Goal: Book appointment/travel/reservation

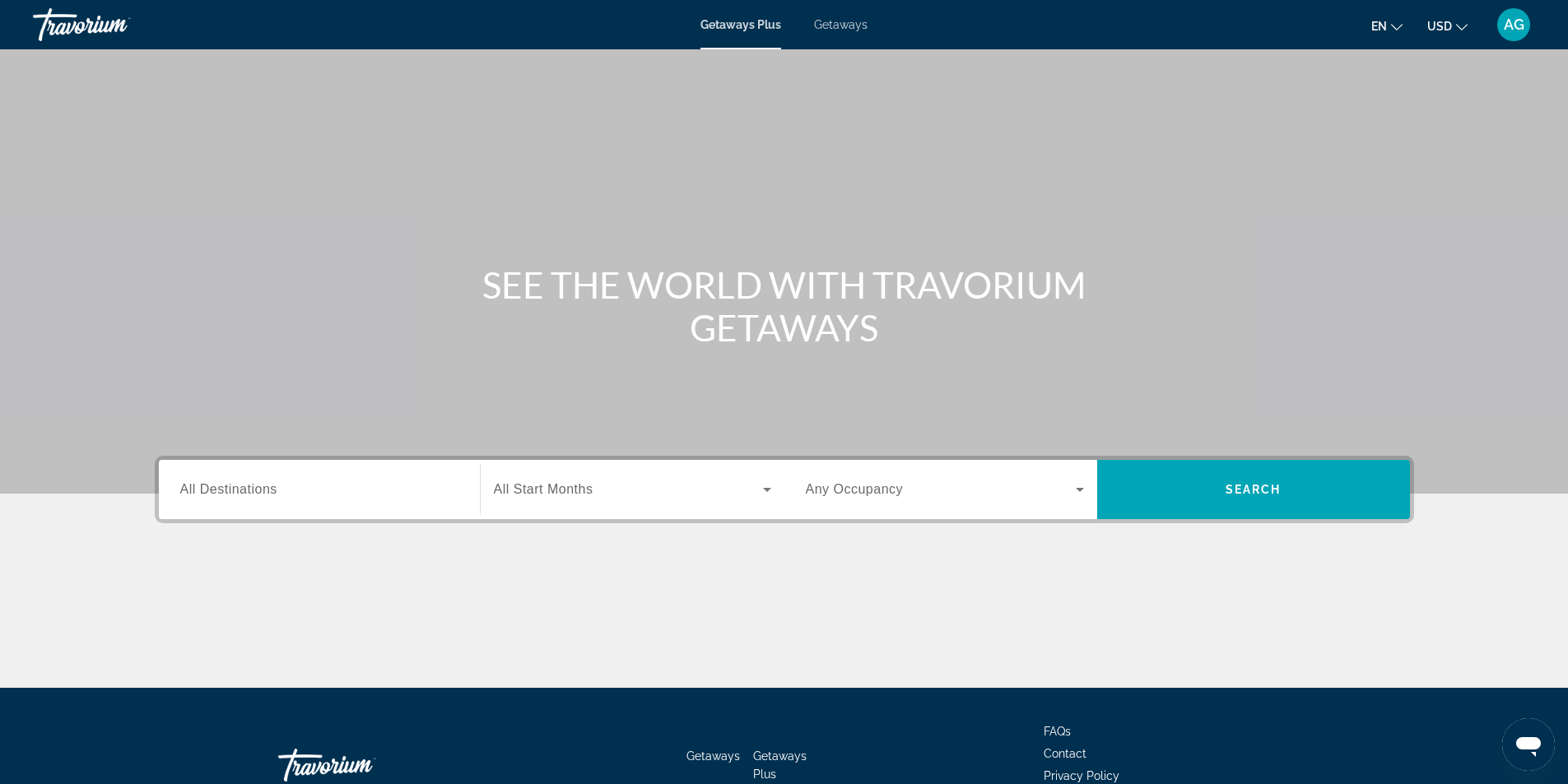
click at [846, 24] on span "Getaways" at bounding box center [840, 25] width 53 height 14
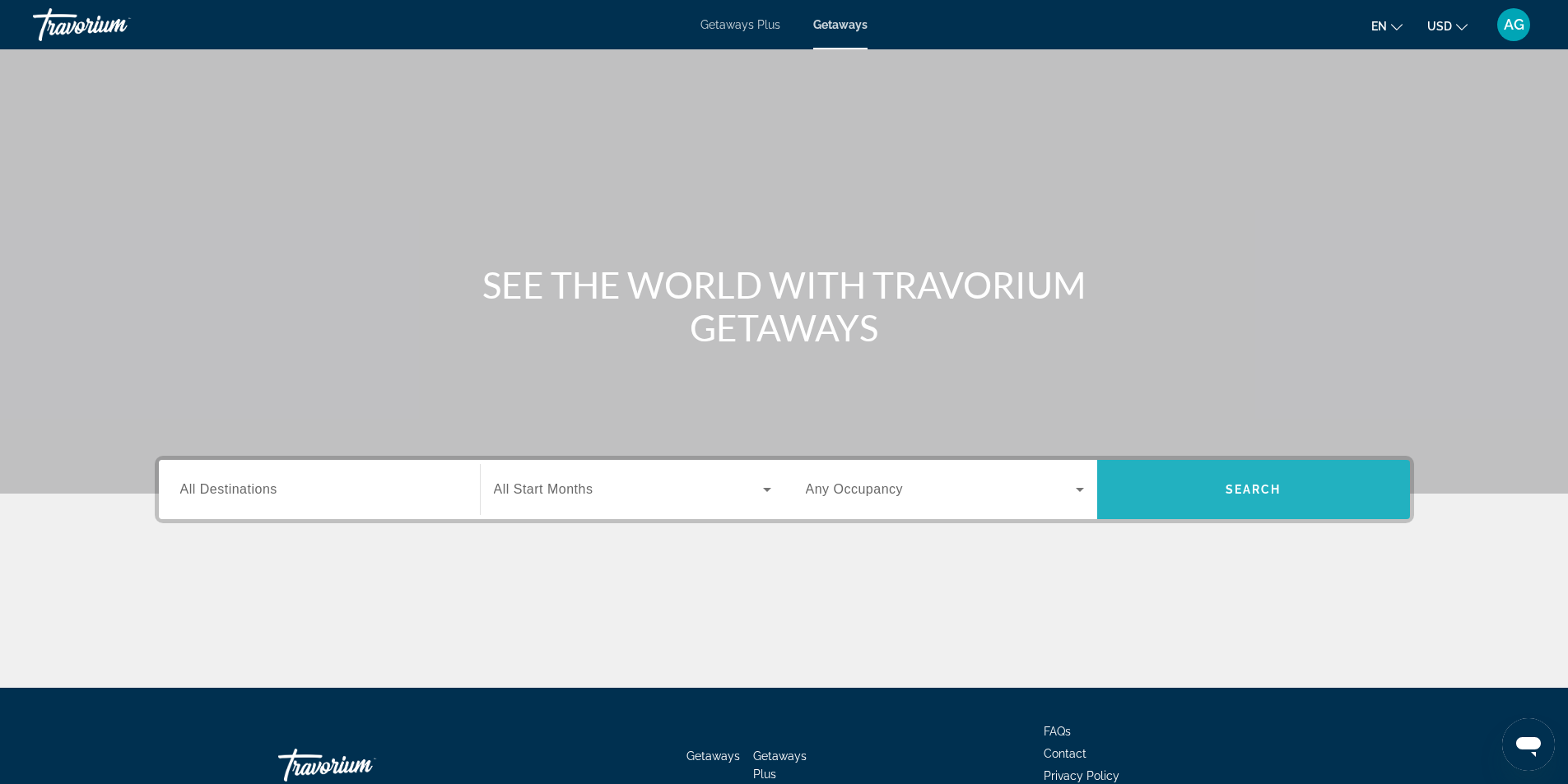
click at [1245, 491] on span "Search" at bounding box center [1253, 490] width 56 height 14
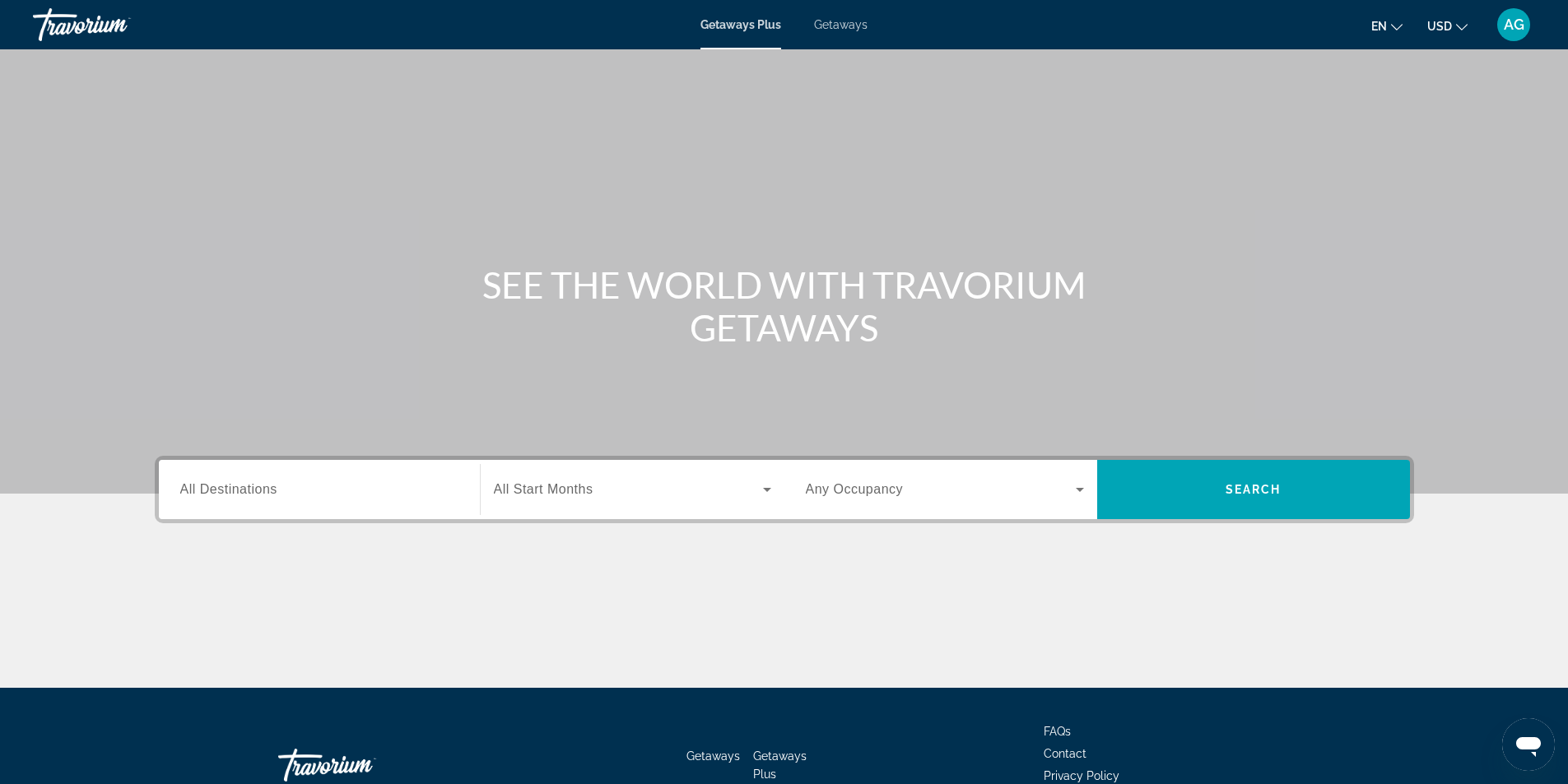
click at [842, 26] on span "Getaways" at bounding box center [840, 25] width 53 height 14
click at [351, 485] on input "Destination All Destinations" at bounding box center [319, 490] width 279 height 19
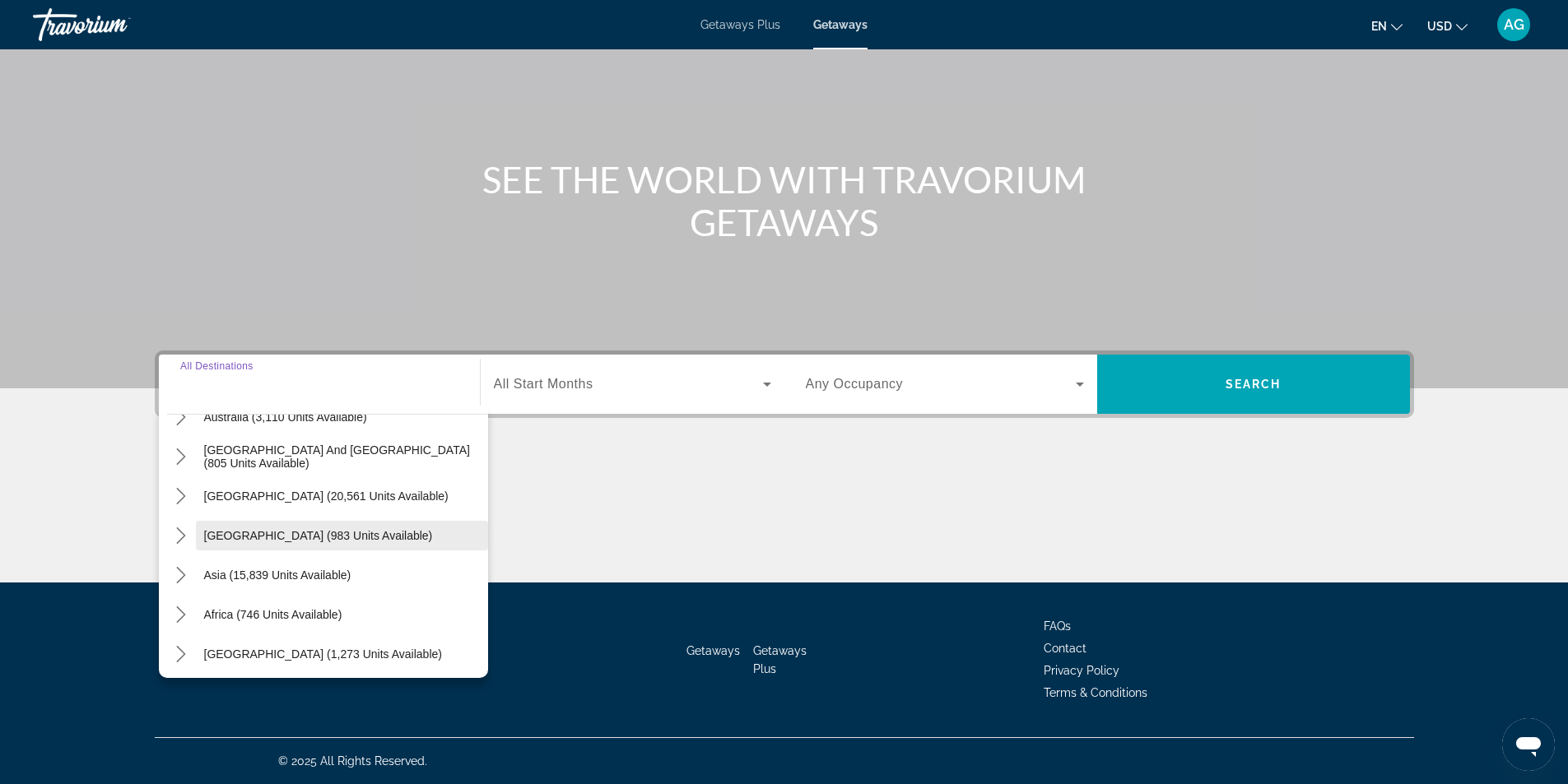
scroll to position [267, 0]
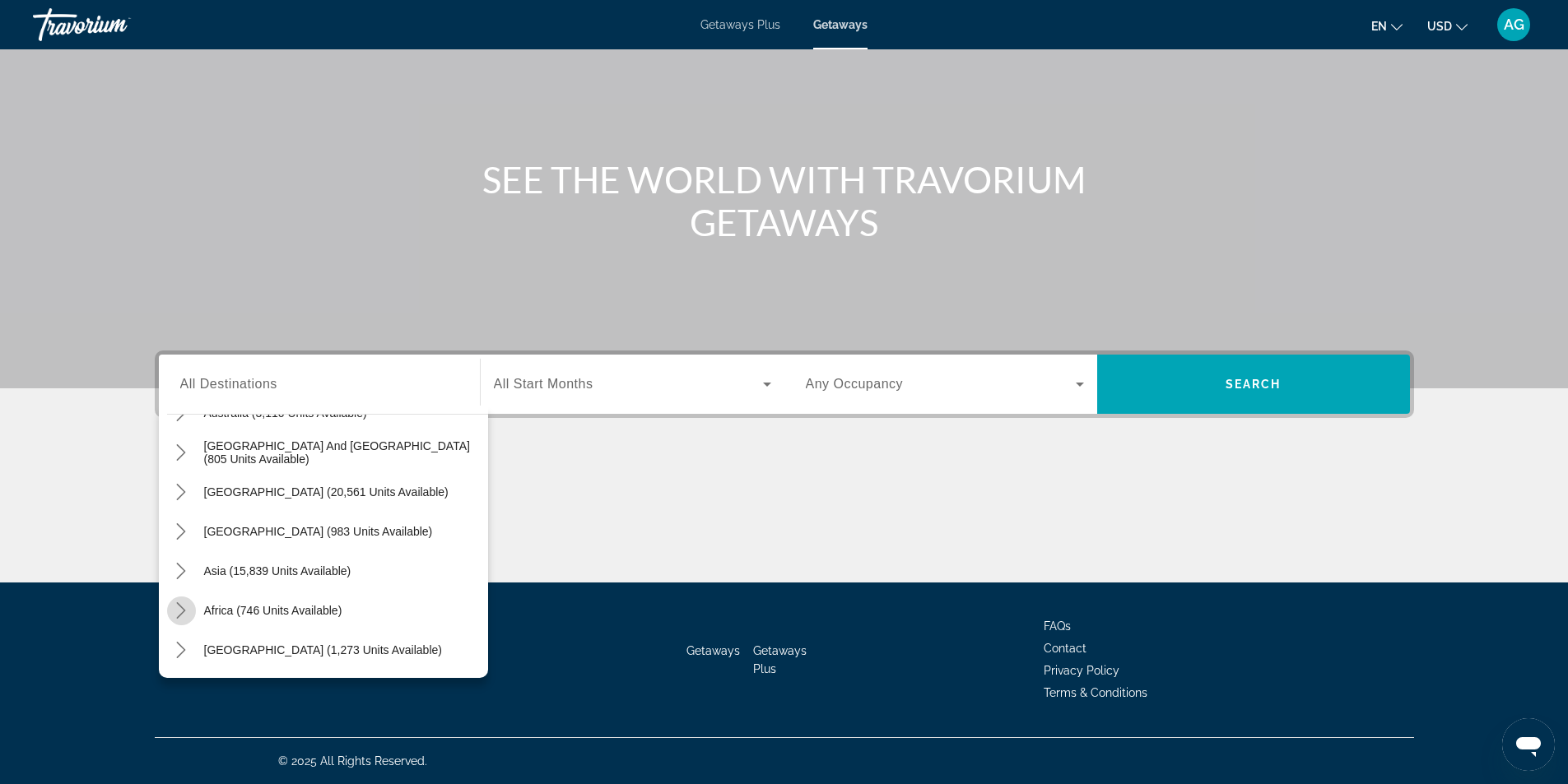
click at [181, 615] on icon "Toggle Africa (746 units available) submenu" at bounding box center [181, 610] width 9 height 16
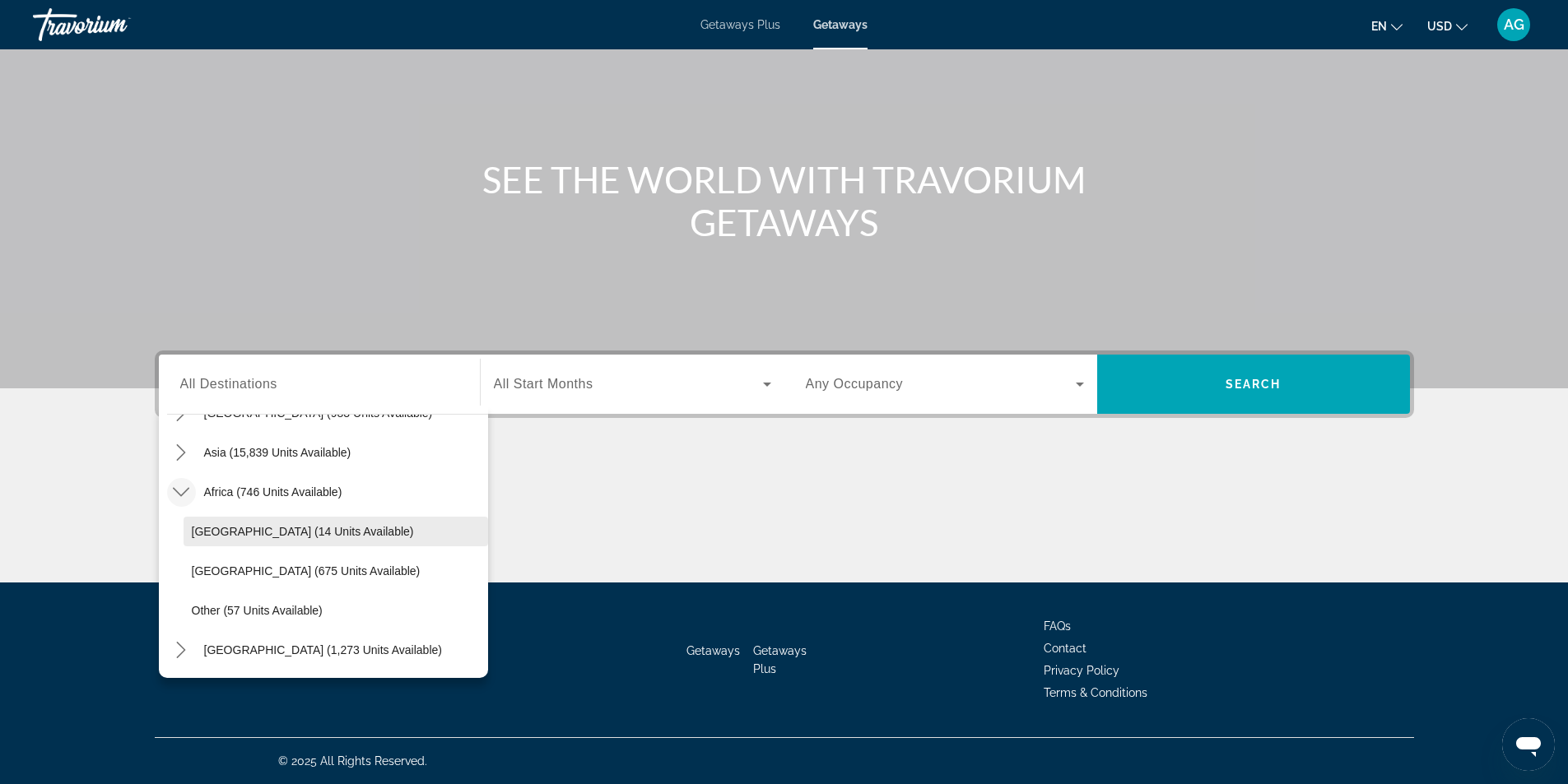
scroll to position [303, 0]
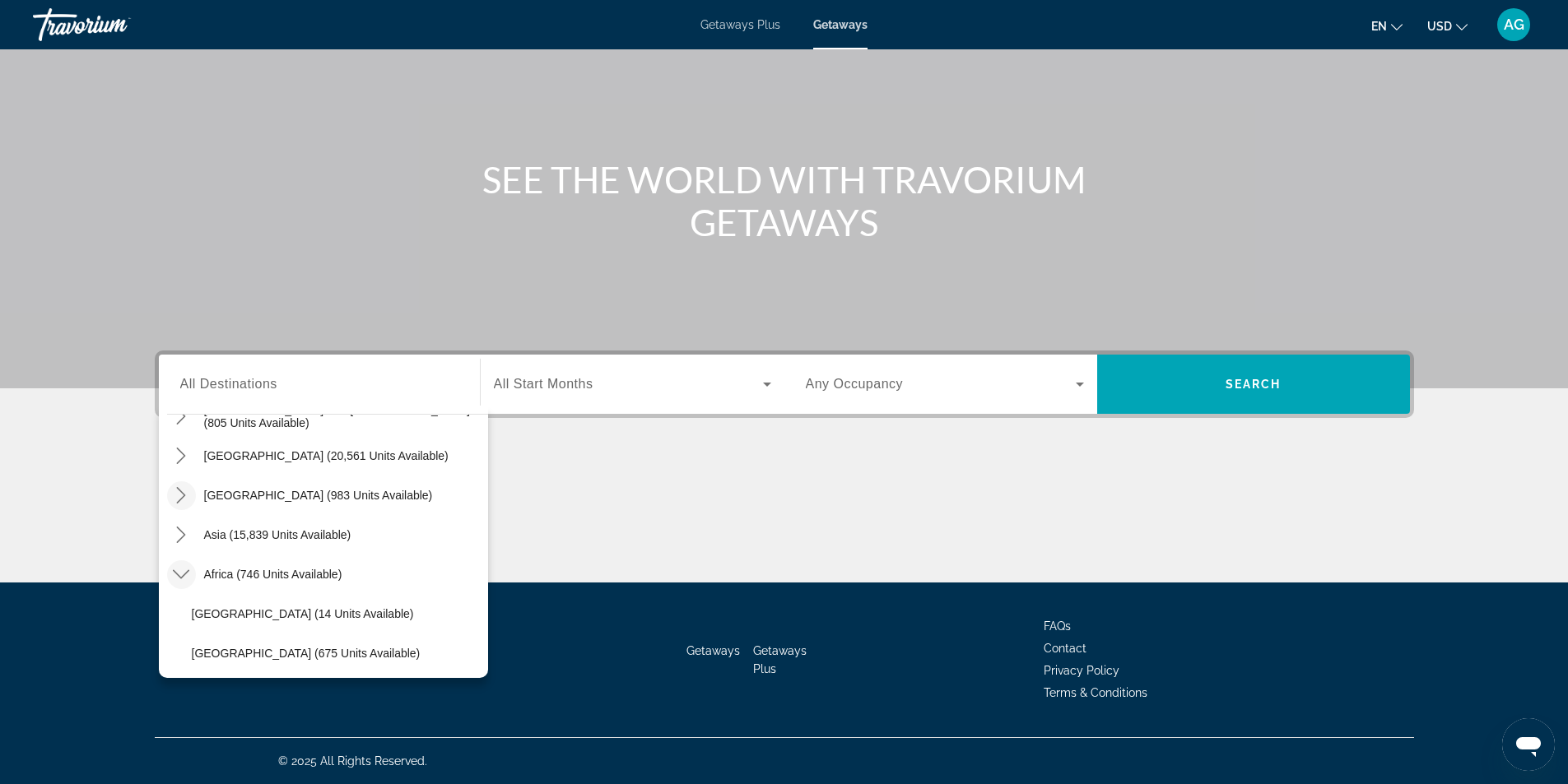
click at [183, 494] on icon "Toggle Central America (983 units available) submenu" at bounding box center [180, 494] width 16 height 16
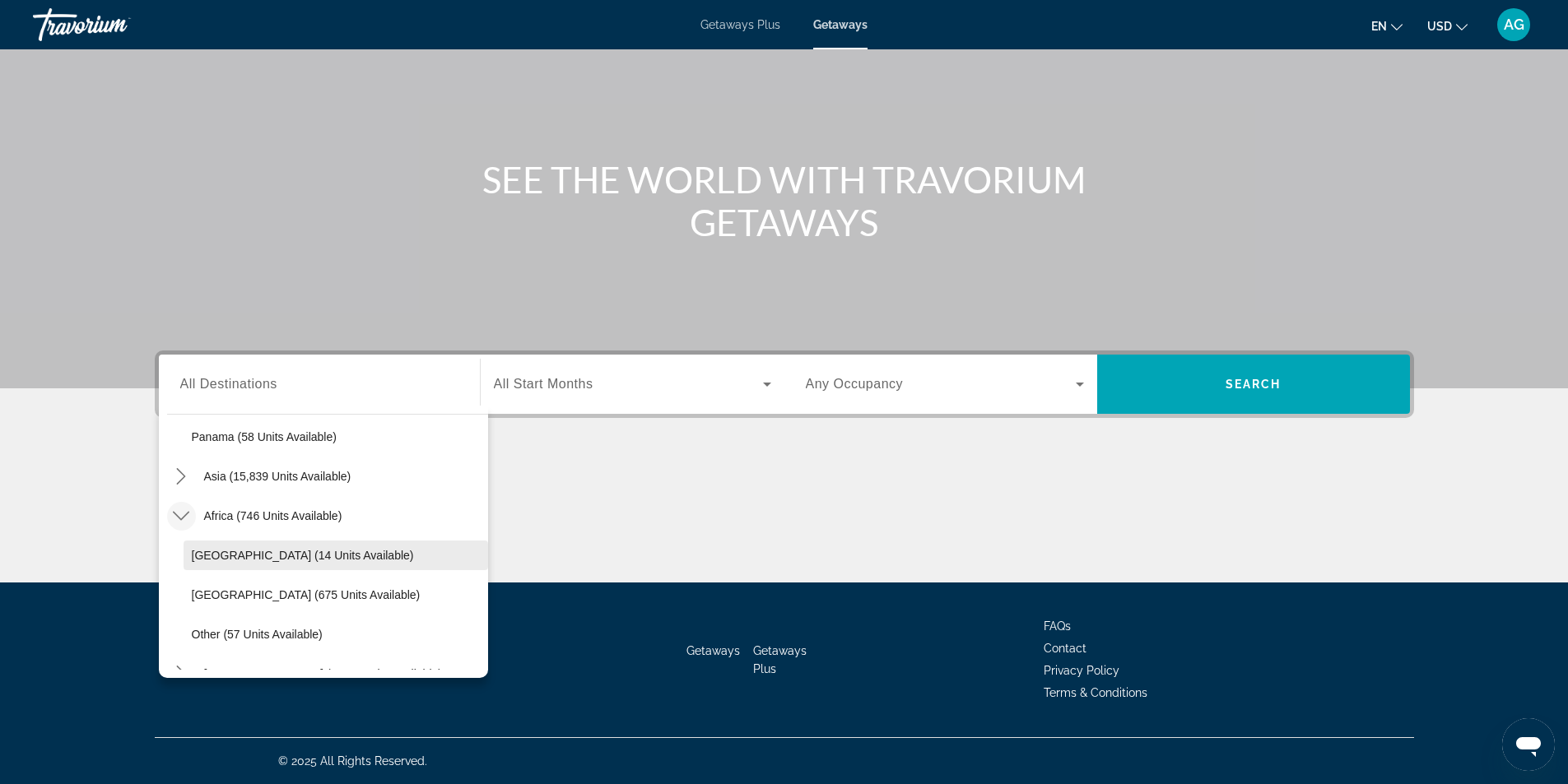
scroll to position [544, 0]
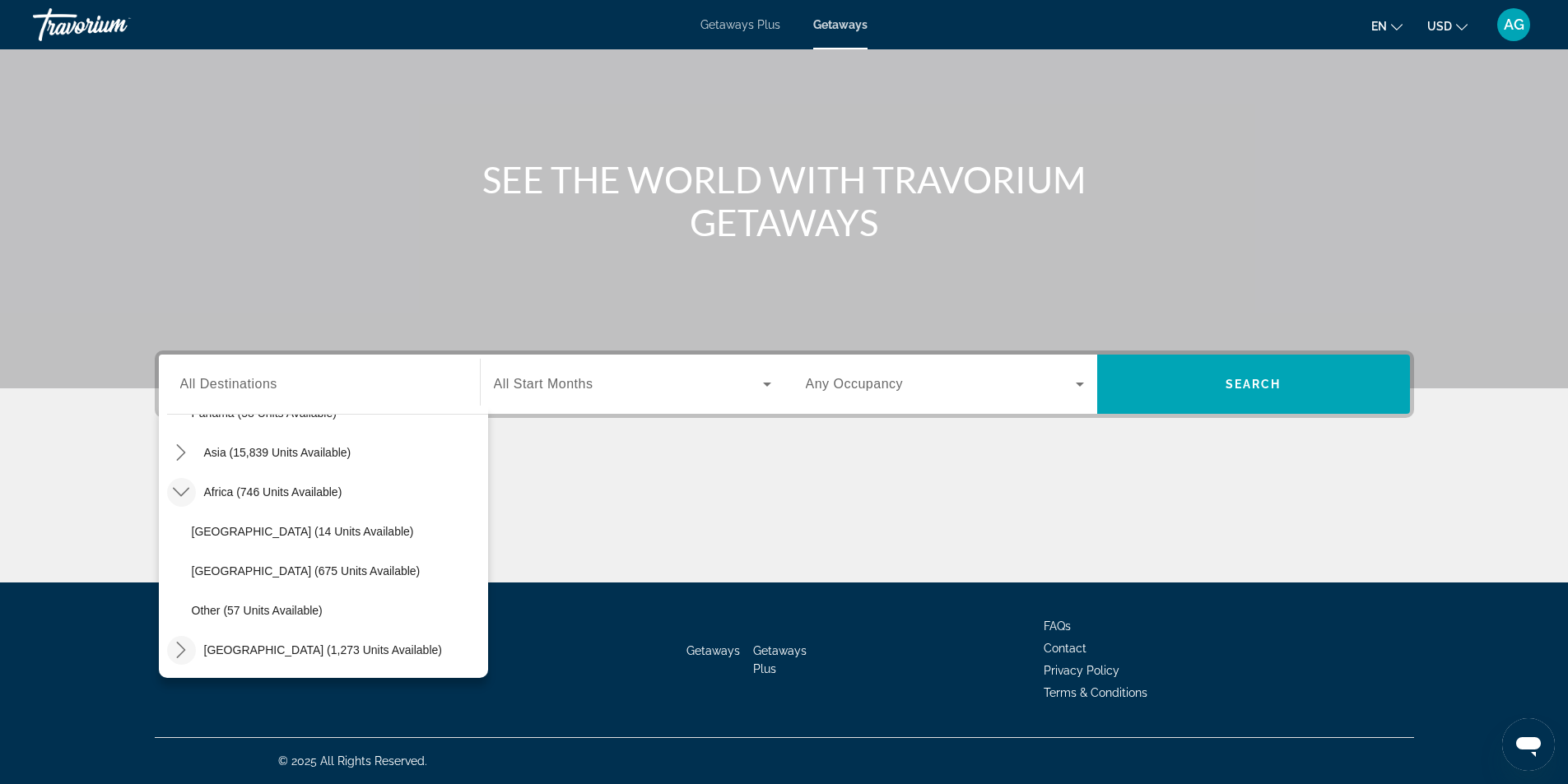
click at [183, 650] on icon "Toggle Middle East (1,273 units available) submenu" at bounding box center [180, 649] width 16 height 16
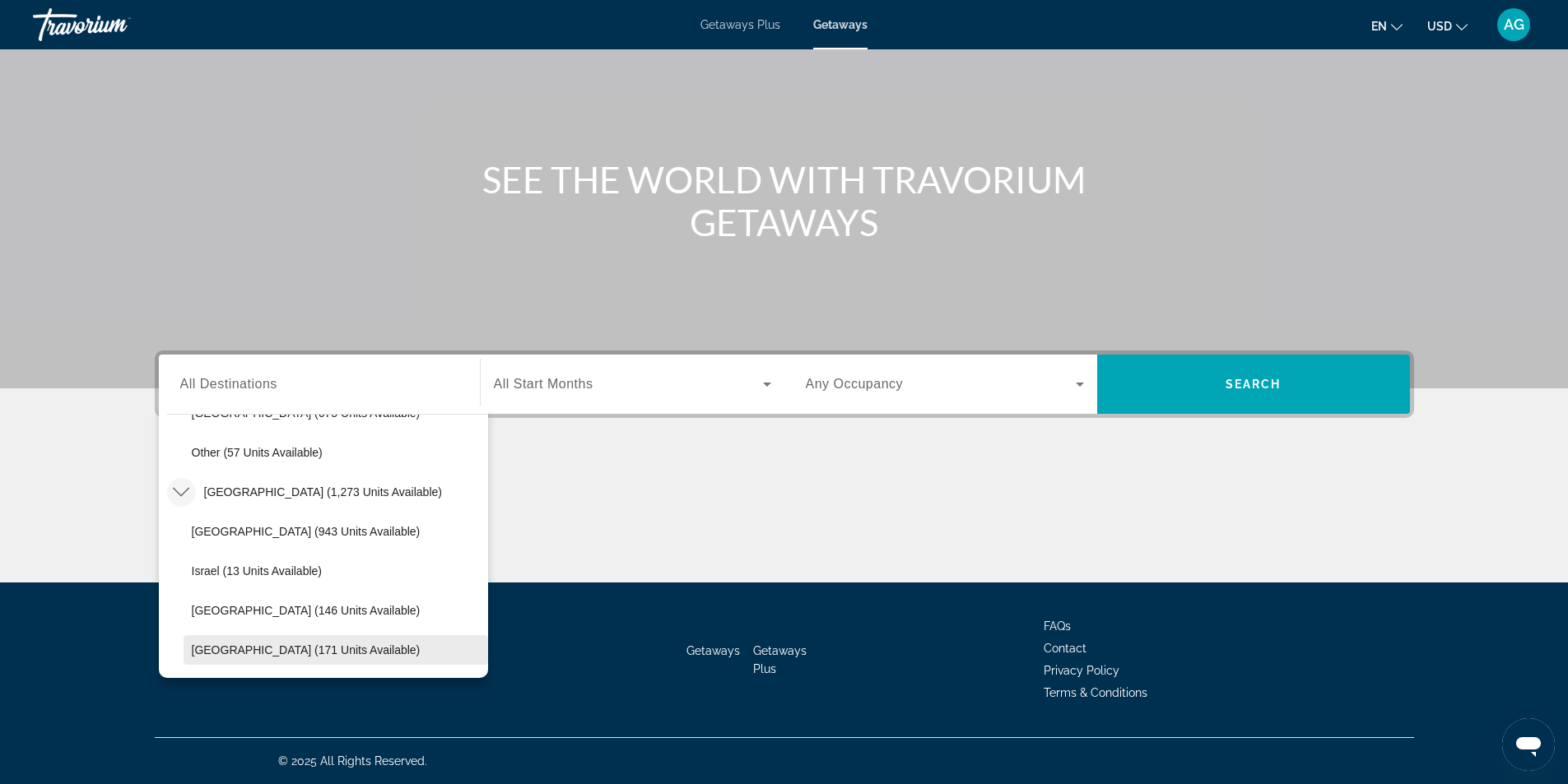
click at [345, 648] on span "[GEOGRAPHIC_DATA] (171 units available)" at bounding box center [306, 650] width 229 height 14
type input "**********"
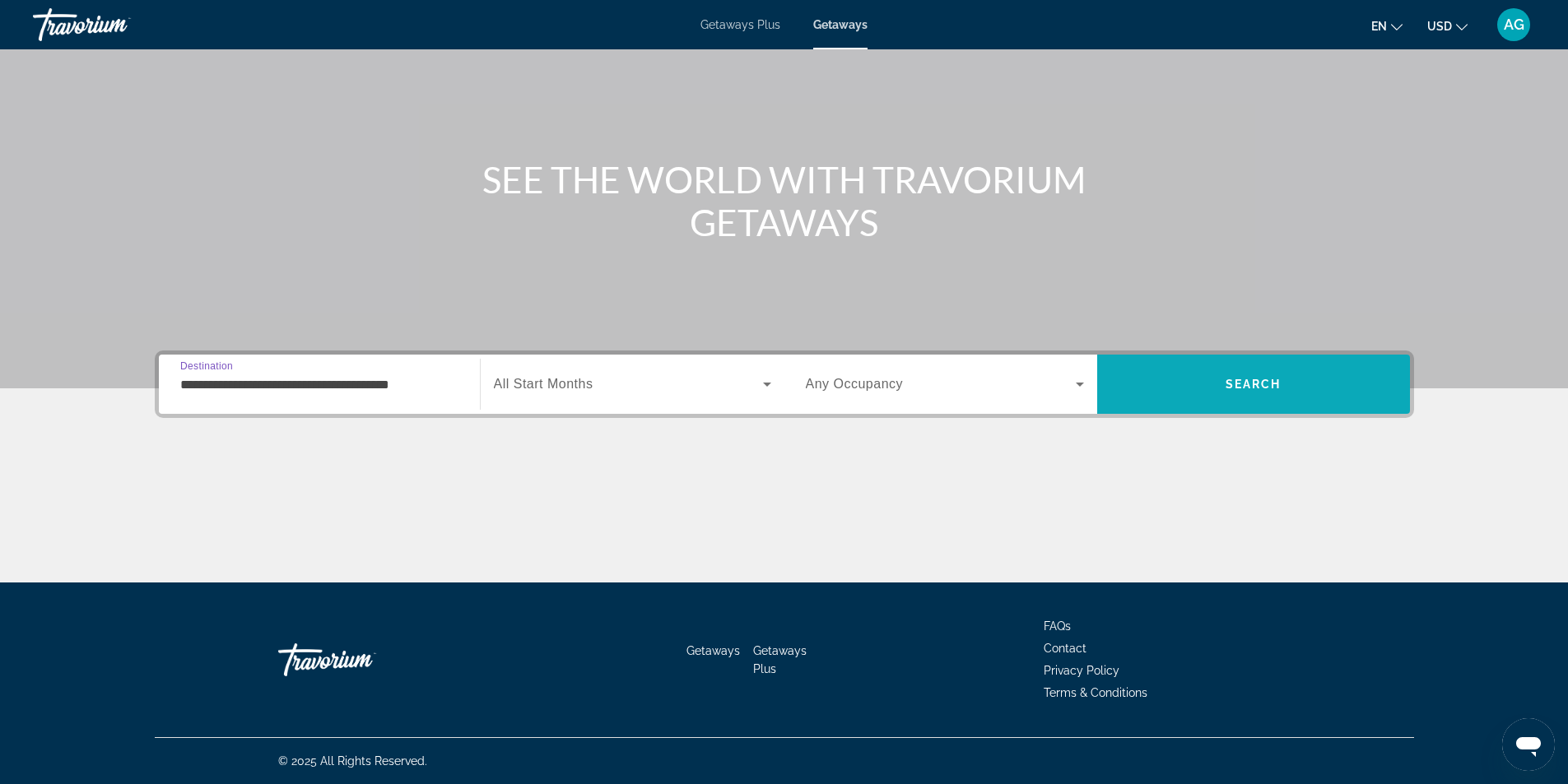
click at [1224, 377] on span "Search" at bounding box center [1253, 384] width 312 height 40
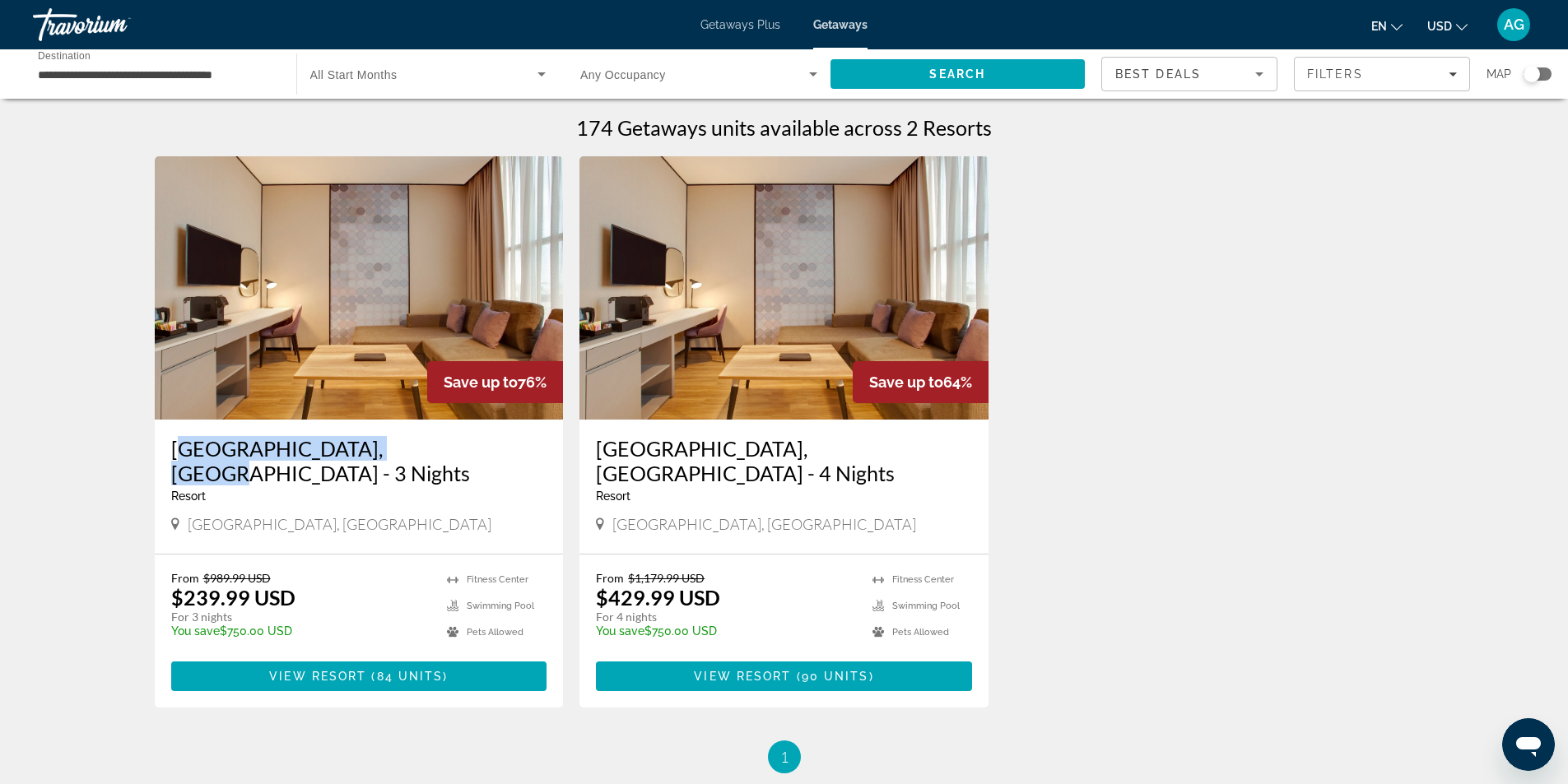
drag, startPoint x: 163, startPoint y: 446, endPoint x: 395, endPoint y: 446, distance: 232.0
click at [395, 446] on div "[GEOGRAPHIC_DATA], [GEOGRAPHIC_DATA] - 3 Nights Resort - This is an adults only…" at bounding box center [359, 487] width 409 height 134
copy h3 "[GEOGRAPHIC_DATA], [GEOGRAPHIC_DATA]"
click at [389, 670] on span "84 units" at bounding box center [410, 676] width 67 height 14
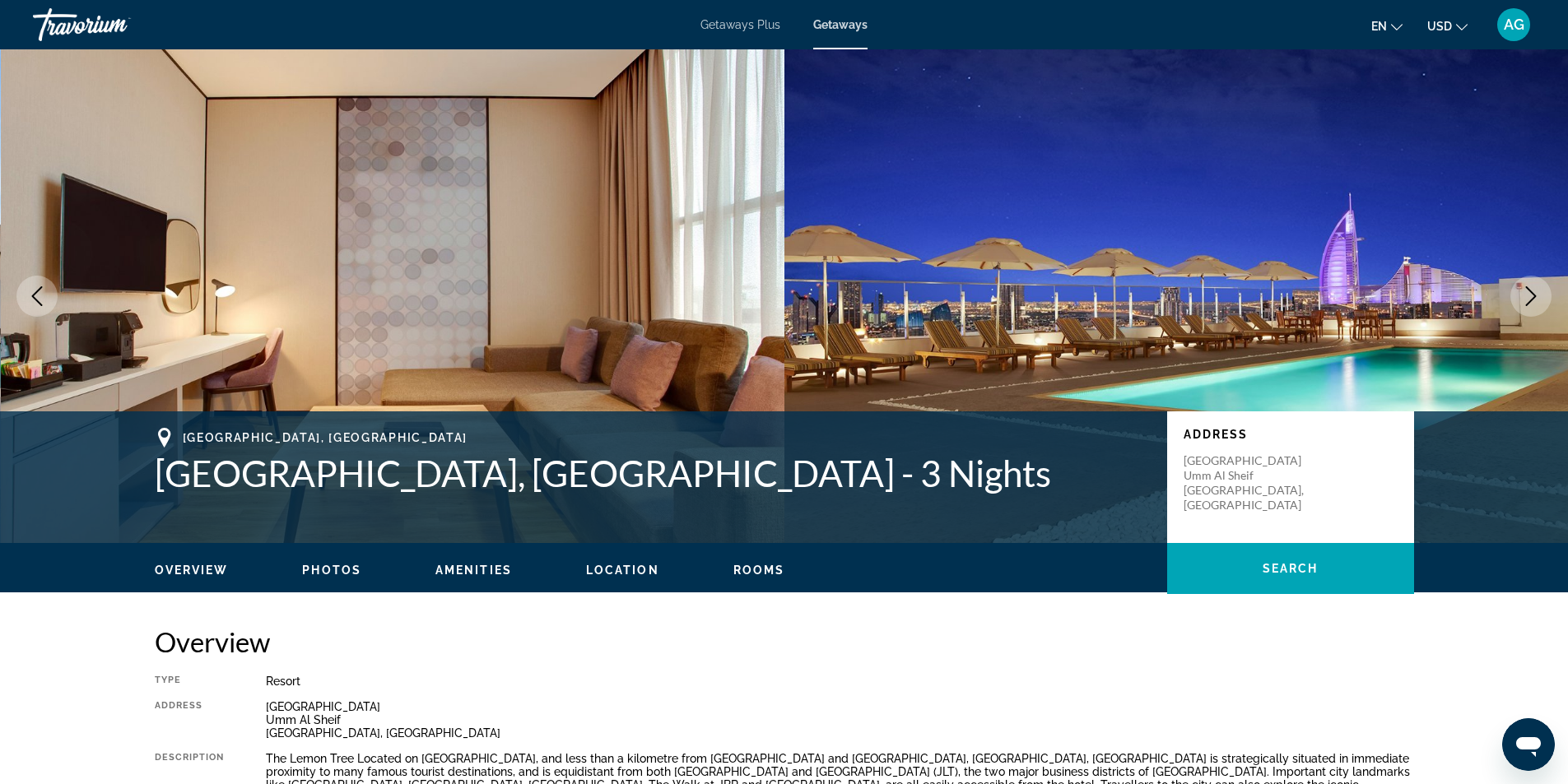
click at [1534, 298] on icon "Next image" at bounding box center [1531, 295] width 11 height 19
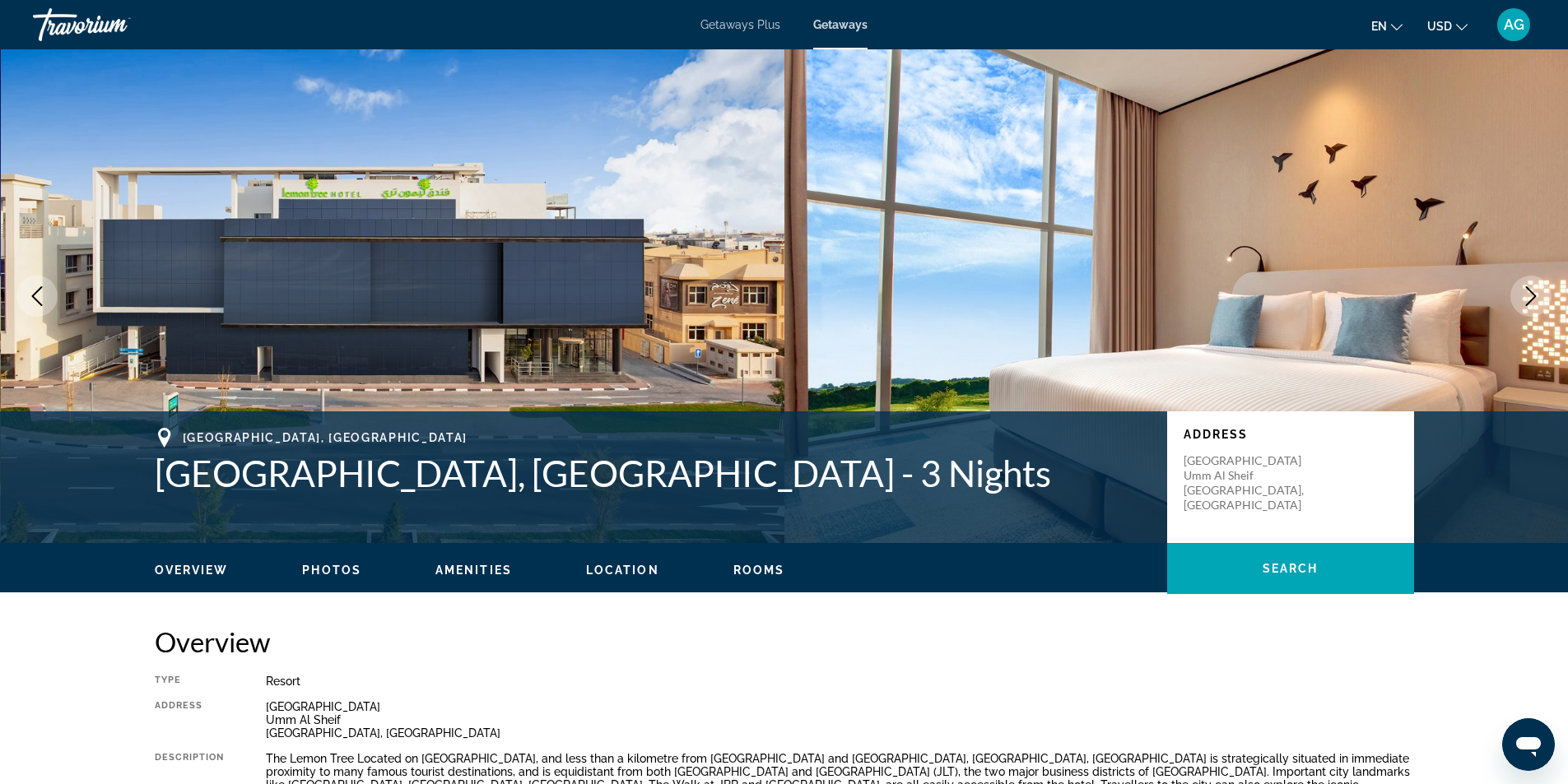
click at [1534, 298] on icon "Next image" at bounding box center [1531, 295] width 11 height 19
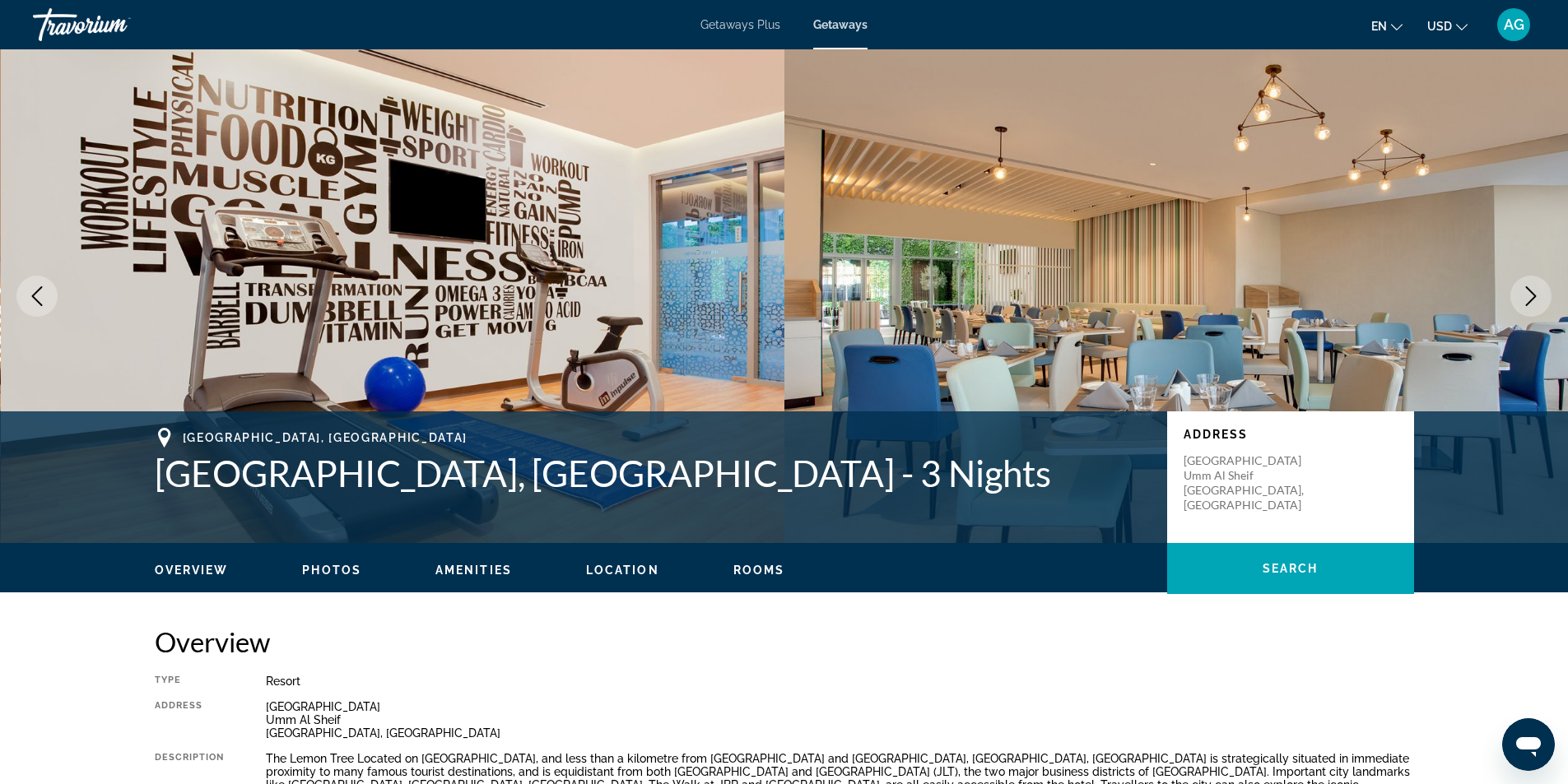
click at [1534, 298] on icon "Next image" at bounding box center [1531, 295] width 11 height 19
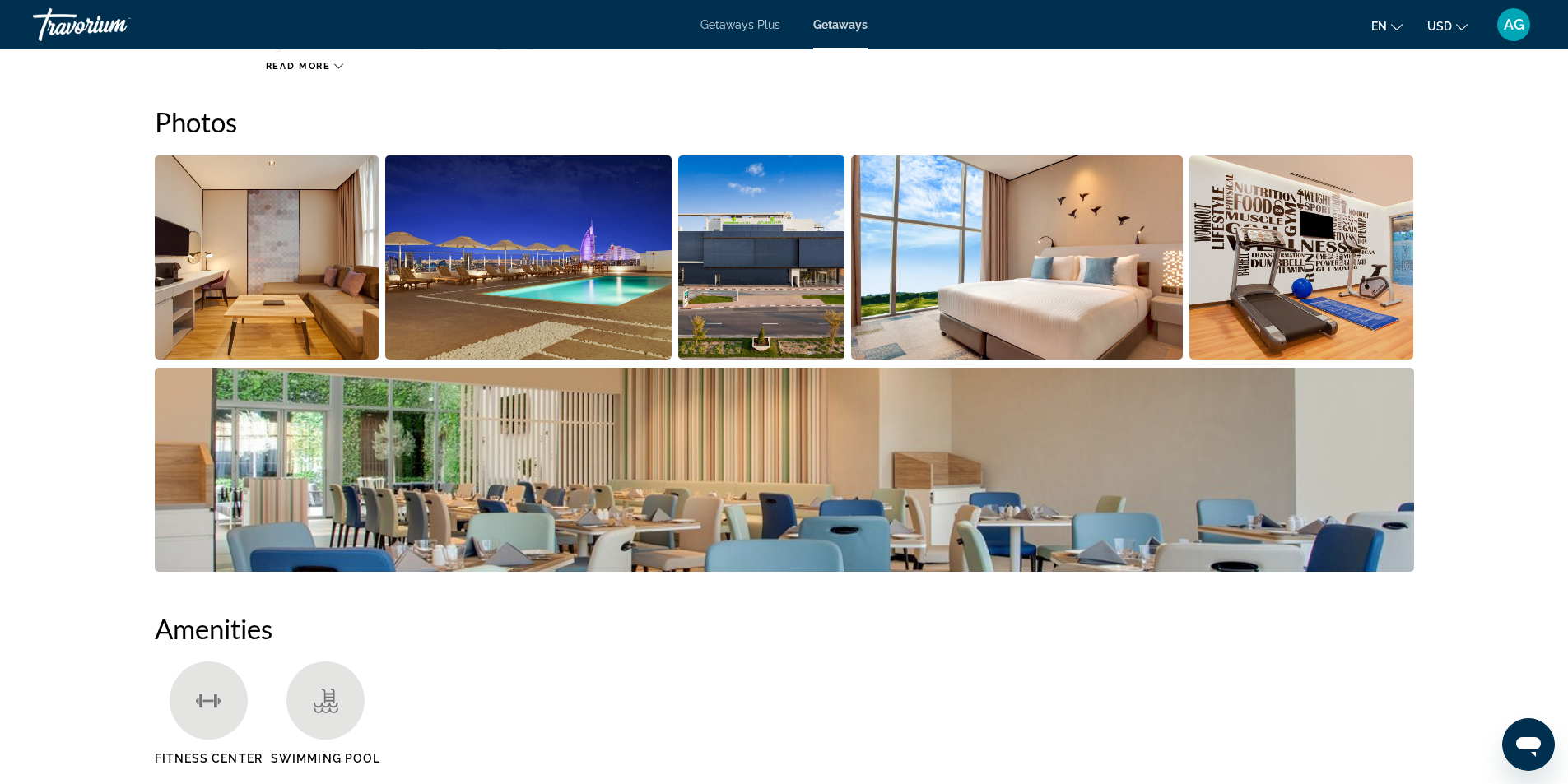
scroll to position [494, 0]
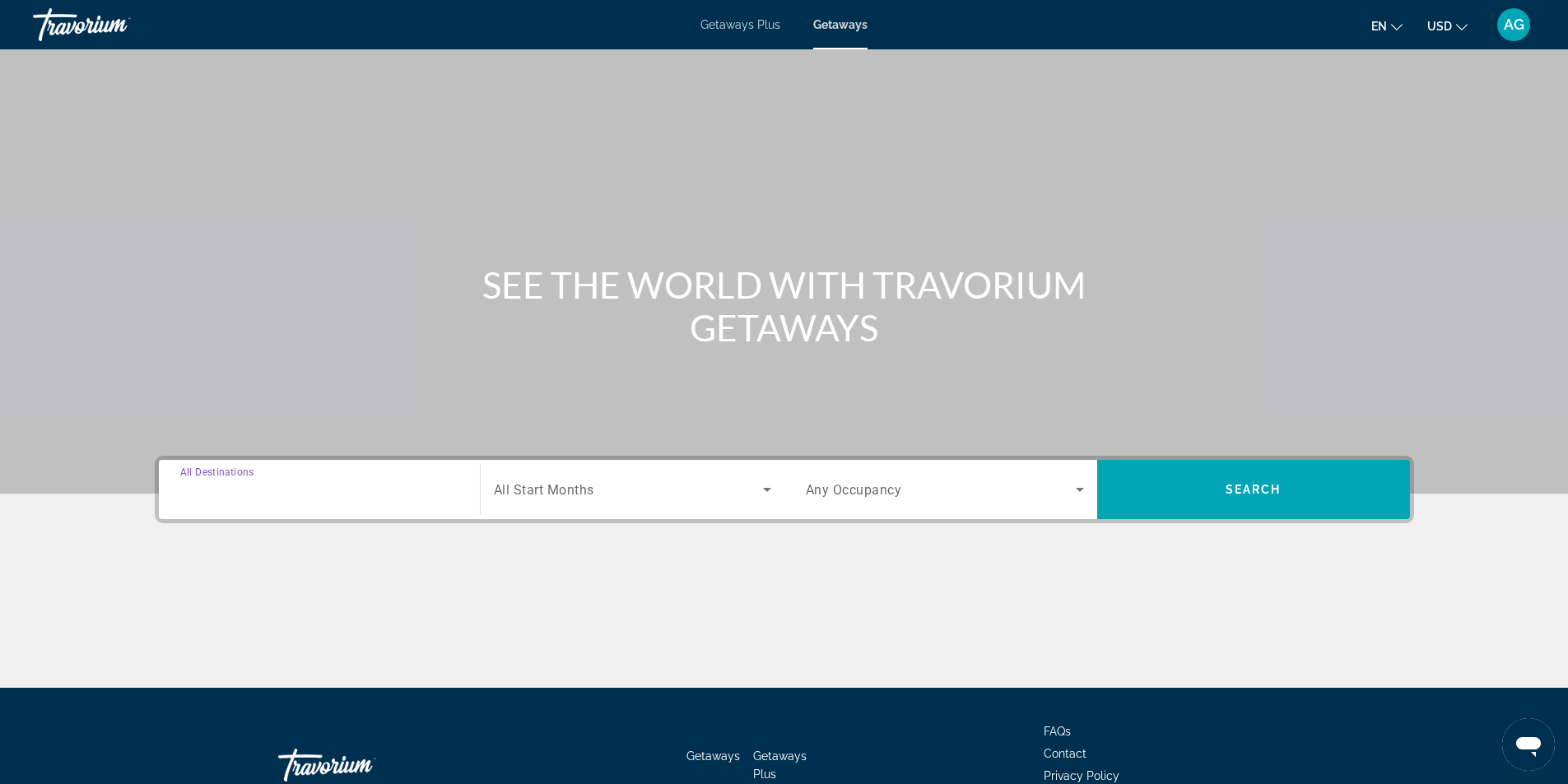
click at [351, 491] on input "Destination All Destinations" at bounding box center [319, 490] width 279 height 19
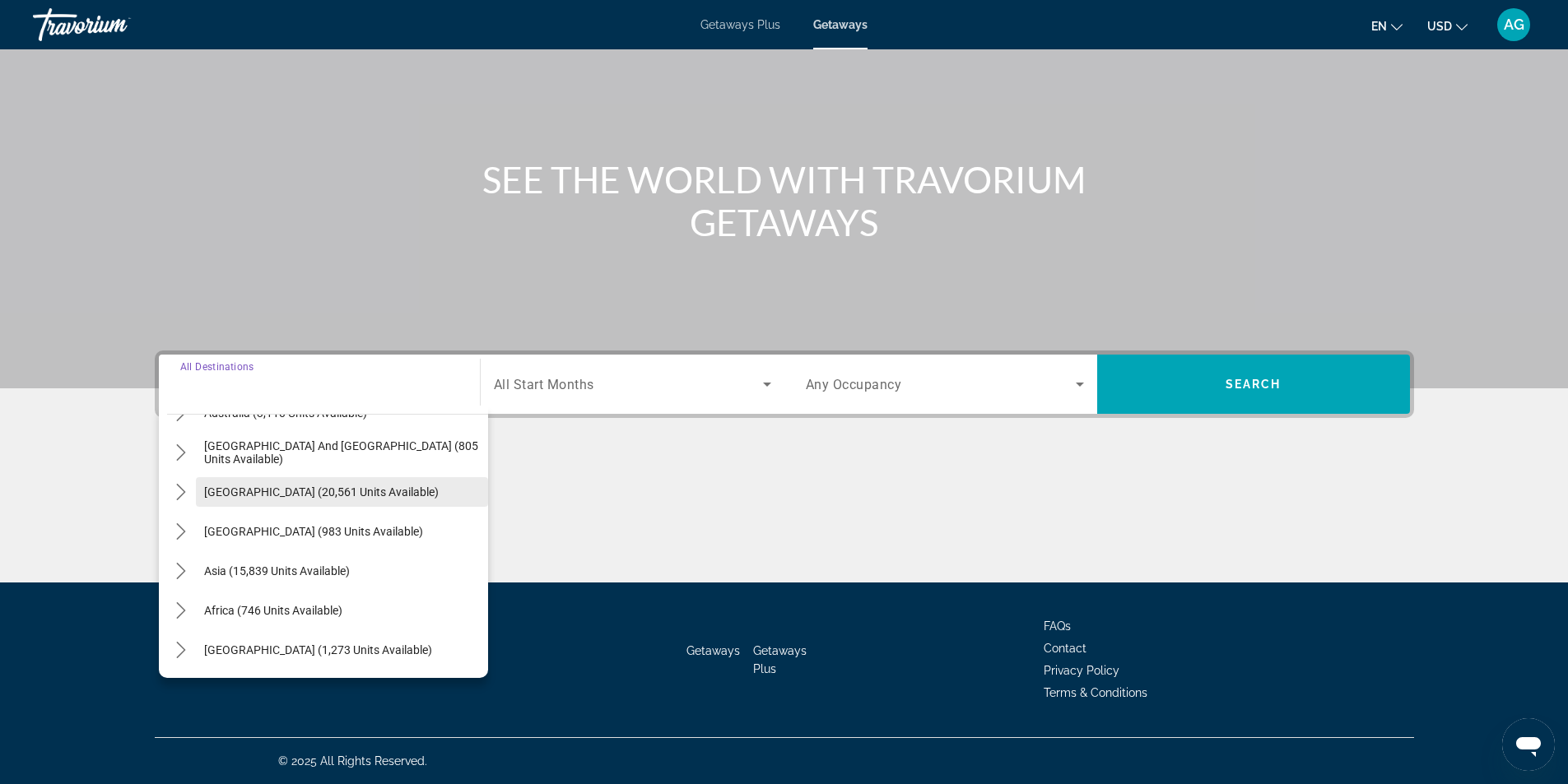
scroll to position [102, 0]
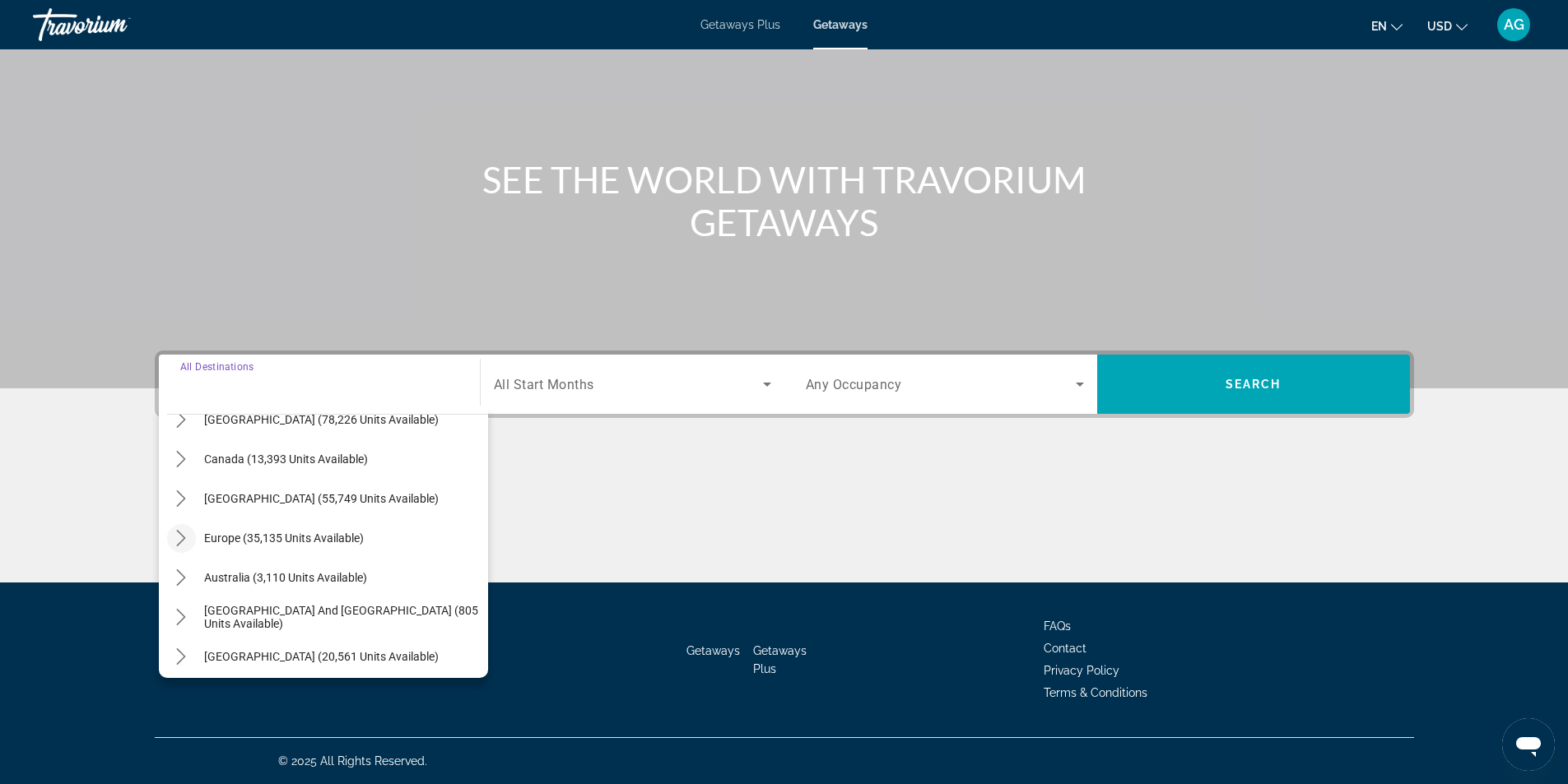
click at [184, 539] on icon "Toggle Europe (35,135 units available) submenu" at bounding box center [181, 538] width 9 height 16
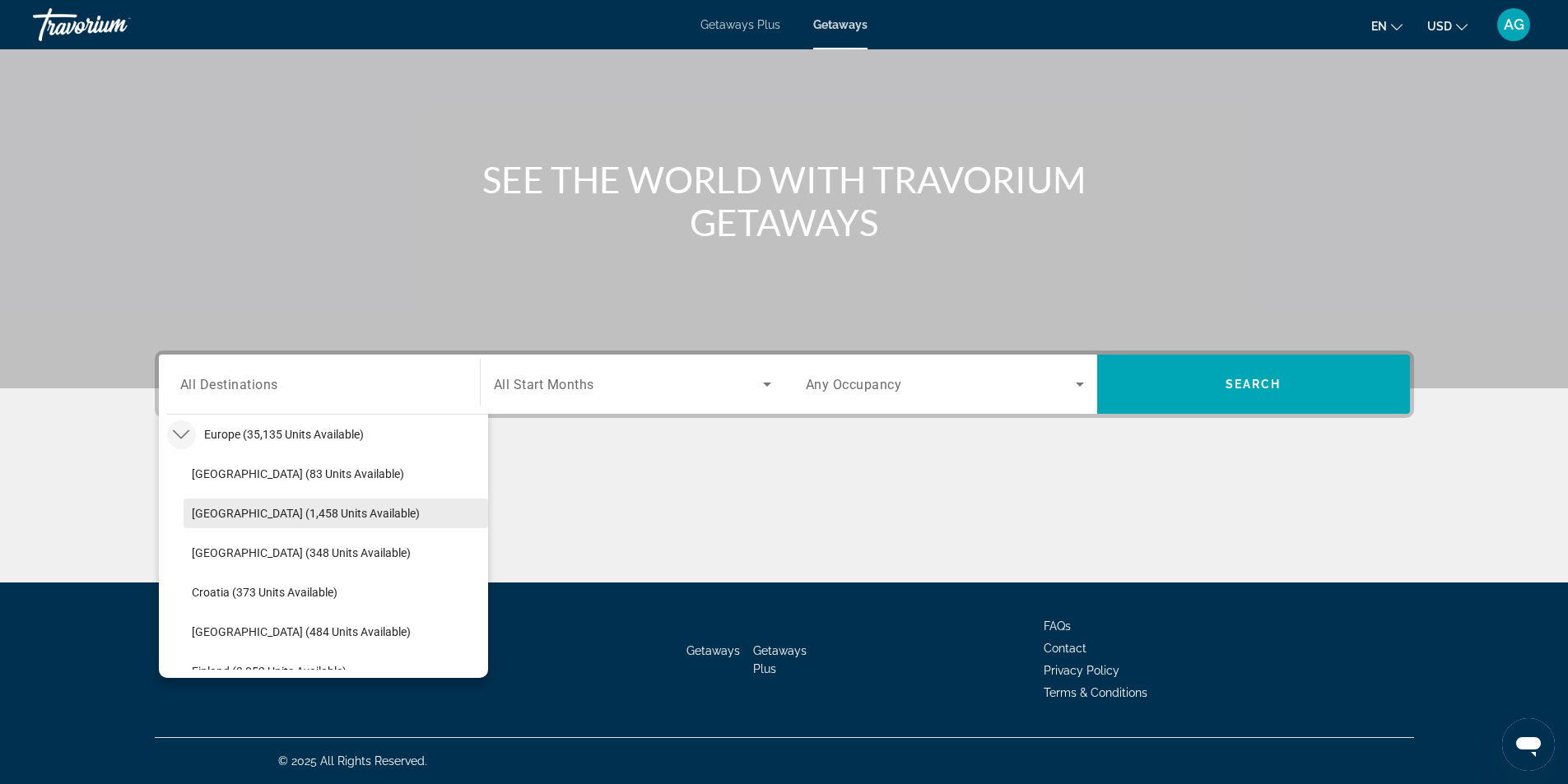
click at [327, 512] on span "[GEOGRAPHIC_DATA] (1,458 units available)" at bounding box center [305, 514] width 228 height 14
type input "**********"
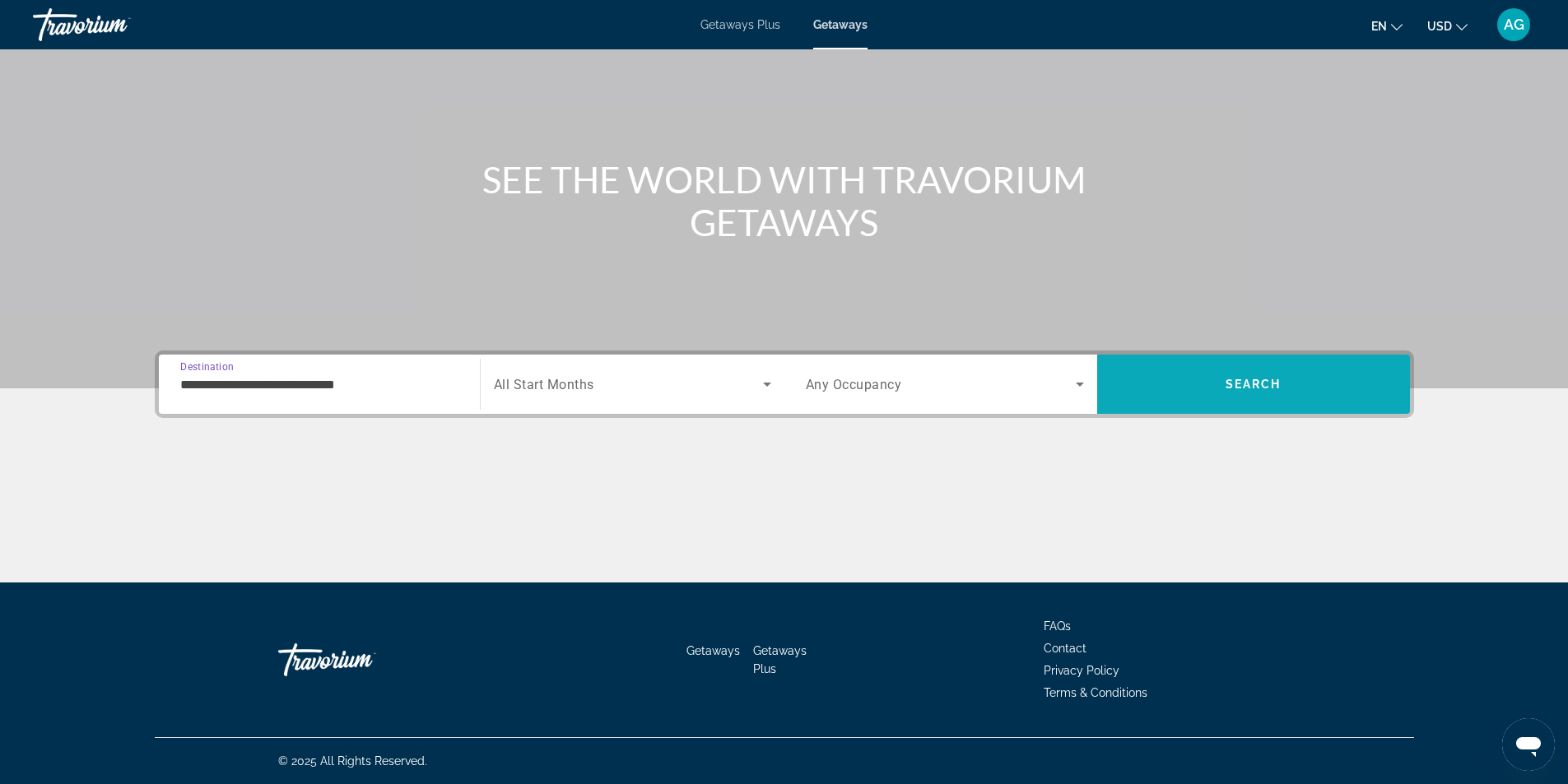
click at [1274, 384] on span "Search" at bounding box center [1253, 384] width 56 height 14
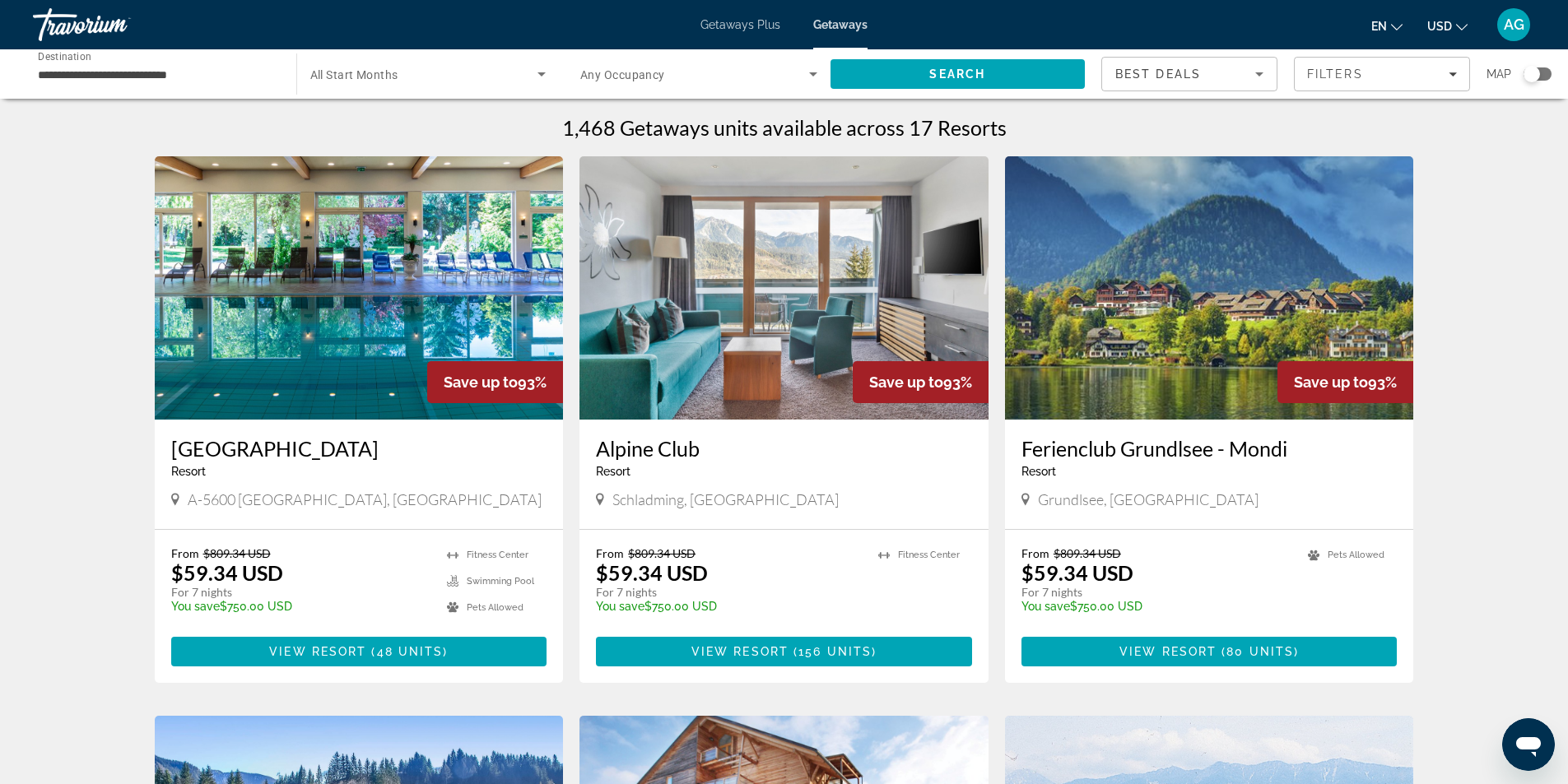
click at [1189, 360] on img "Main content" at bounding box center [1209, 288] width 409 height 263
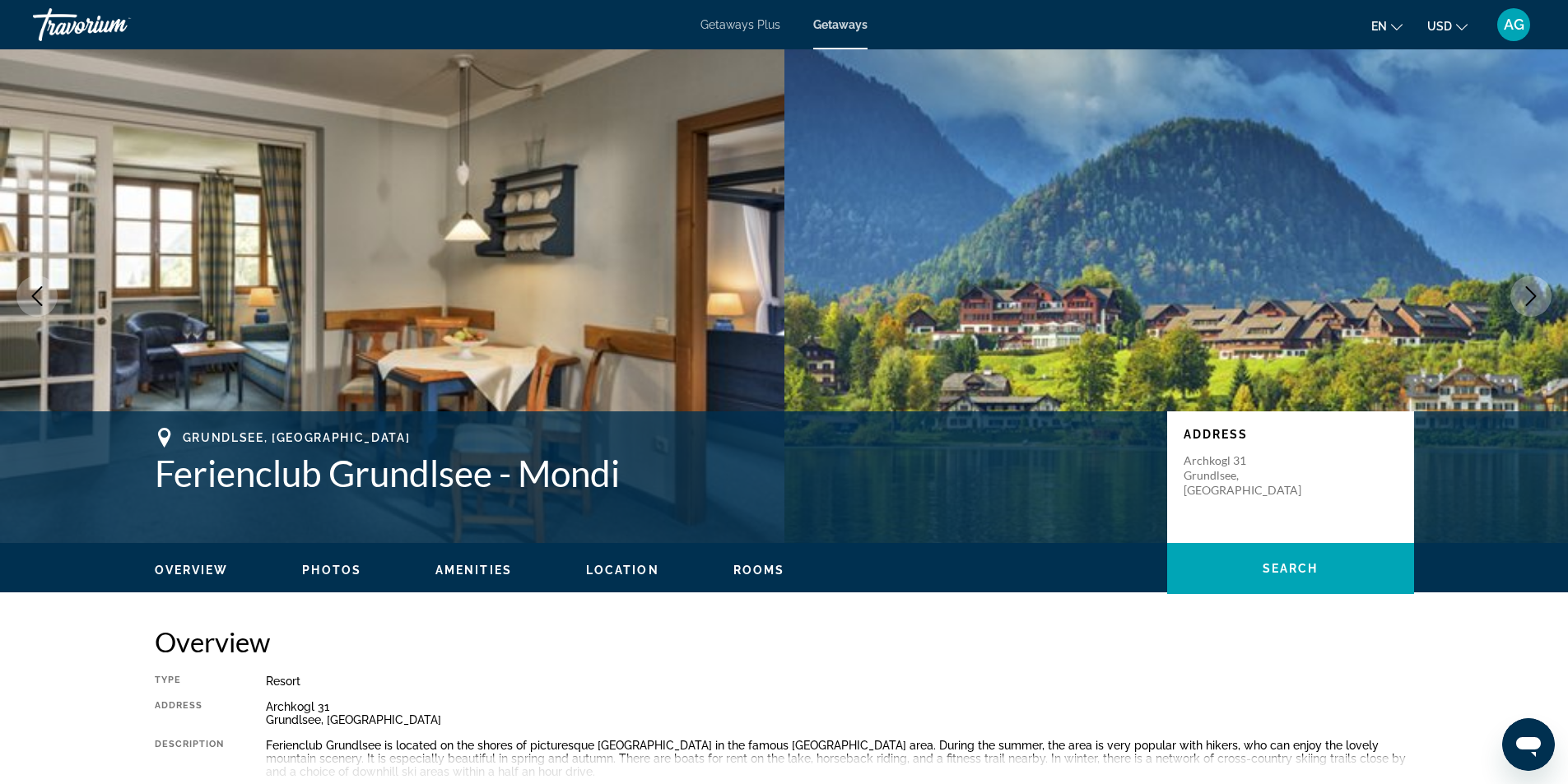
click at [1532, 301] on icon "Next image" at bounding box center [1530, 295] width 19 height 19
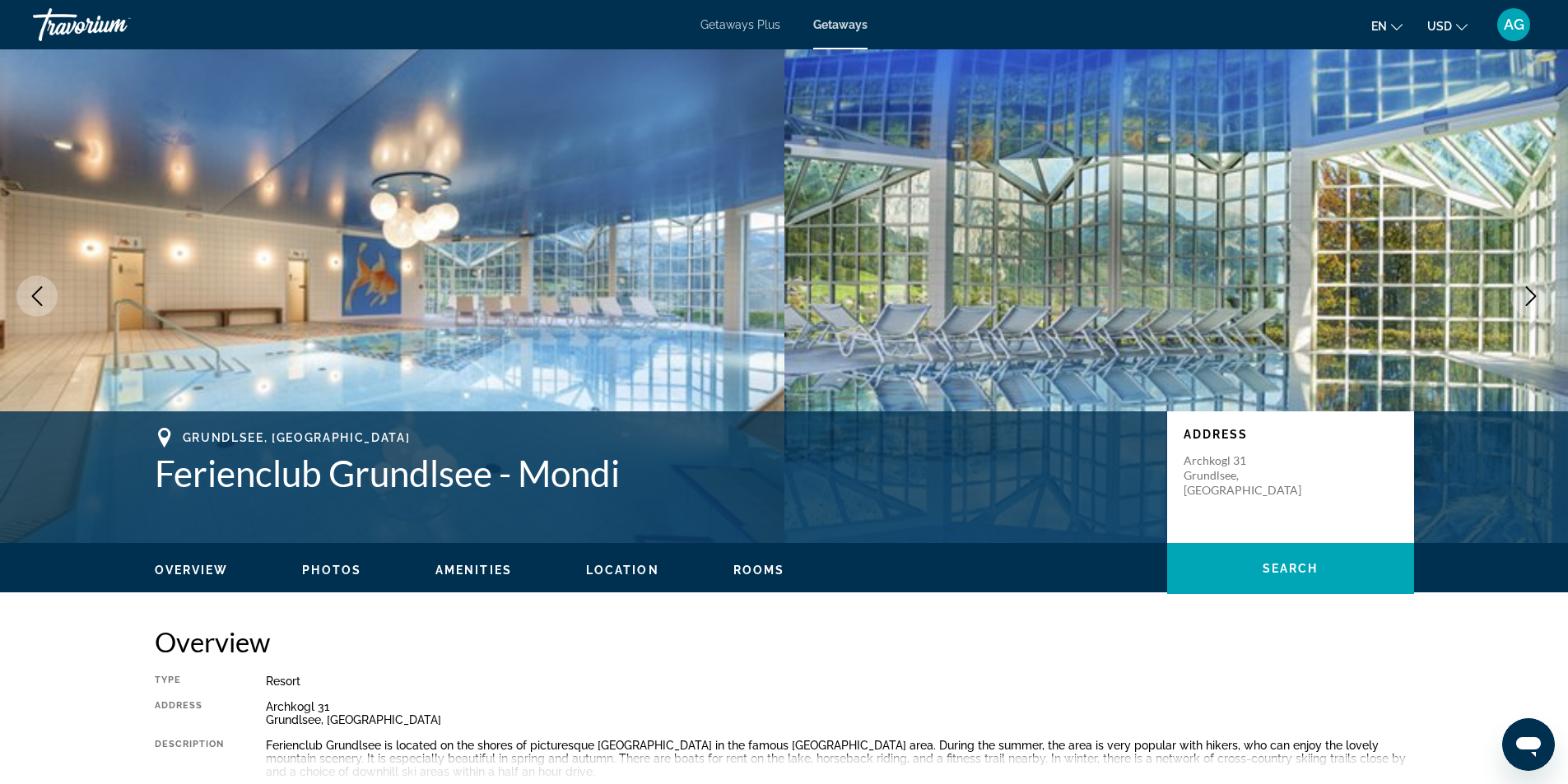
click at [1532, 301] on icon "Next image" at bounding box center [1530, 295] width 19 height 19
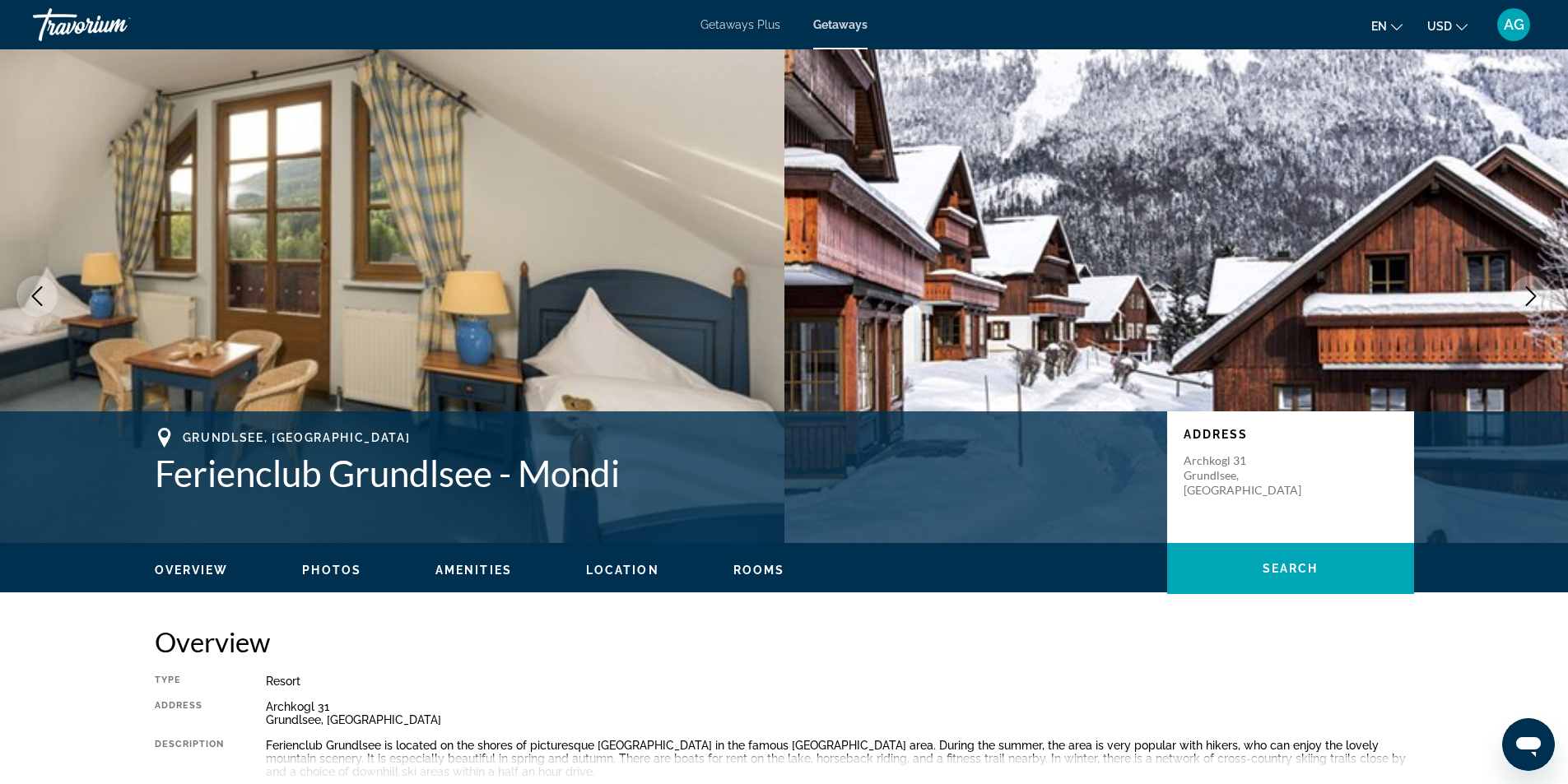
click at [1532, 301] on icon "Next image" at bounding box center [1530, 295] width 19 height 19
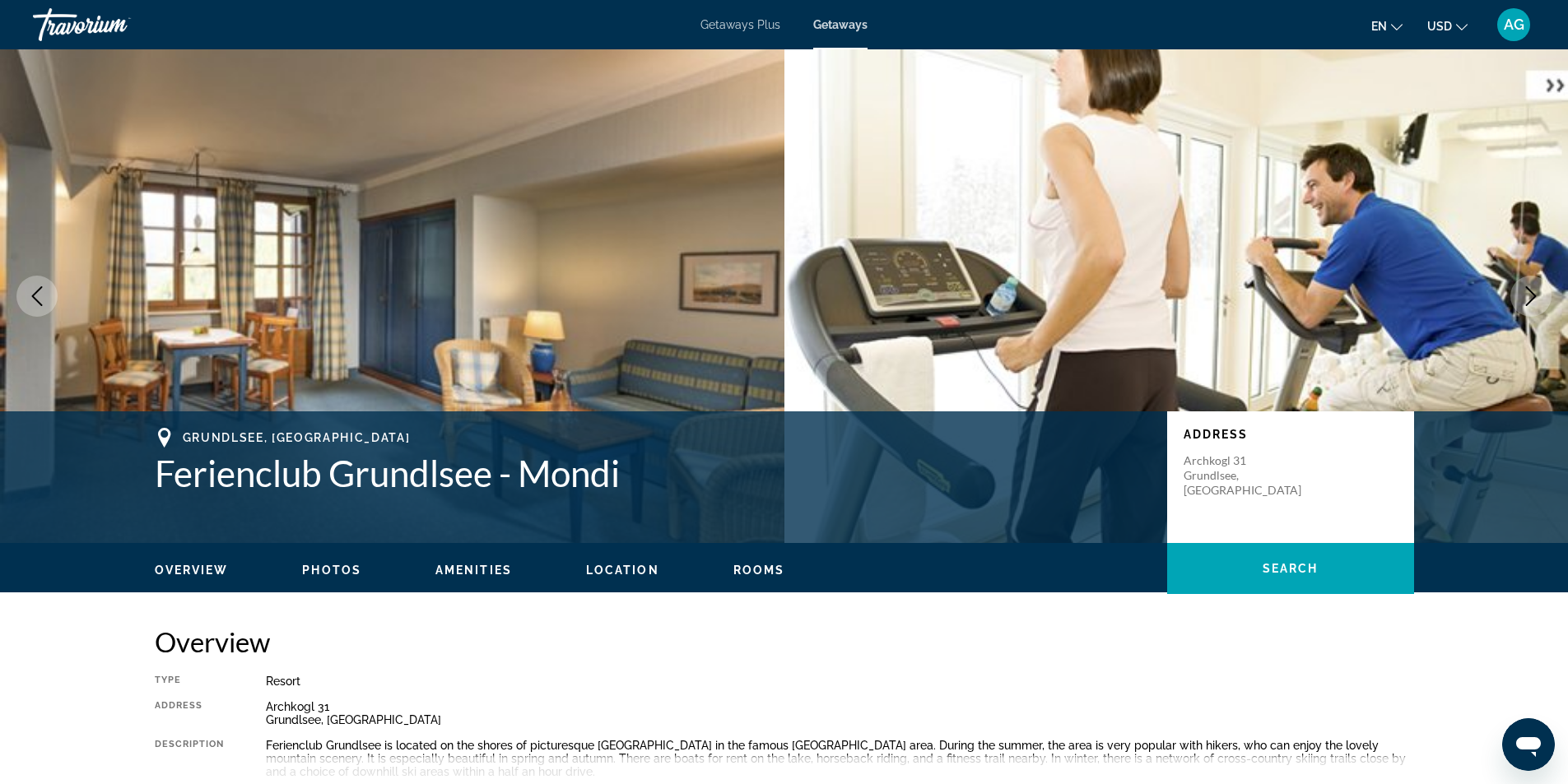
click at [1531, 295] on icon "Next image" at bounding box center [1530, 295] width 19 height 19
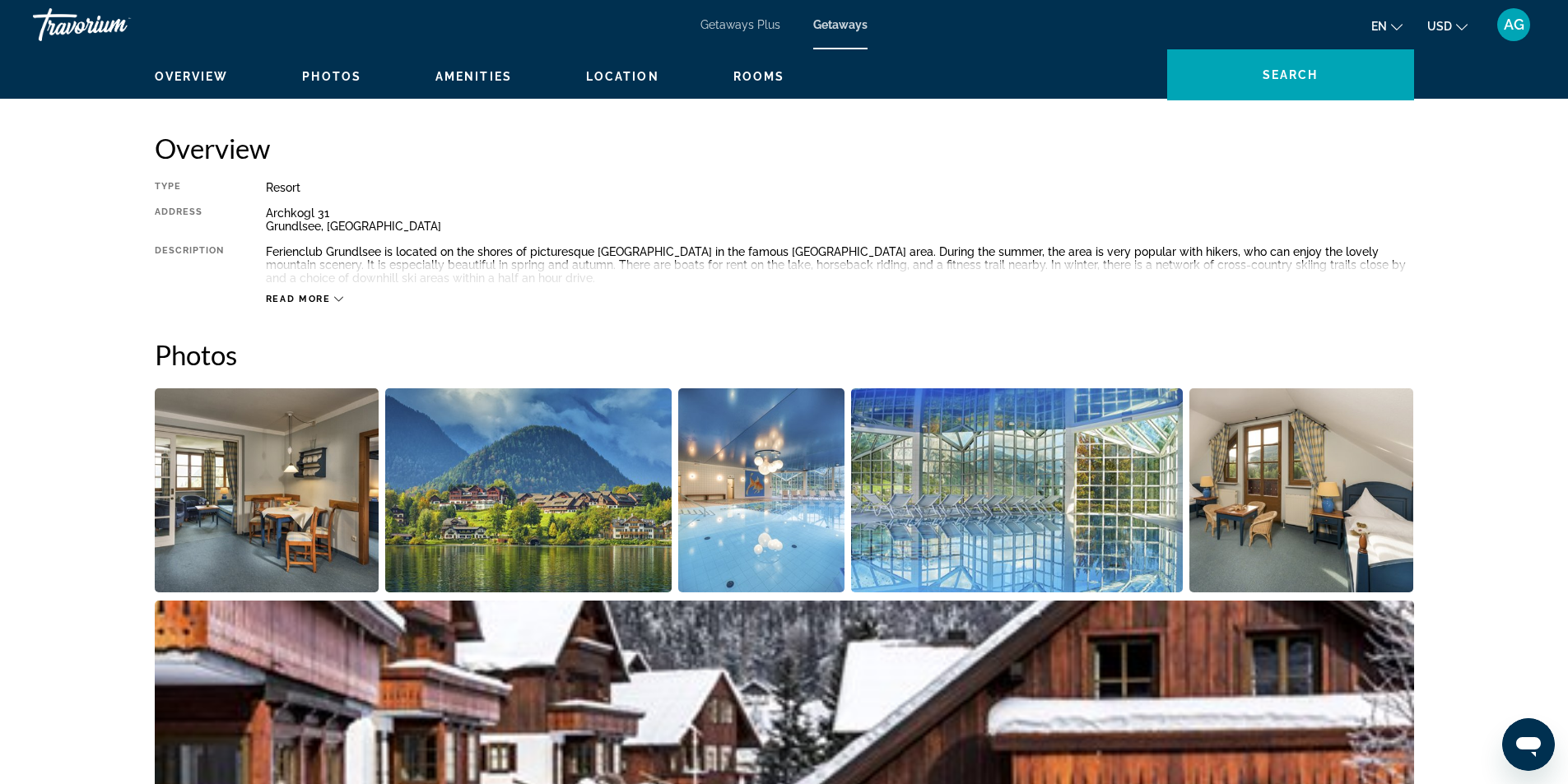
scroll to position [82, 0]
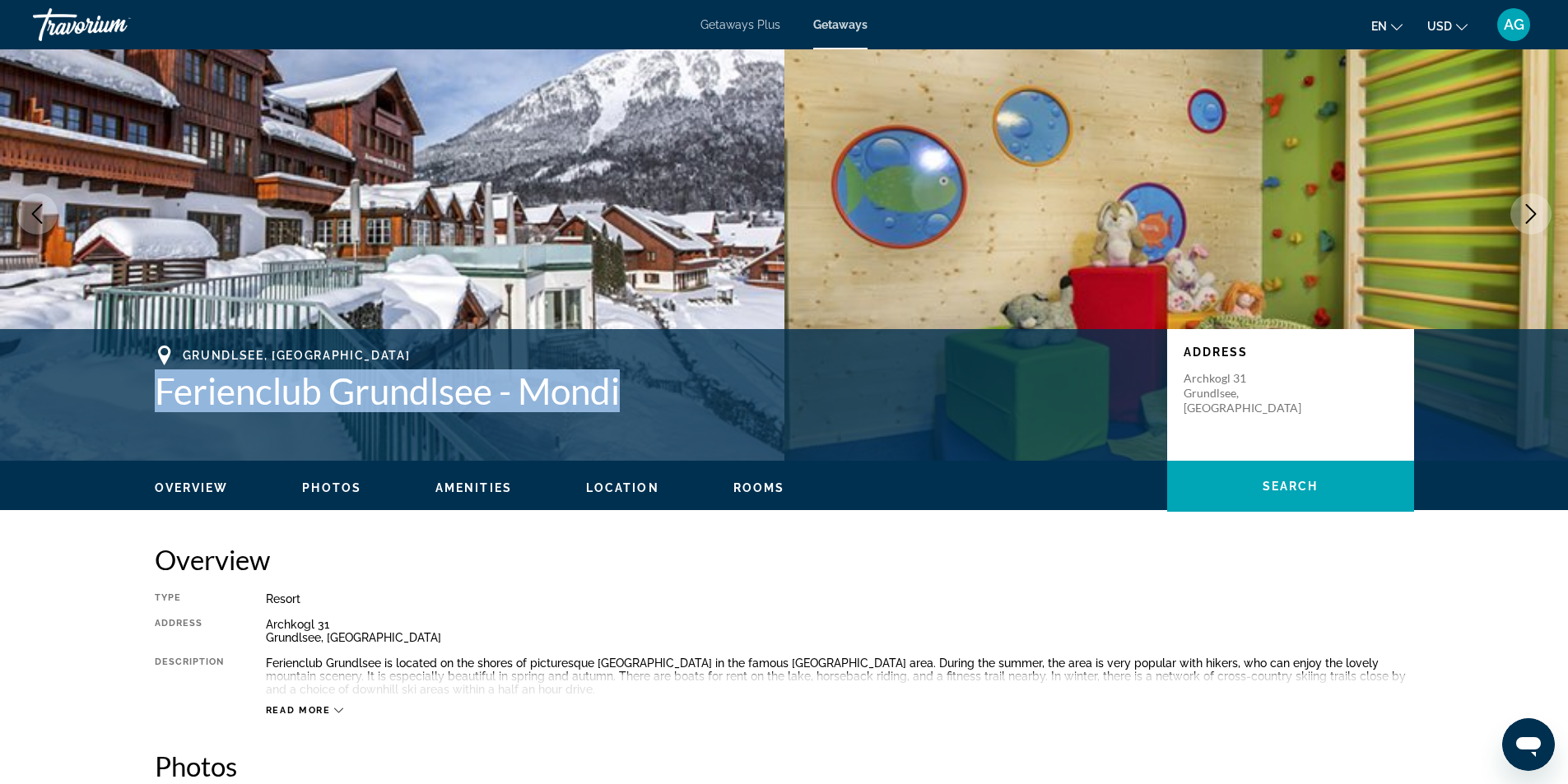
drag, startPoint x: 146, startPoint y: 395, endPoint x: 633, endPoint y: 389, distance: 487.0
click at [633, 389] on div "Grundlsee, [GEOGRAPHIC_DATA] Ferienclub Grundlsee - Mondi Address [STREET_ADDRE…" at bounding box center [784, 395] width 1325 height 99
copy h1 "Ferienclub Grundlsee - Mondi"
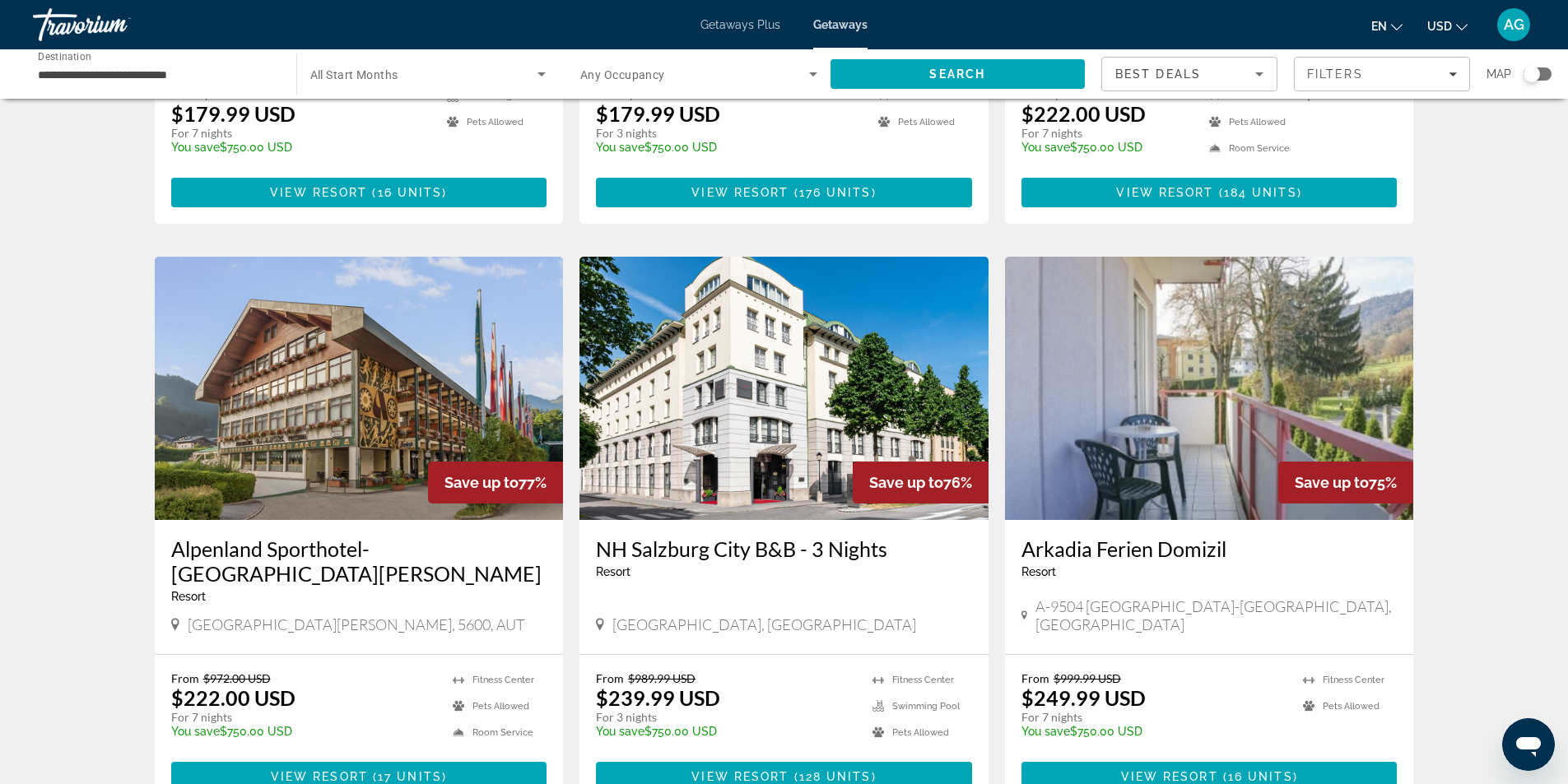
scroll to position [1927, 0]
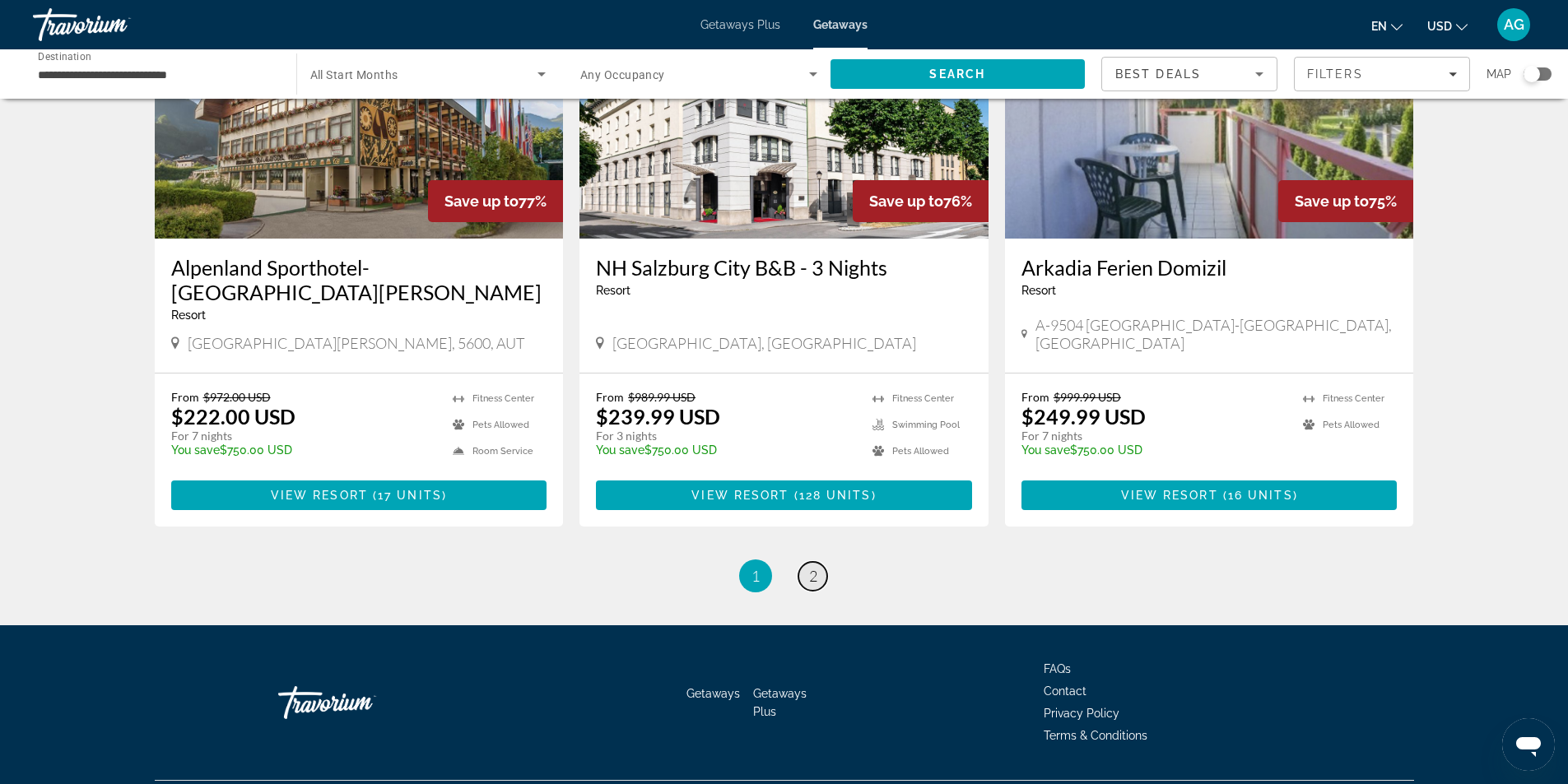
click at [811, 567] on span "2" at bounding box center [814, 576] width 8 height 18
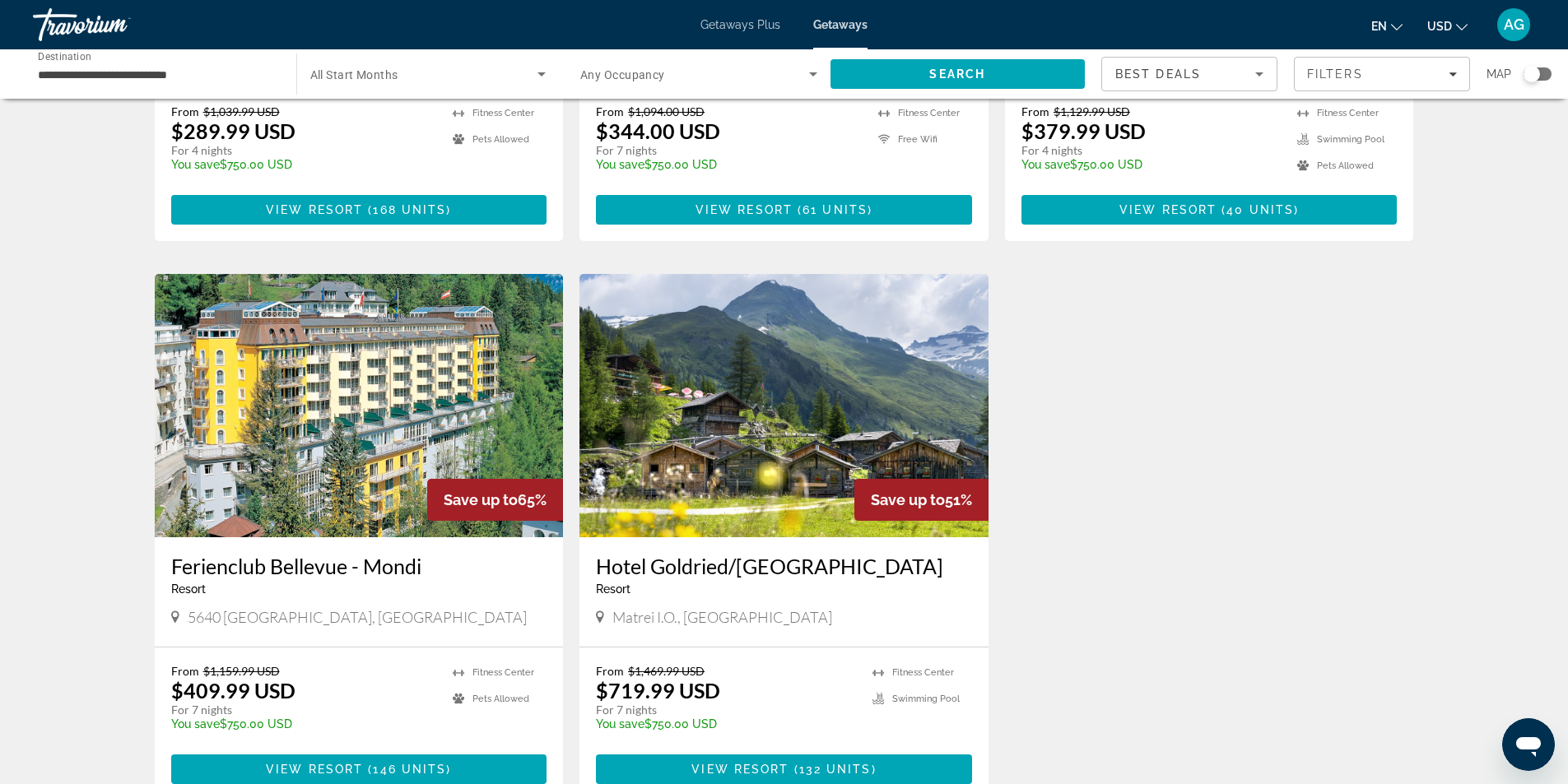
scroll to position [411, 0]
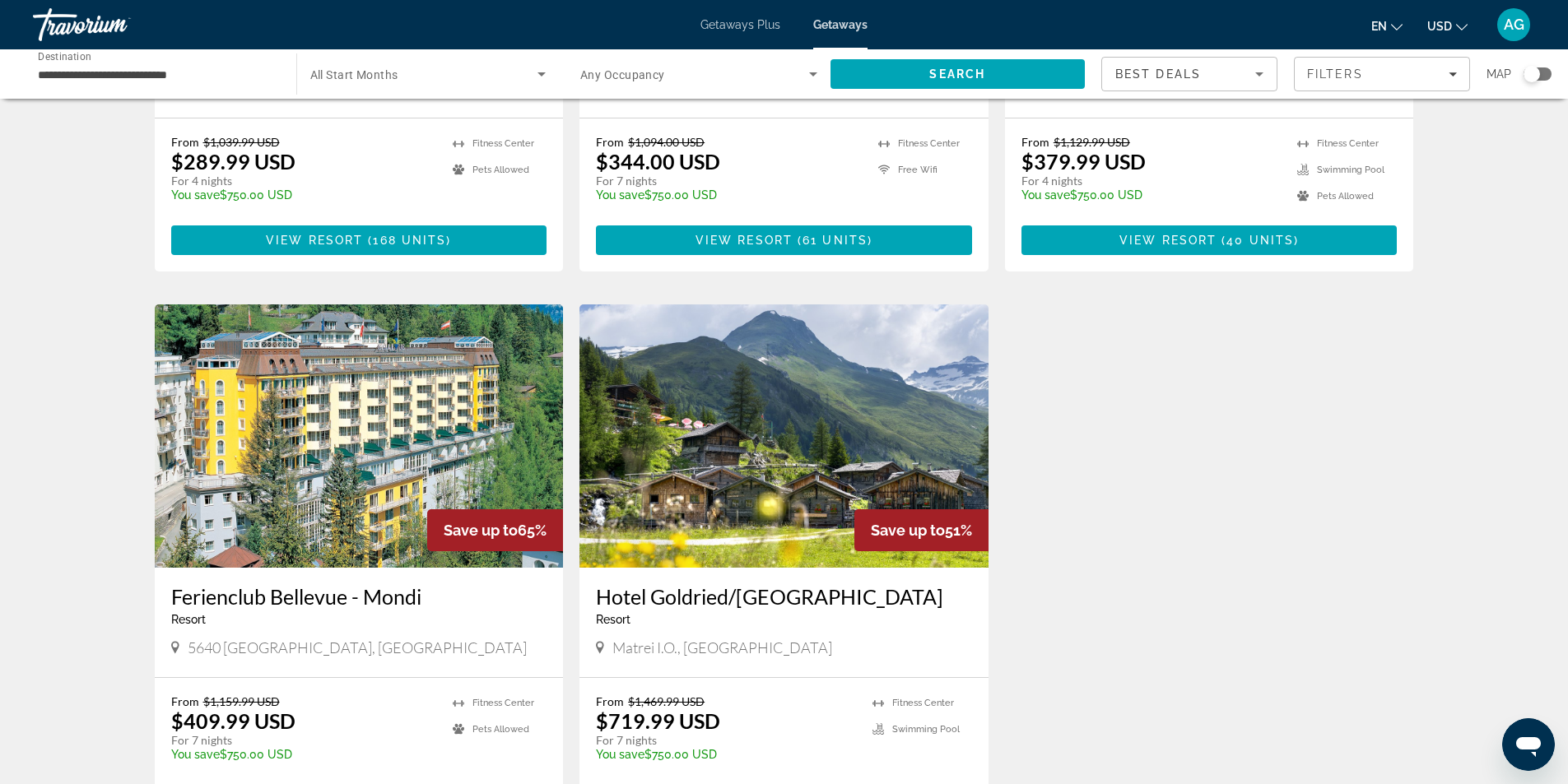
drag, startPoint x: 158, startPoint y: 594, endPoint x: 425, endPoint y: 586, distance: 267.1
click at [425, 586] on div "Ferienclub [GEOGRAPHIC_DATA] - This is an adults only resort 5640 [GEOGRAPHIC_D…" at bounding box center [359, 622] width 409 height 109
copy h3 "Ferienclub Bellevue - Mondi"
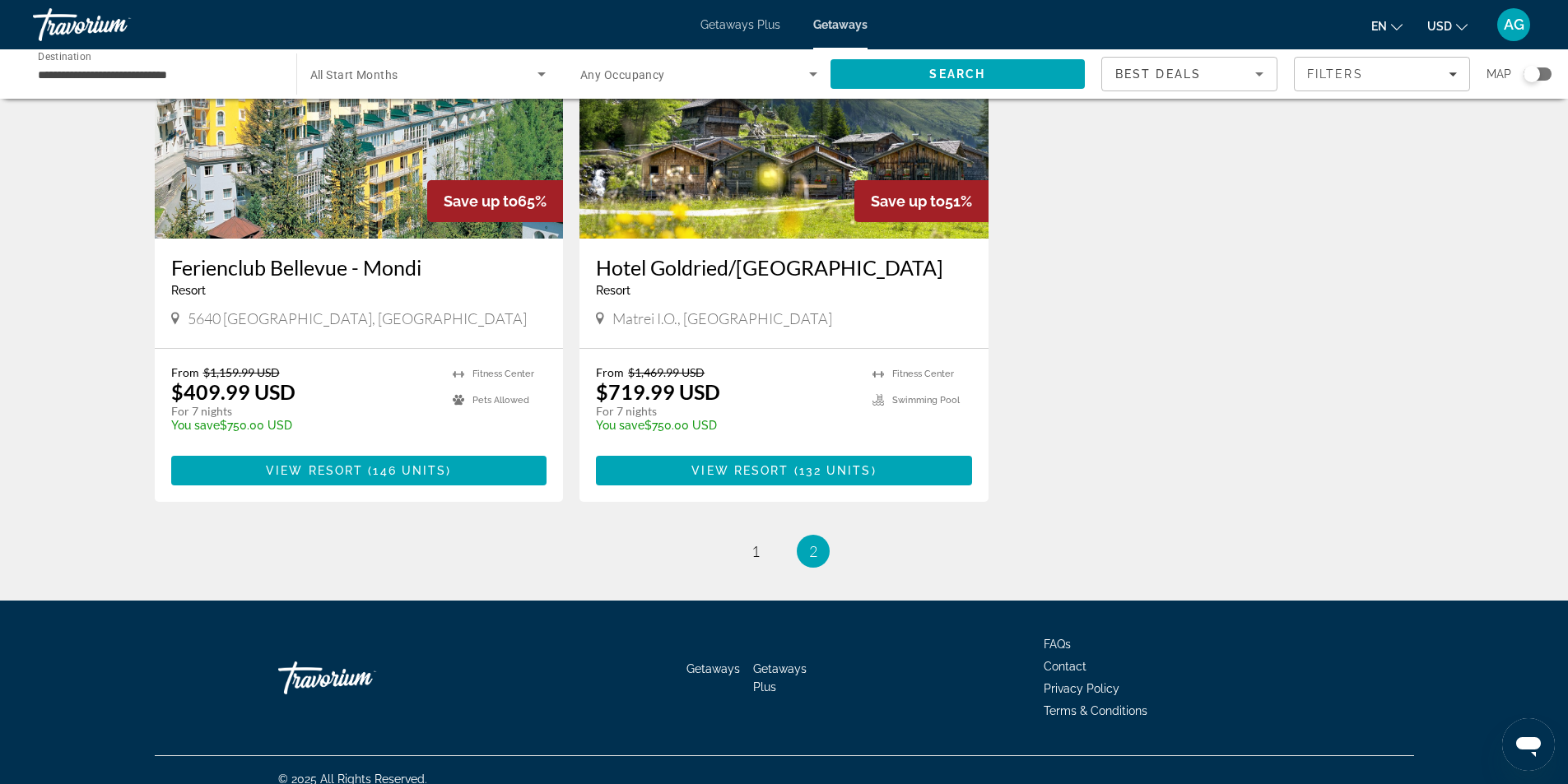
scroll to position [659, 0]
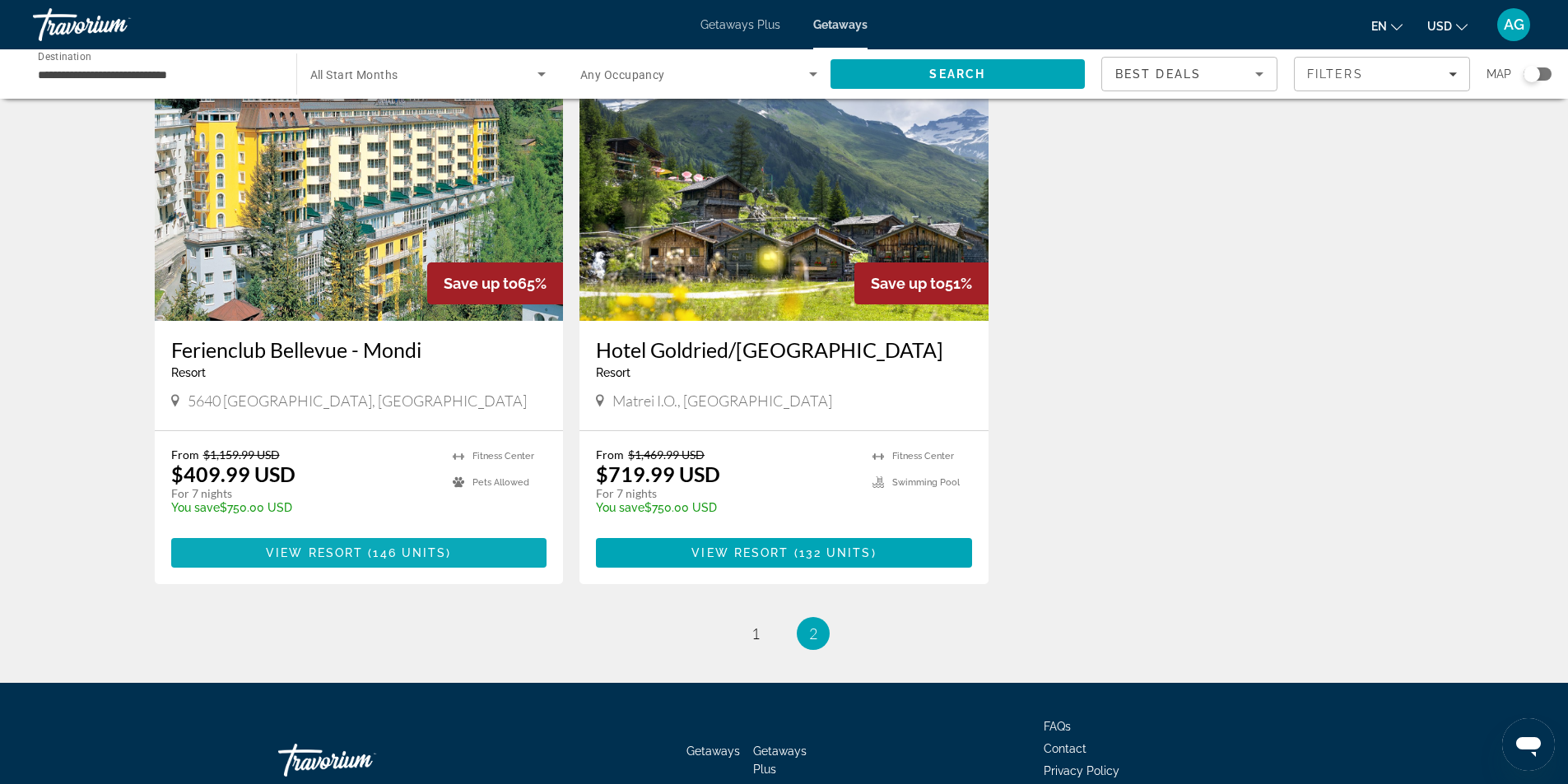
click at [354, 555] on span "View Resort" at bounding box center [314, 553] width 97 height 14
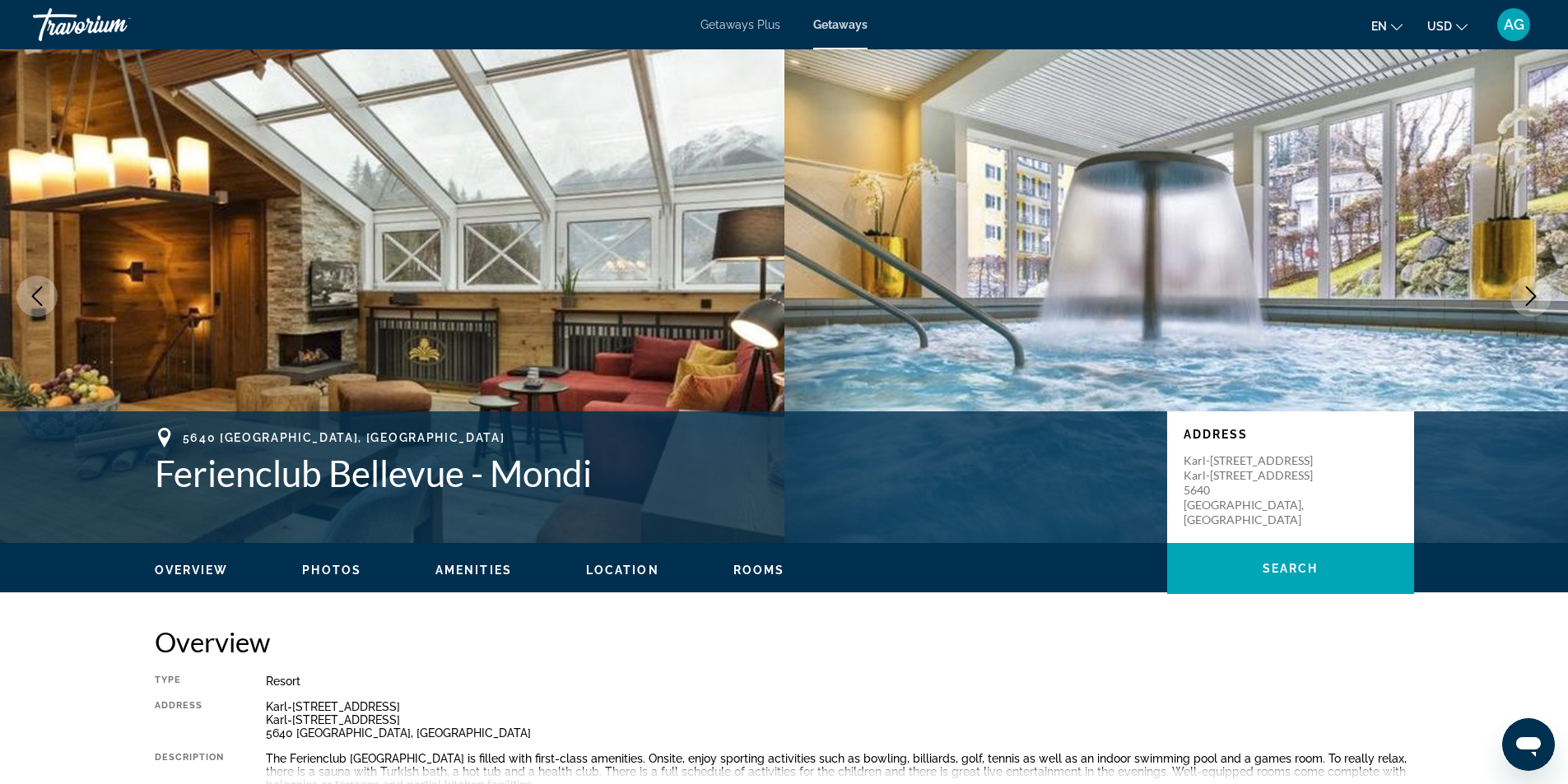
click at [1532, 296] on icon "Next image" at bounding box center [1530, 295] width 19 height 19
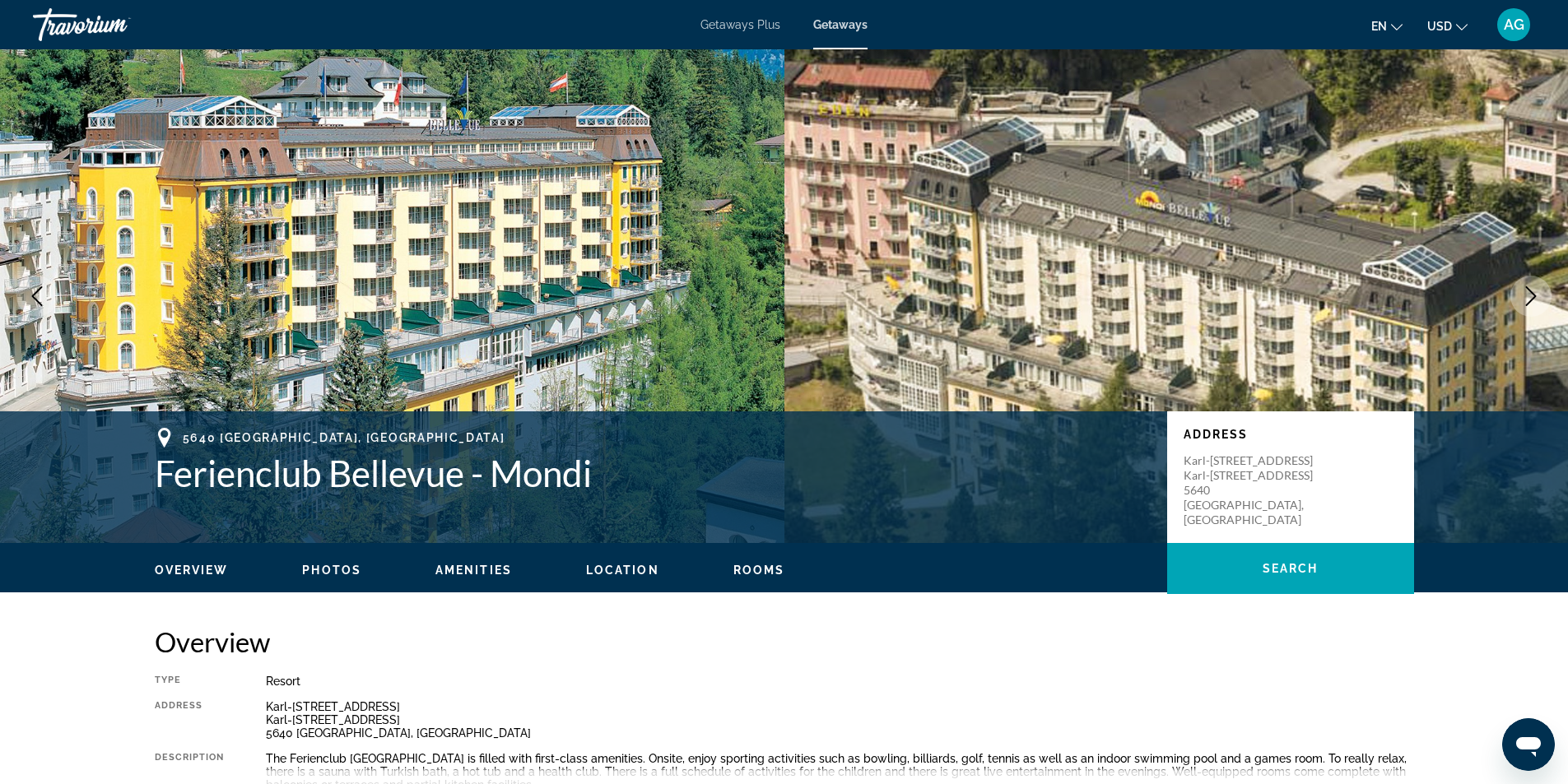
click at [1532, 297] on icon "Next image" at bounding box center [1530, 295] width 19 height 19
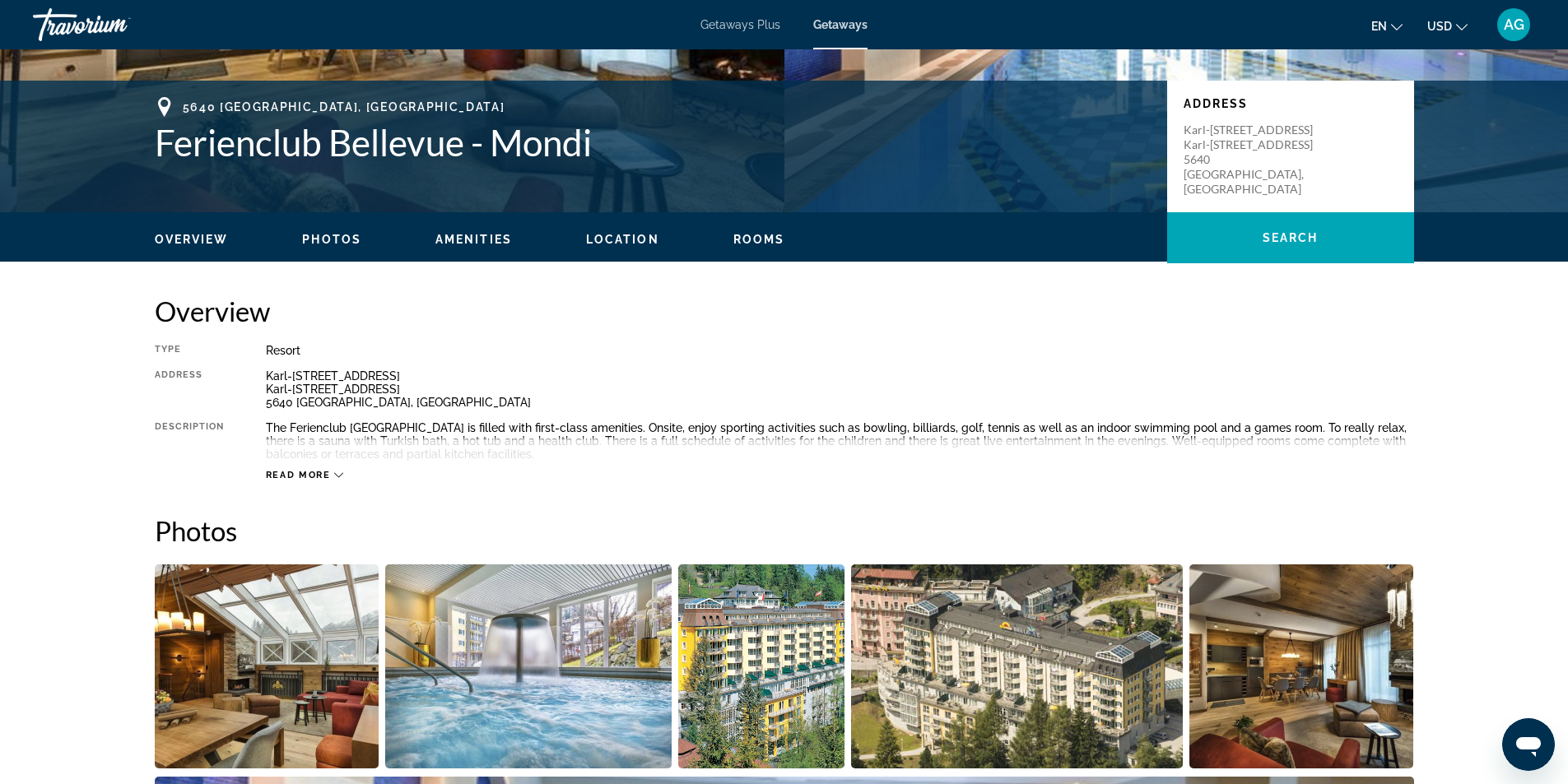
scroll to position [164, 0]
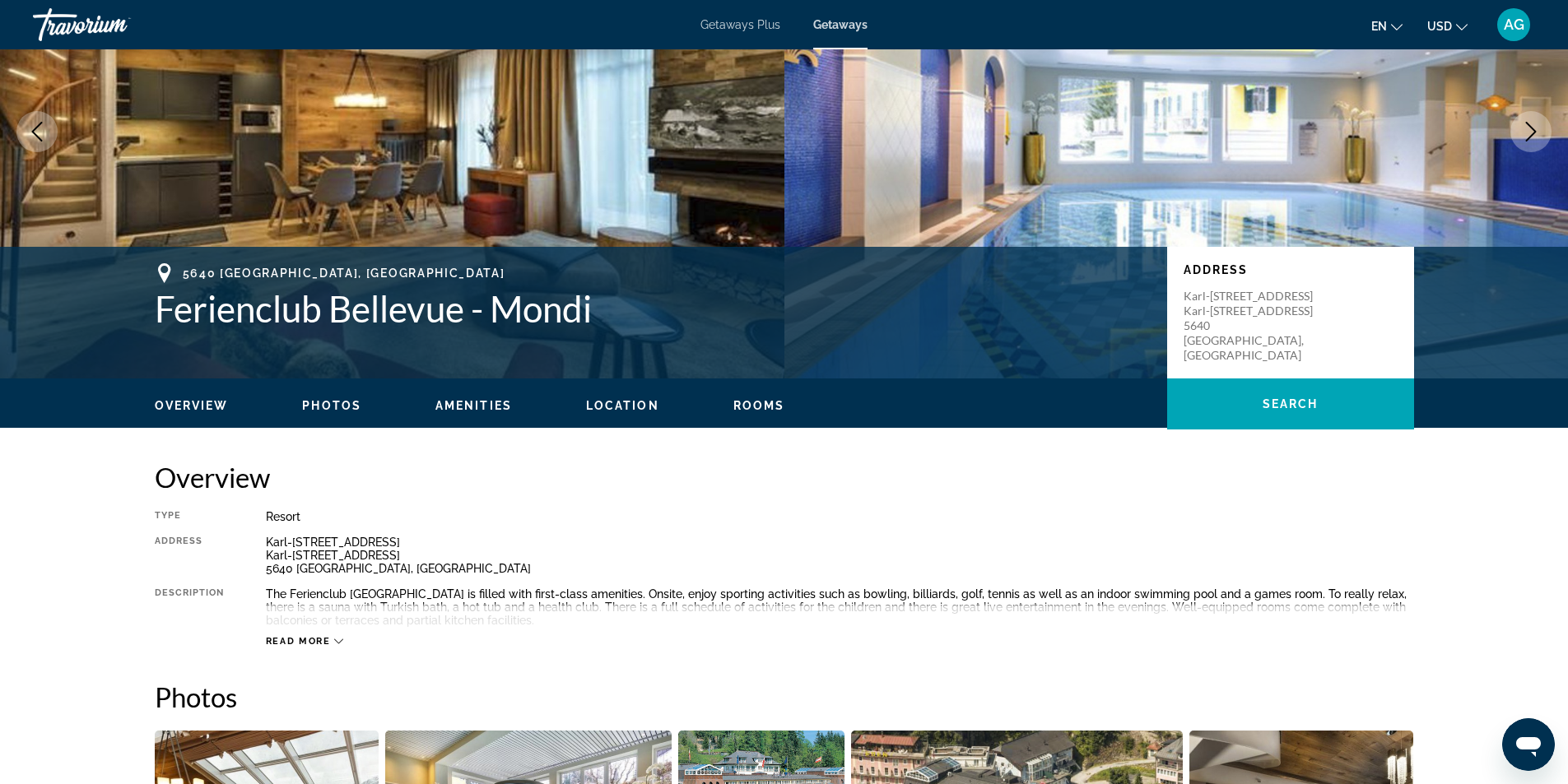
click at [1536, 125] on icon "Next image" at bounding box center [1530, 131] width 19 height 19
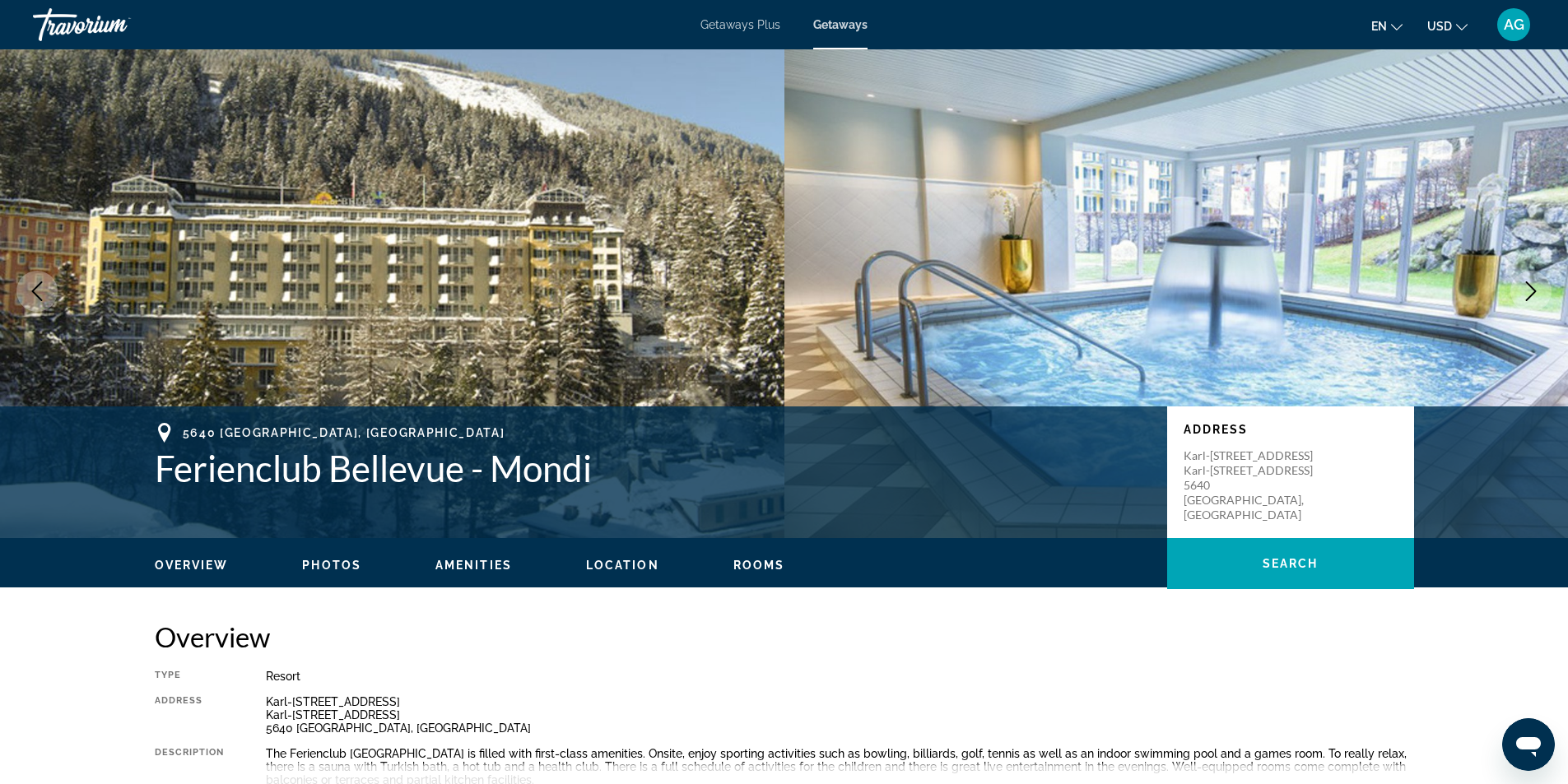
scroll to position [0, 0]
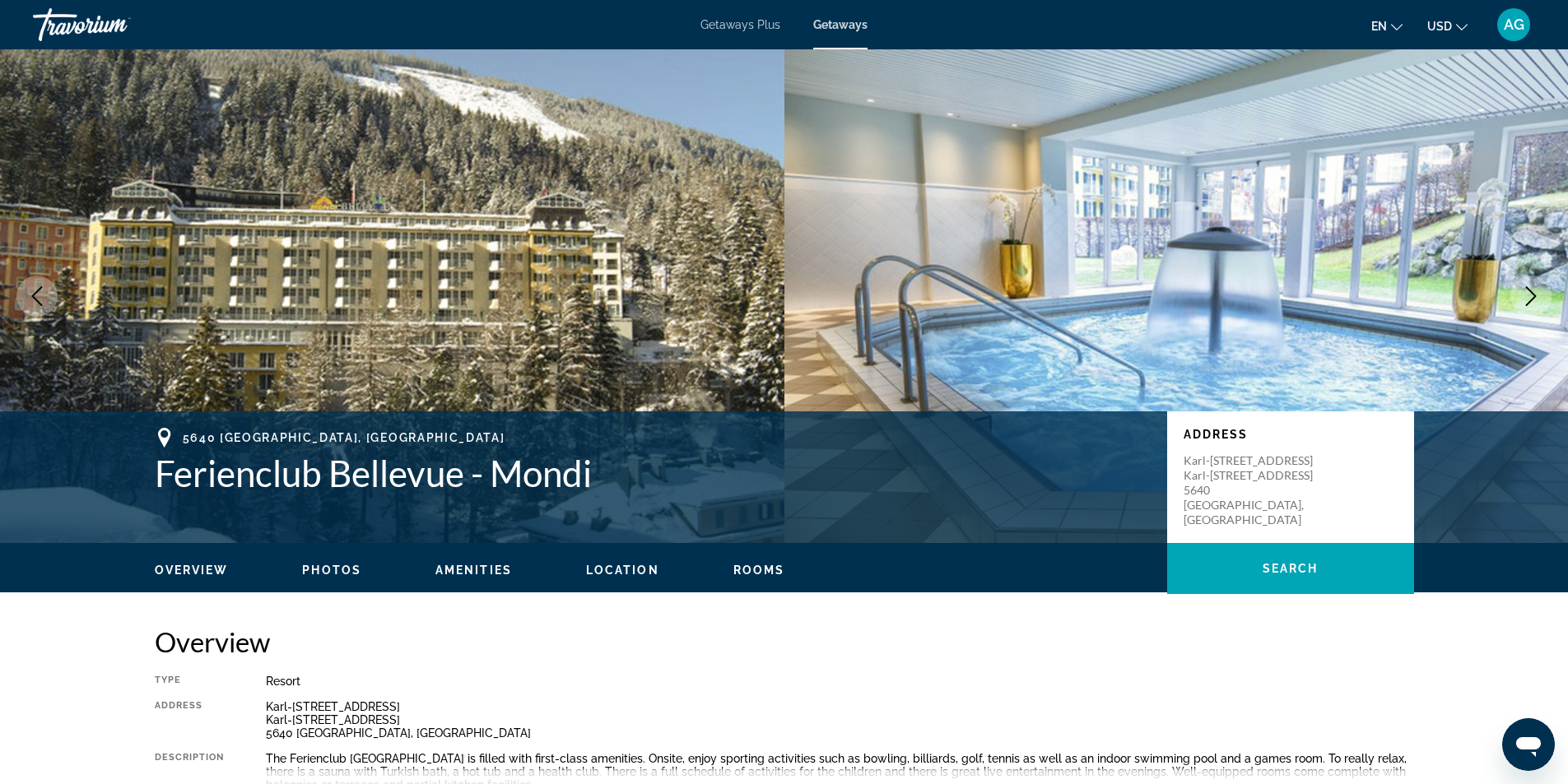
click at [1533, 295] on icon "Next image" at bounding box center [1531, 295] width 11 height 19
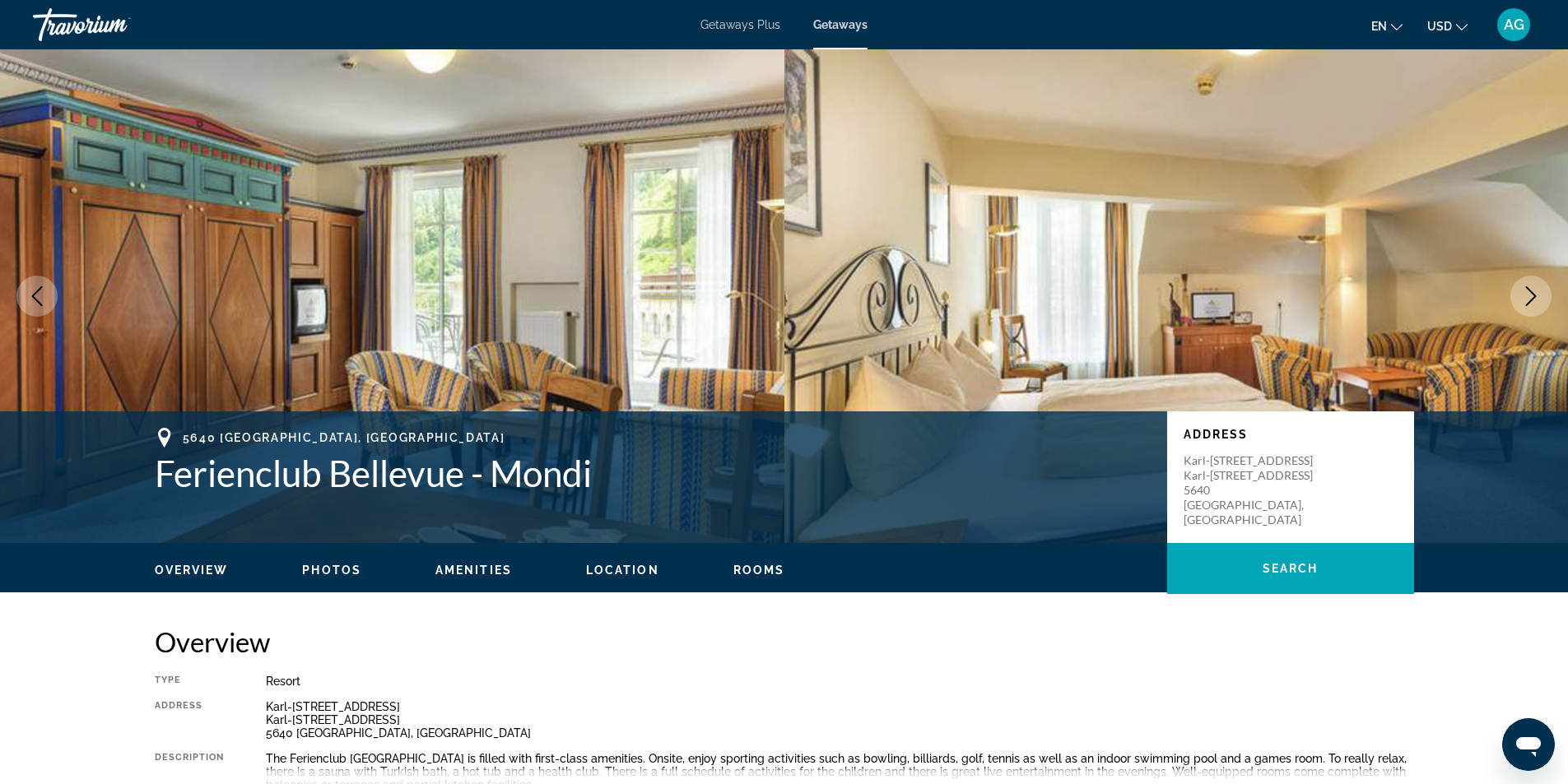
click at [1533, 295] on icon "Next image" at bounding box center [1531, 295] width 11 height 19
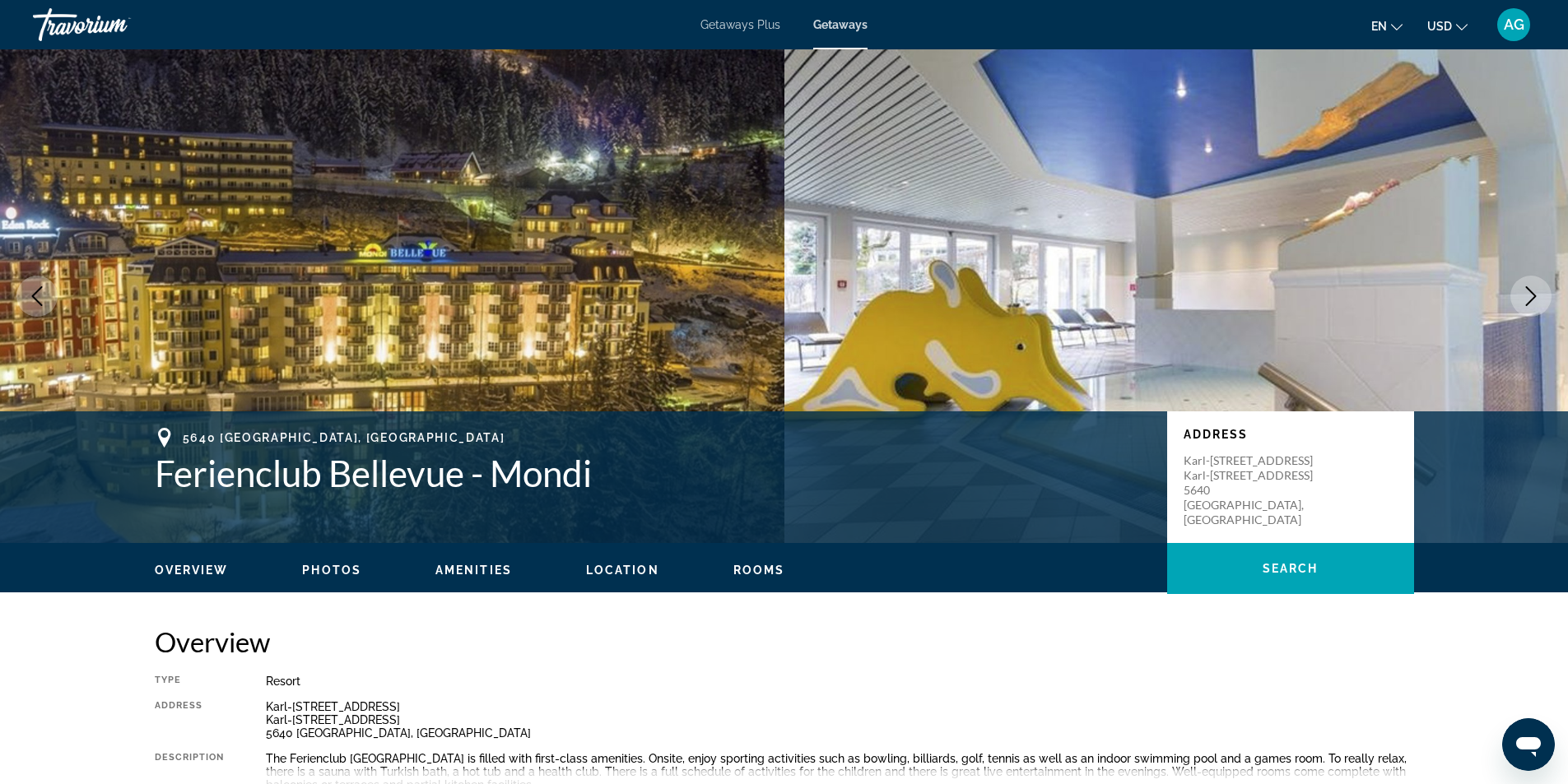
click at [1533, 295] on icon "Next image" at bounding box center [1531, 295] width 11 height 19
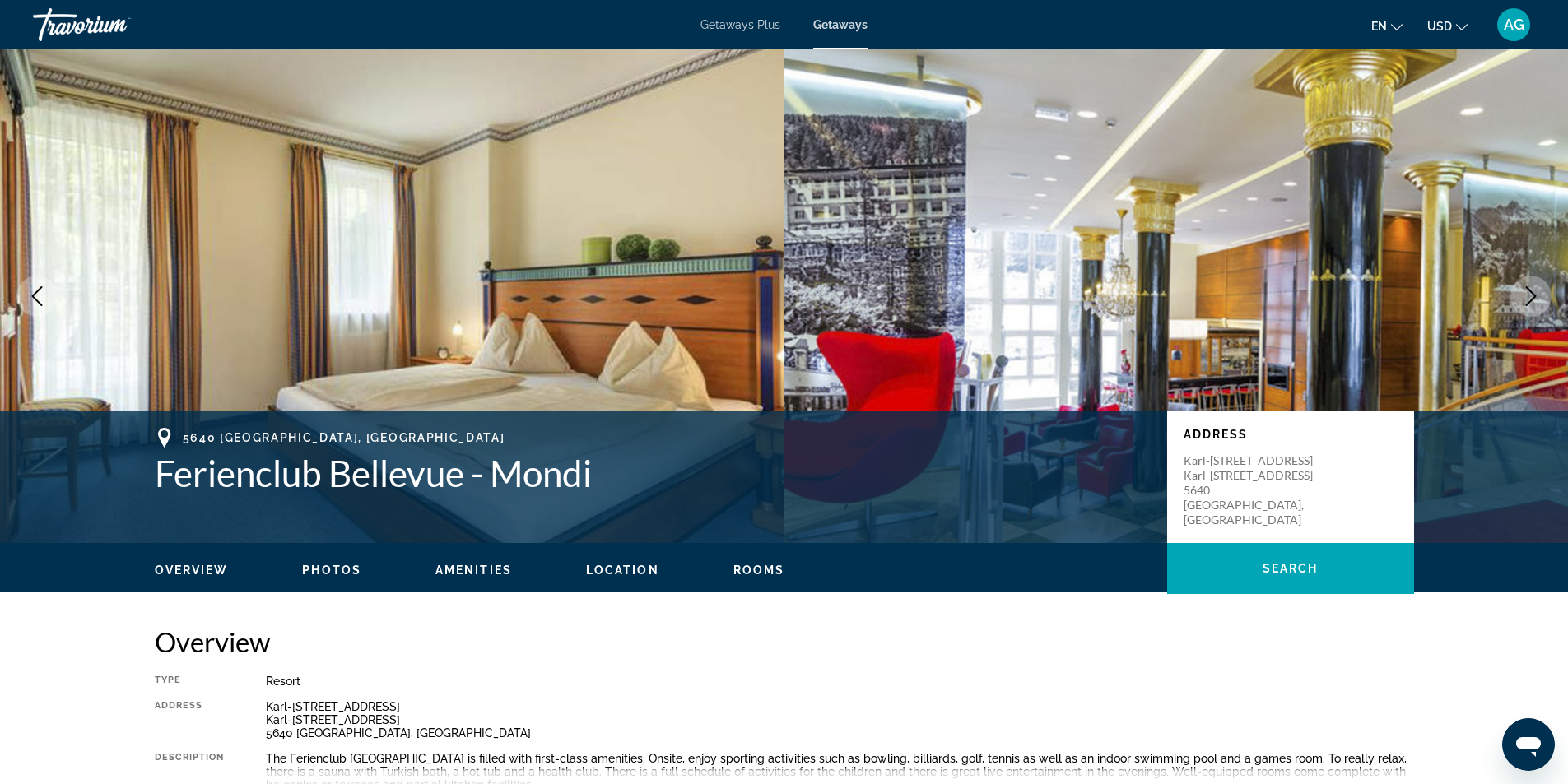
click at [1543, 294] on button "Next image" at bounding box center [1531, 296] width 41 height 41
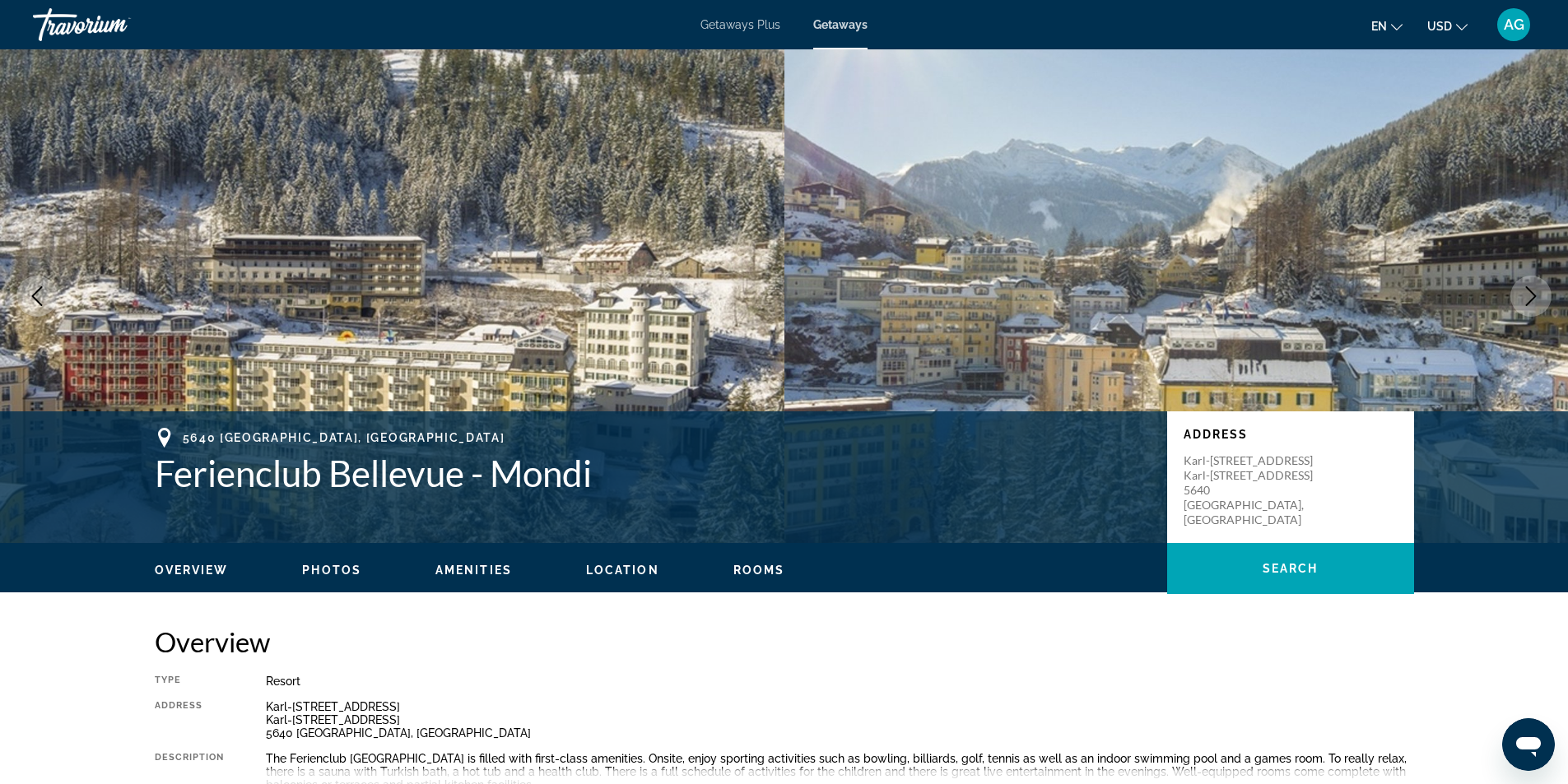
click at [1535, 297] on icon "Next image" at bounding box center [1531, 295] width 11 height 19
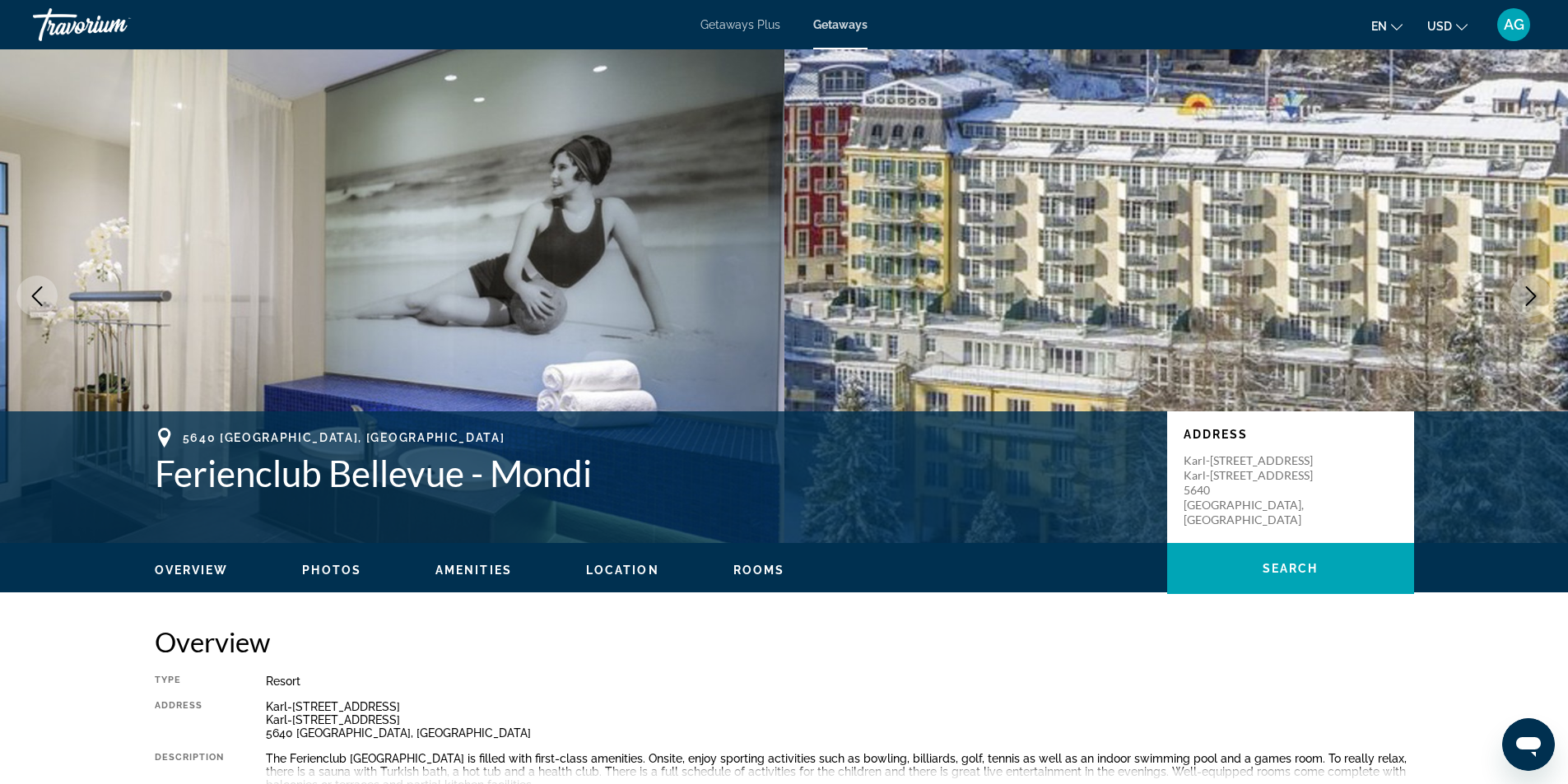
click at [1535, 298] on icon "Next image" at bounding box center [1530, 295] width 19 height 19
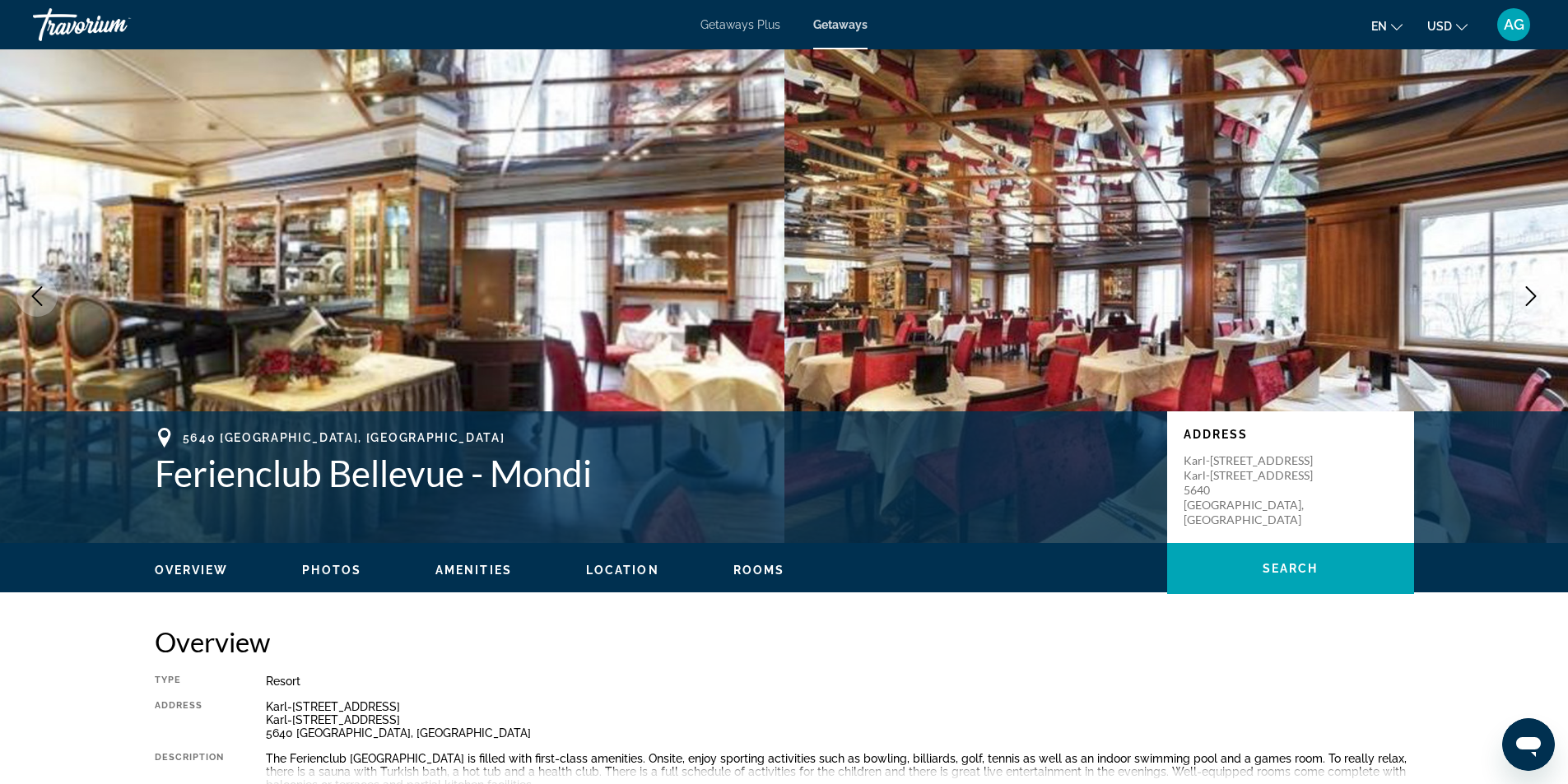
click at [1535, 295] on icon "Next image" at bounding box center [1530, 295] width 19 height 19
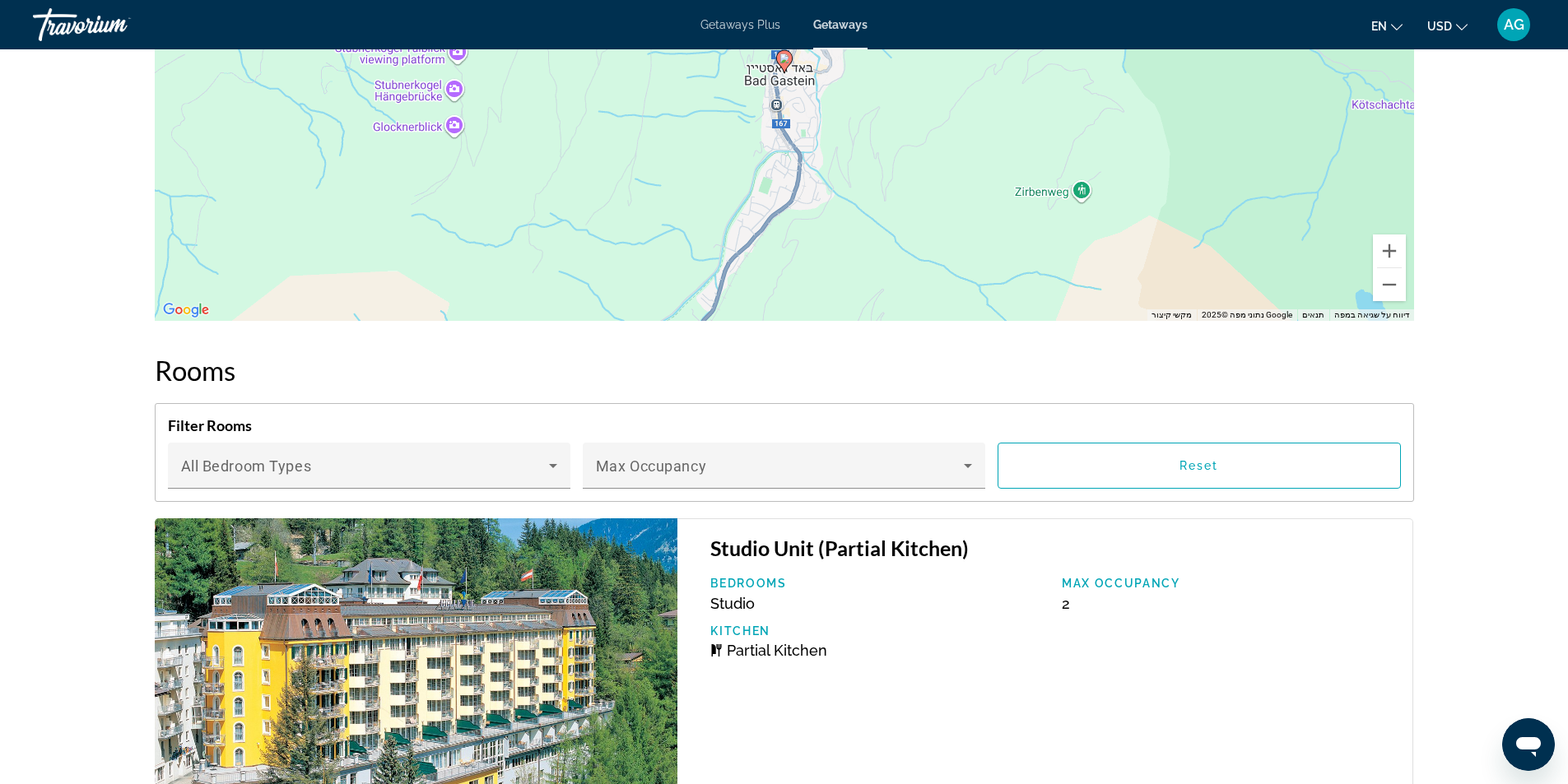
scroll to position [2305, 0]
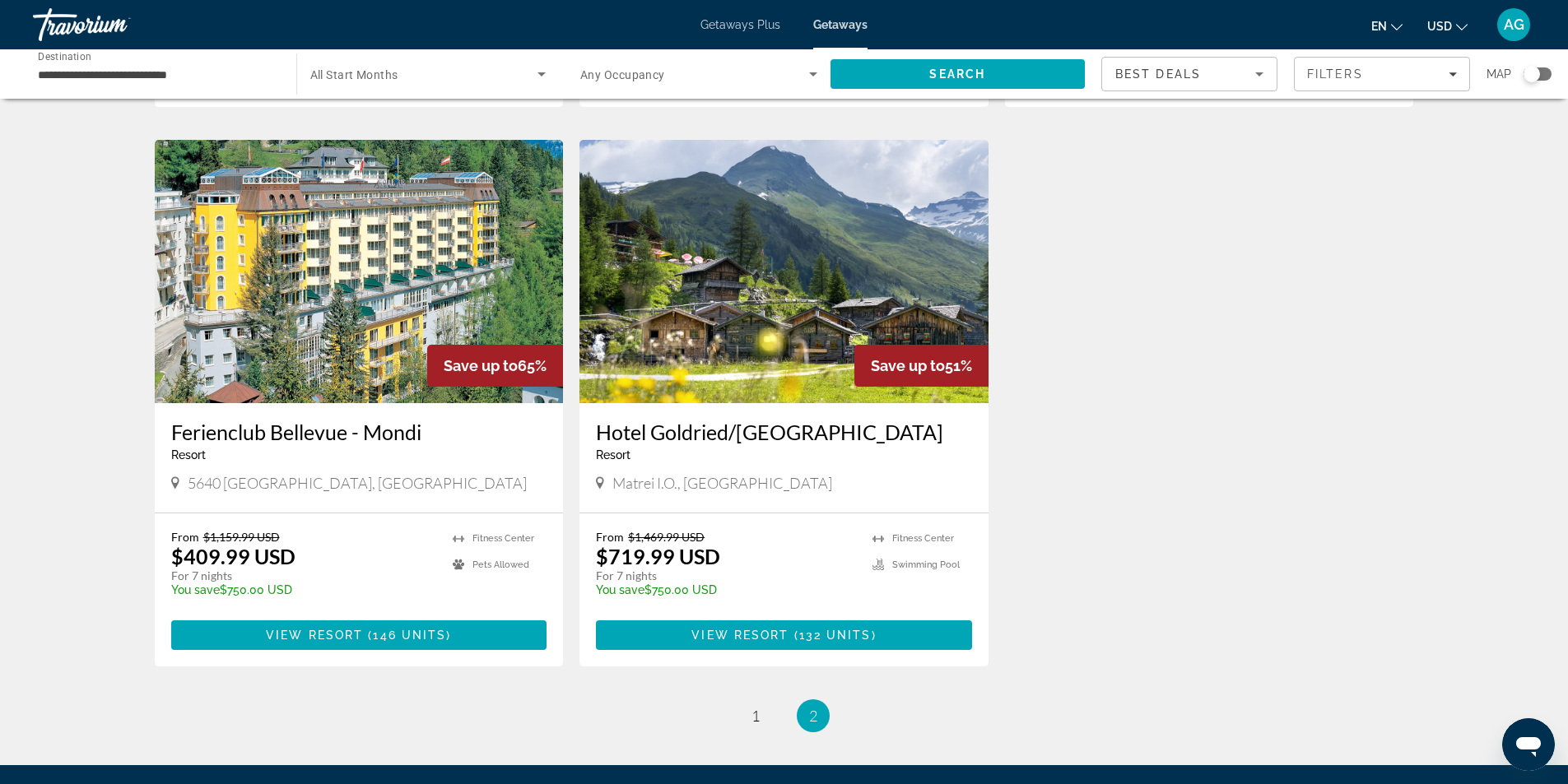
scroll to position [494, 0]
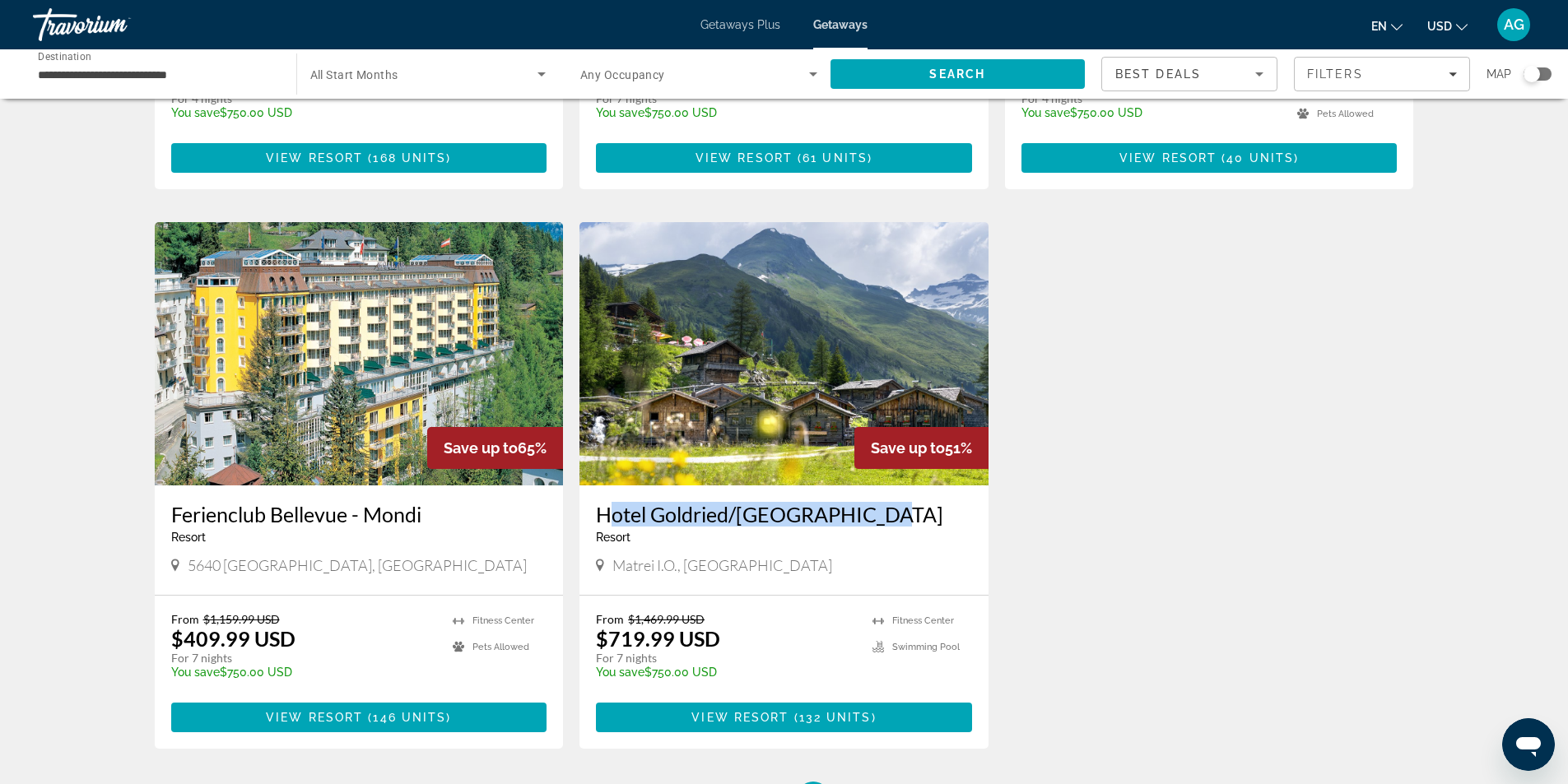
drag, startPoint x: 586, startPoint y: 516, endPoint x: 862, endPoint y: 516, distance: 276.0
click at [862, 516] on div "Hotel Goldried/[GEOGRAPHIC_DATA] - This is an adults only resort Matrei I.O., […" at bounding box center [783, 539] width 409 height 109
copy h3 "Hotel Goldried/[GEOGRAPHIC_DATA]"
click at [755, 411] on img "Main content" at bounding box center [783, 353] width 409 height 263
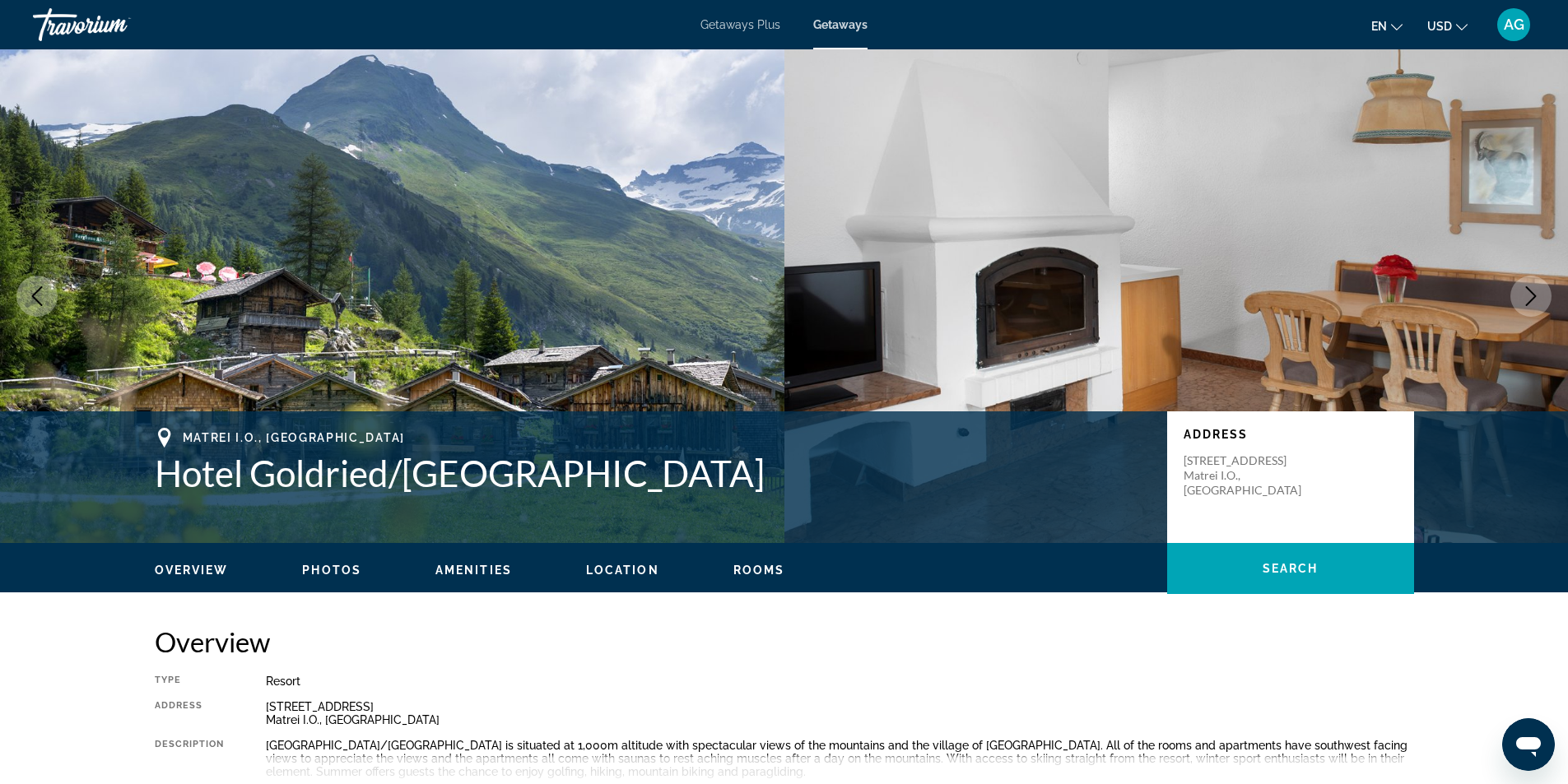
click at [1538, 295] on icon "Next image" at bounding box center [1530, 295] width 19 height 19
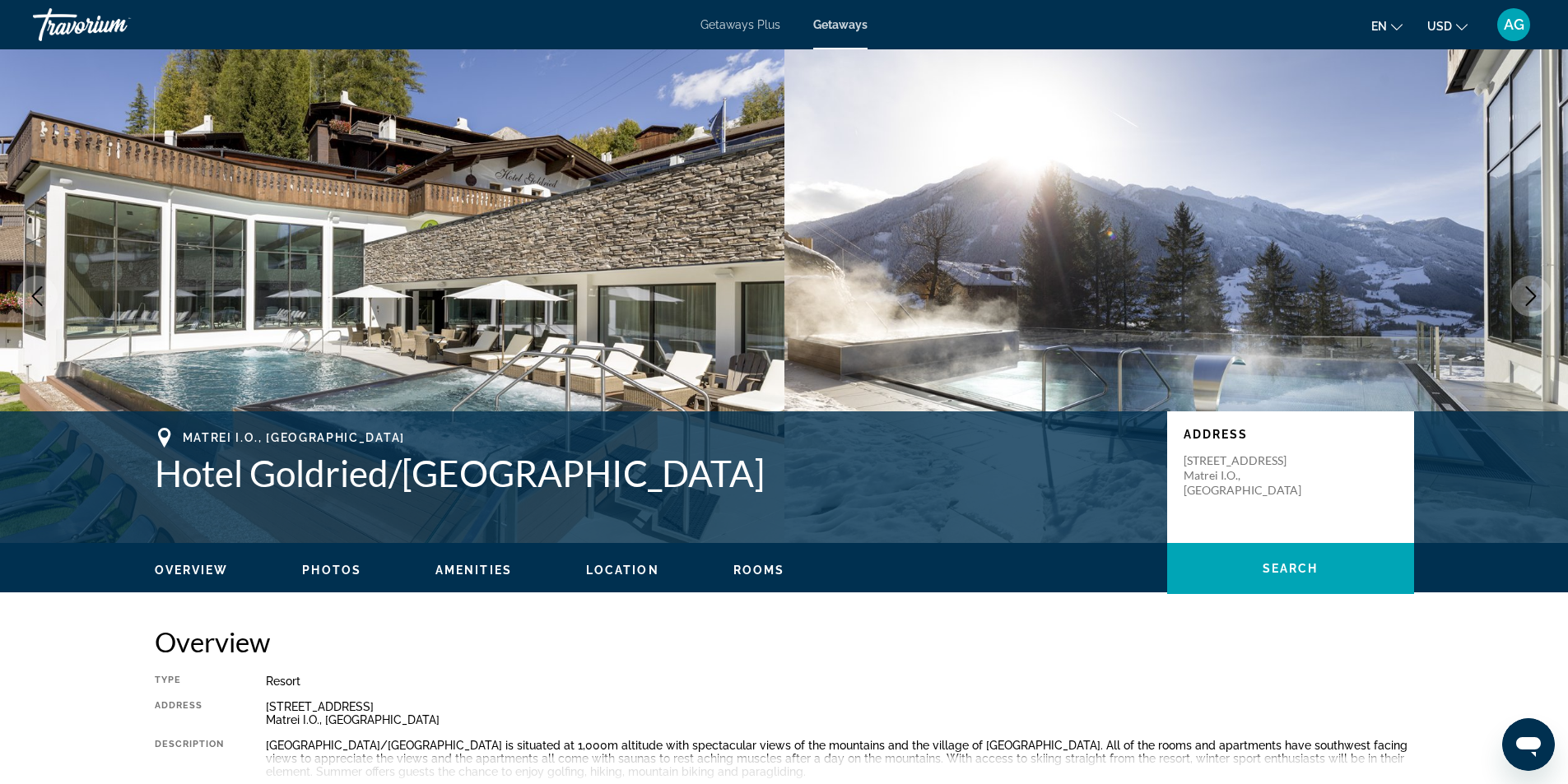
click at [1538, 295] on icon "Next image" at bounding box center [1530, 295] width 19 height 19
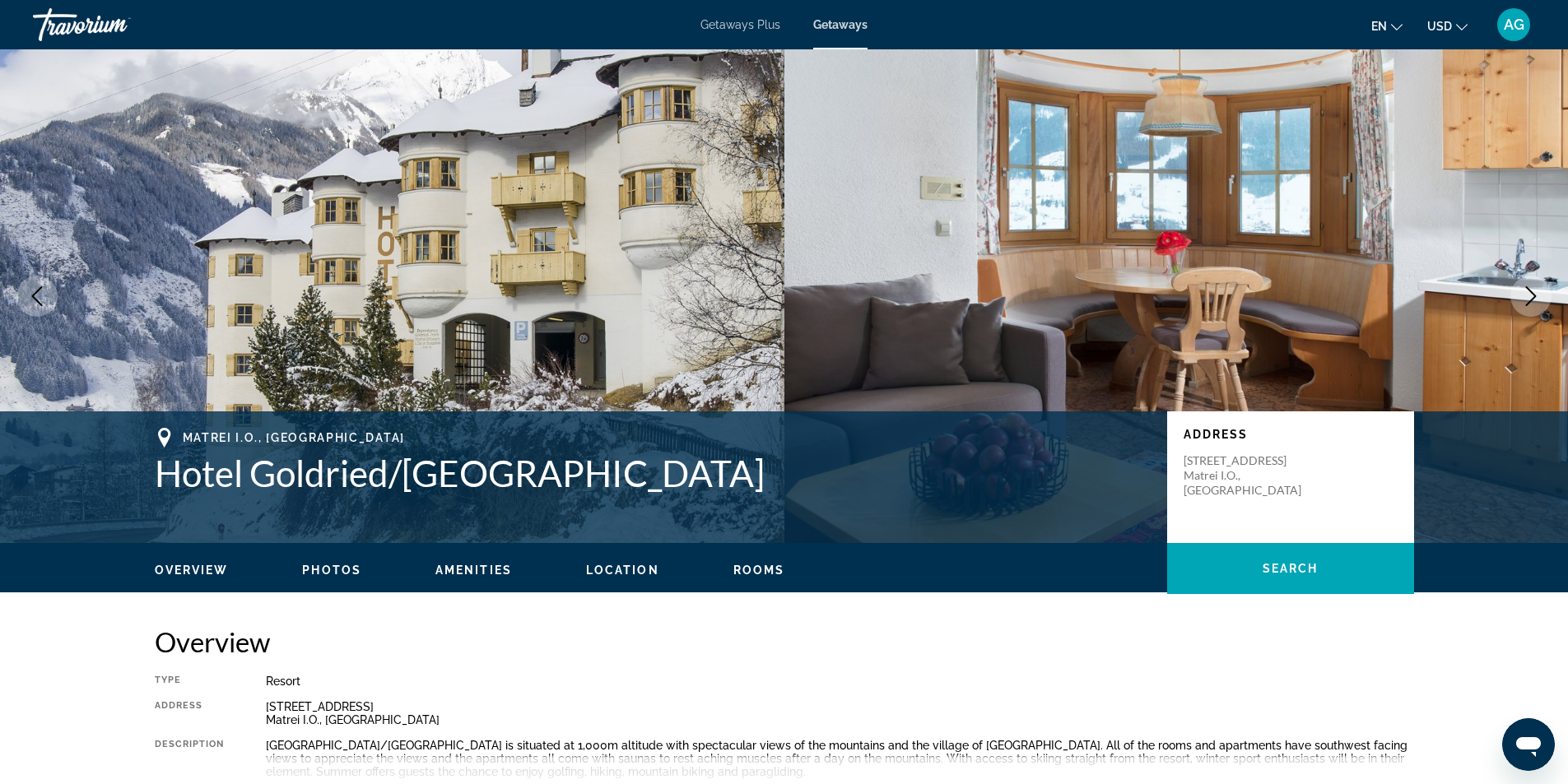
click at [1533, 301] on icon "Next image" at bounding box center [1530, 295] width 19 height 19
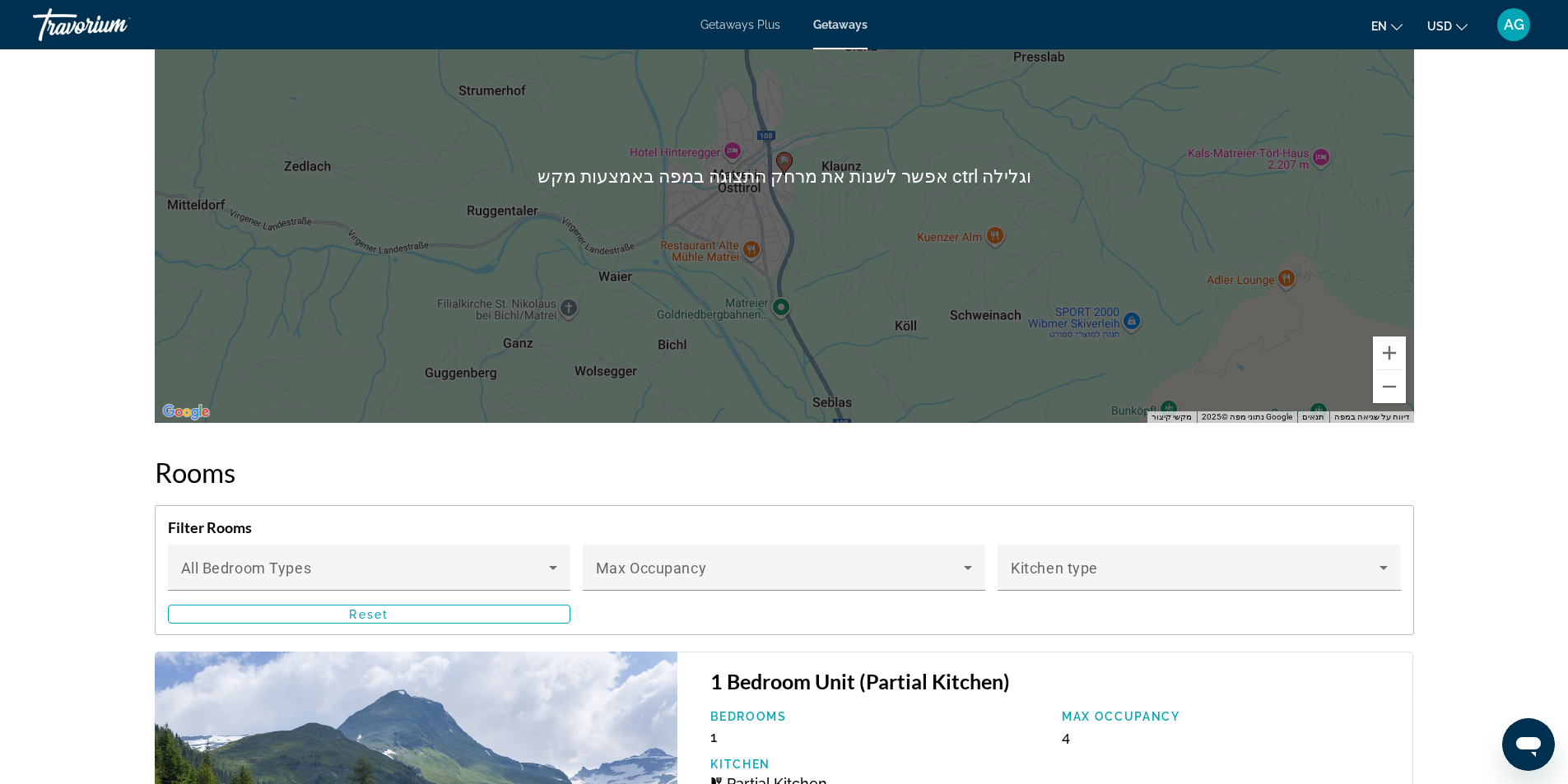
scroll to position [2057, 0]
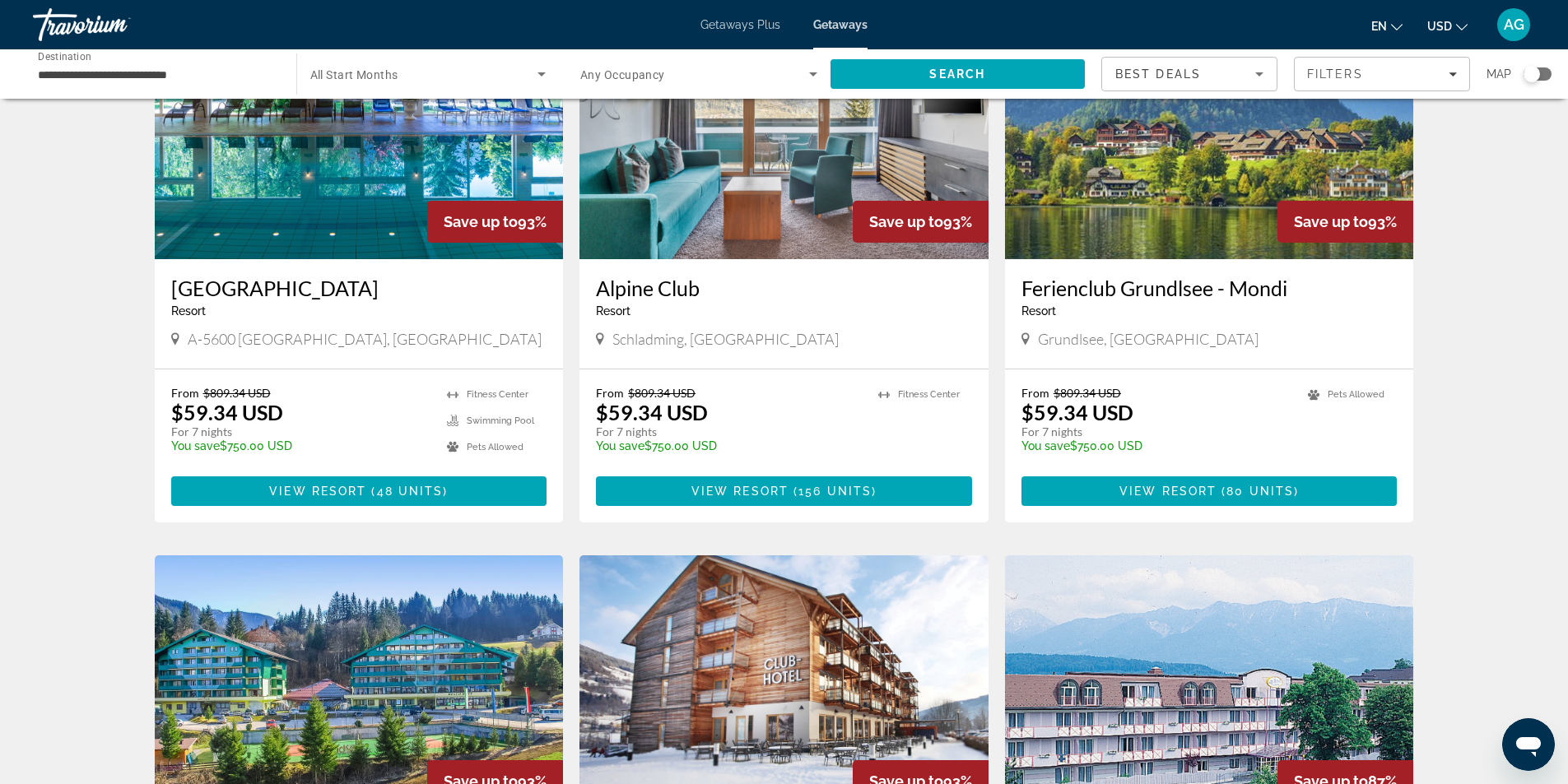
scroll to position [82, 0]
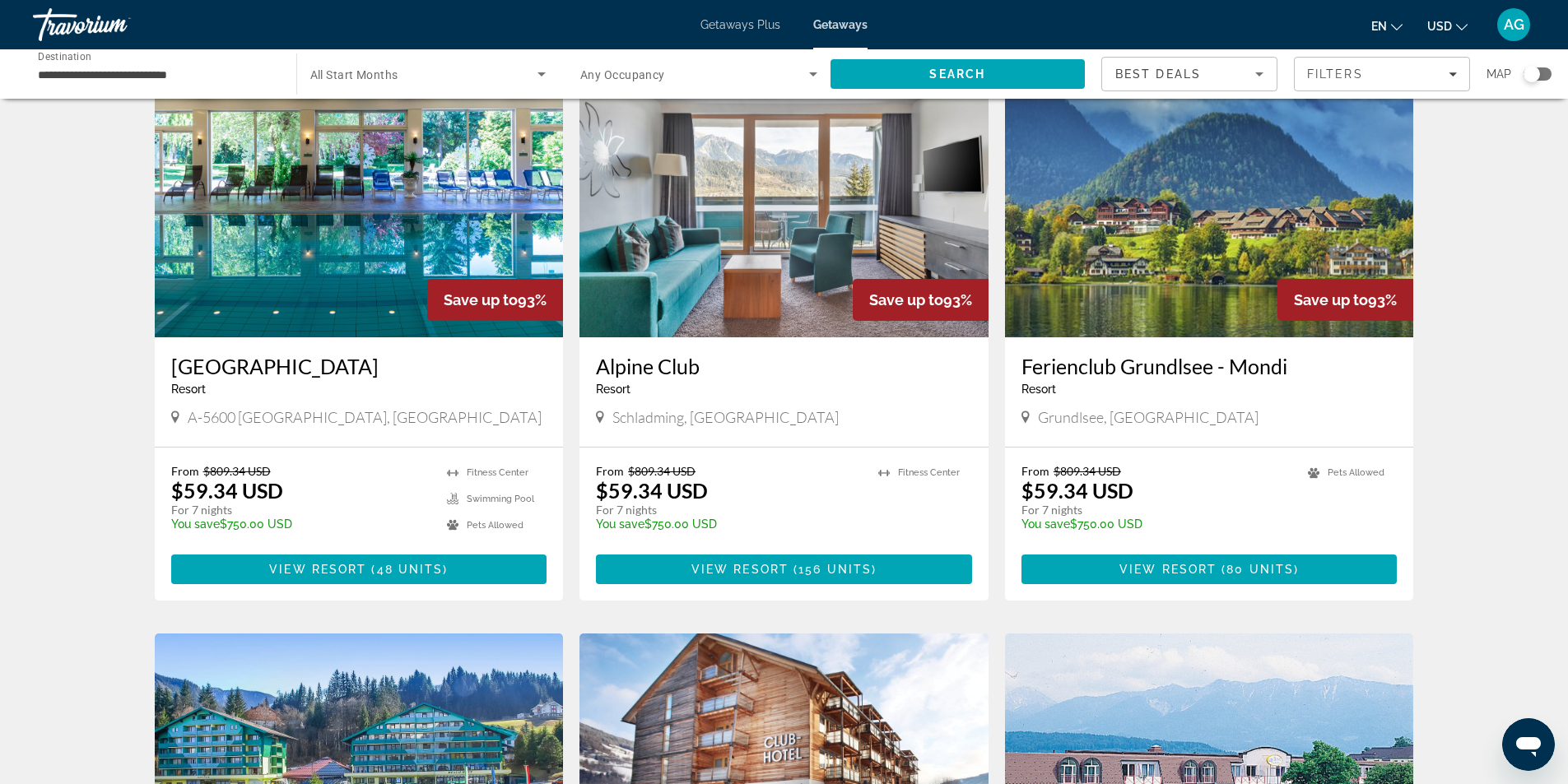
click at [406, 271] on img "Main content" at bounding box center [359, 205] width 409 height 263
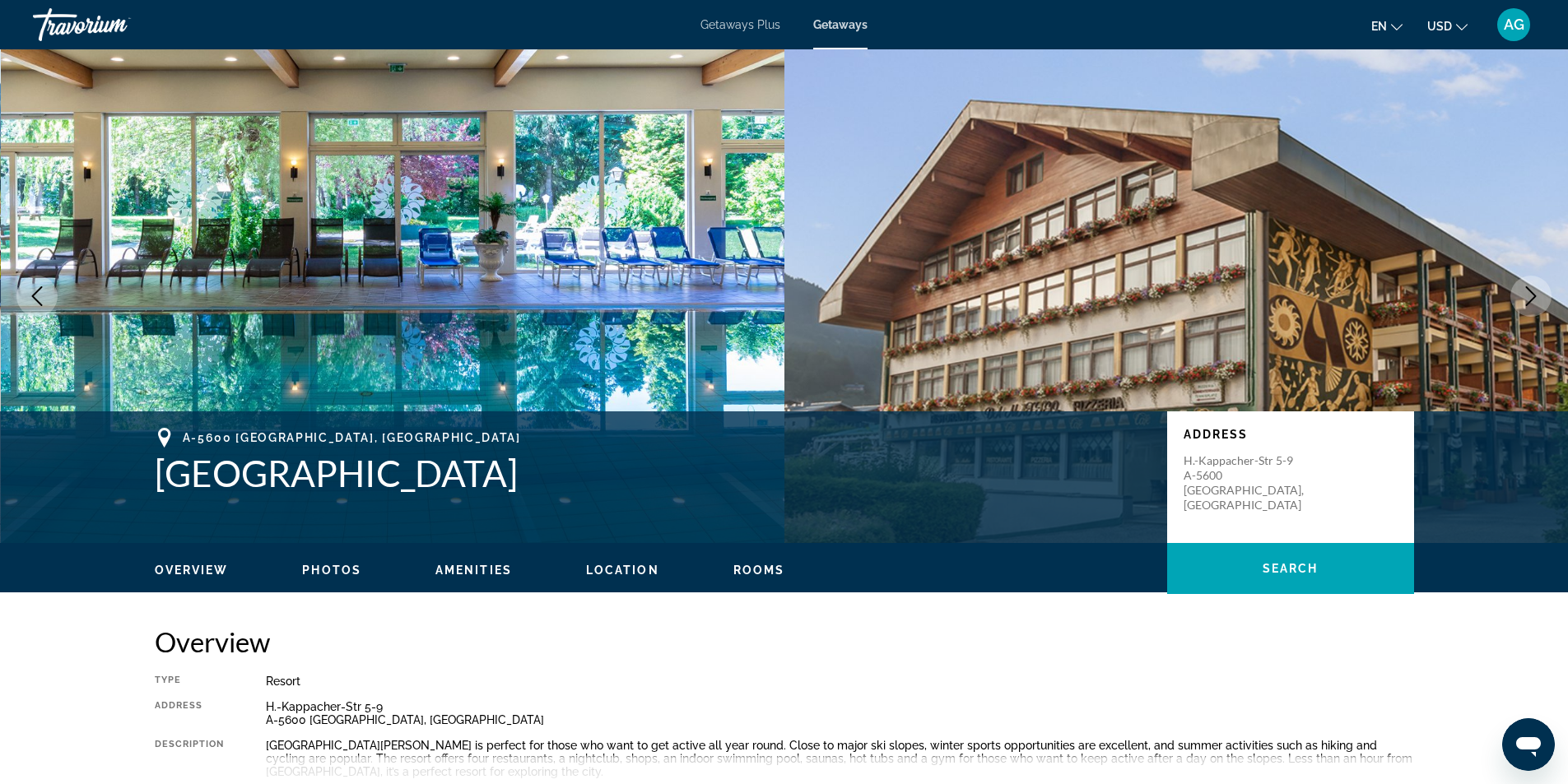
click at [1521, 301] on icon "Next image" at bounding box center [1530, 295] width 19 height 19
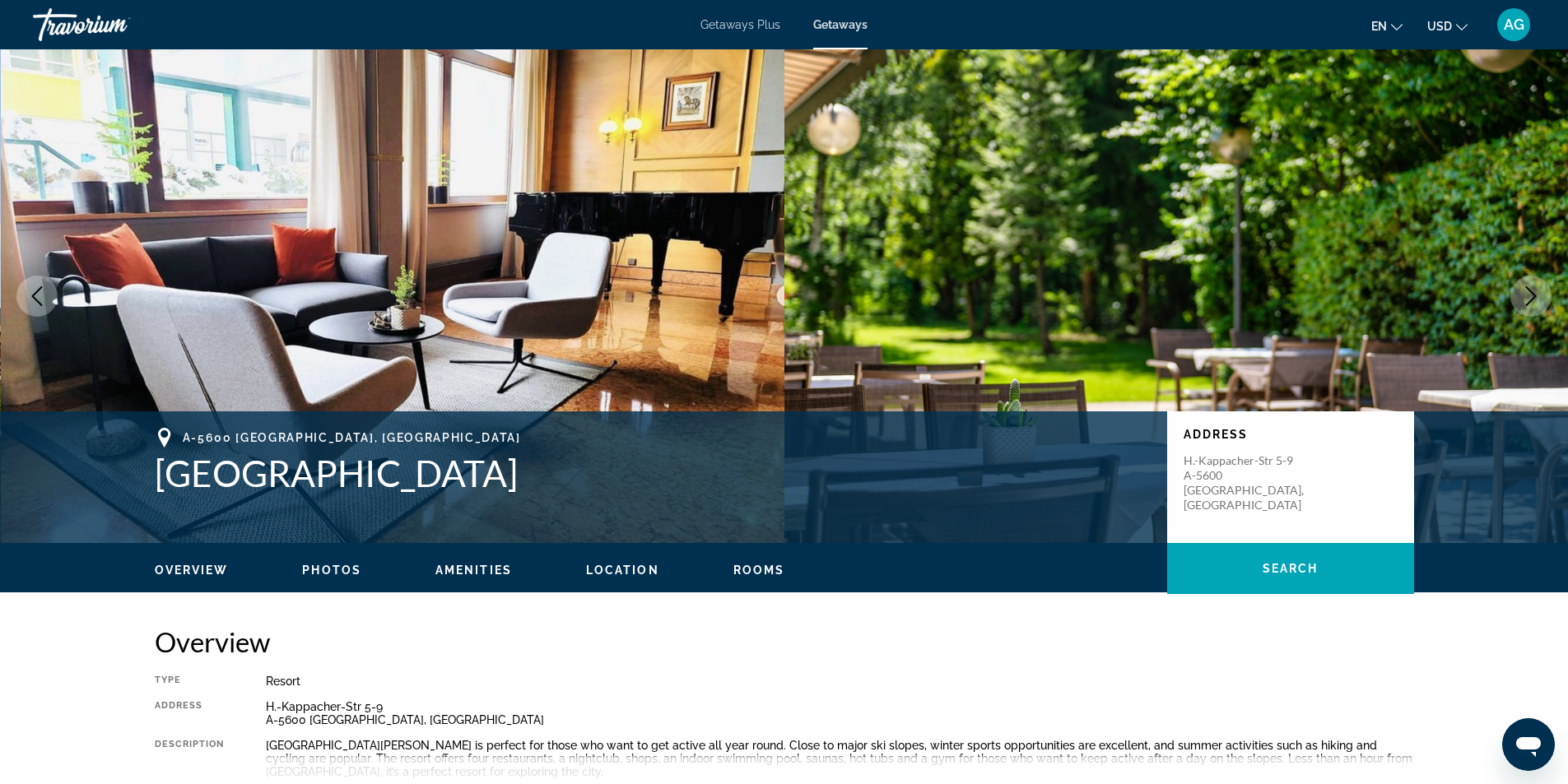
click at [1521, 301] on icon "Next image" at bounding box center [1530, 295] width 19 height 19
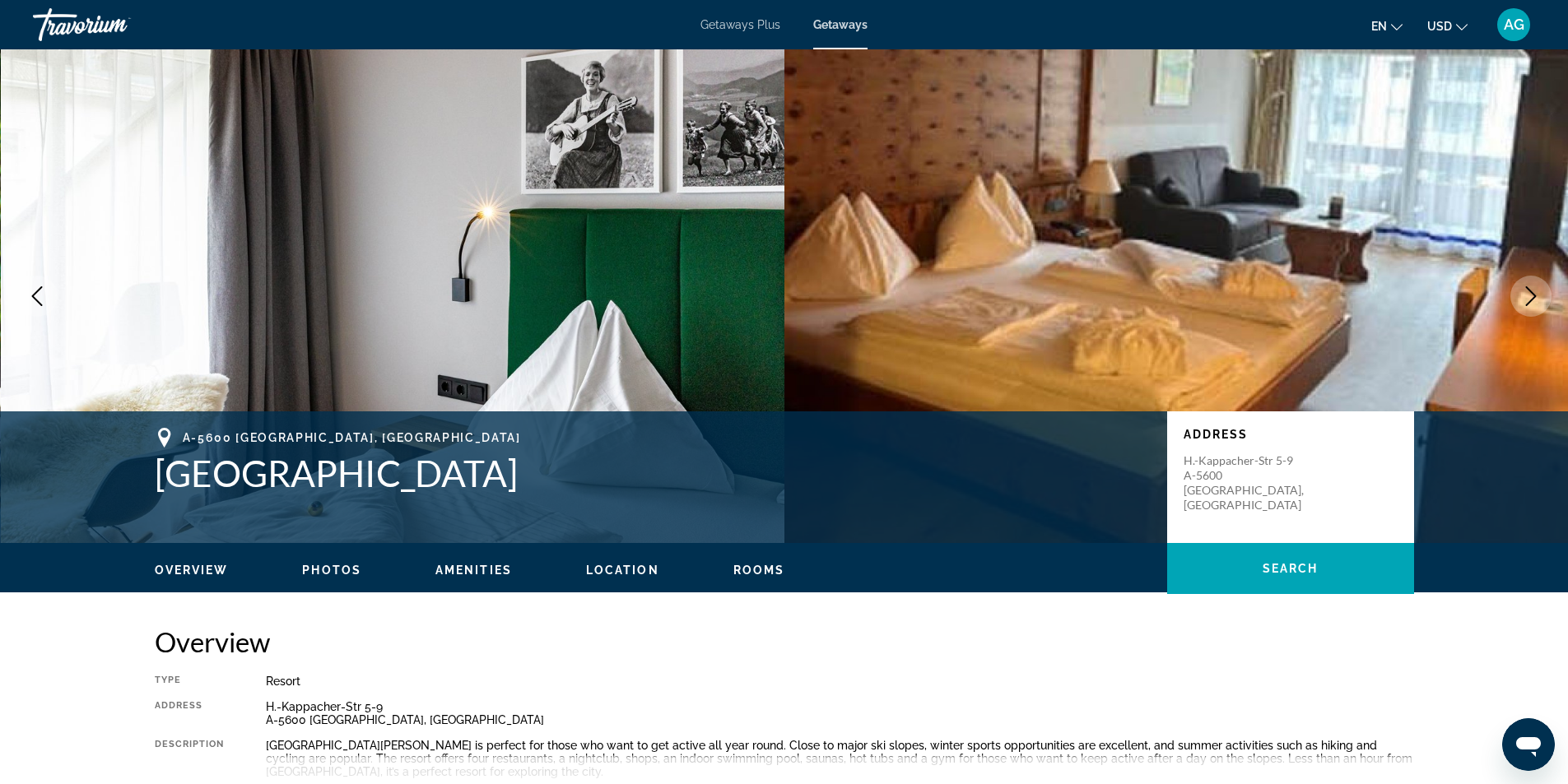
click at [1521, 301] on icon "Next image" at bounding box center [1530, 295] width 19 height 19
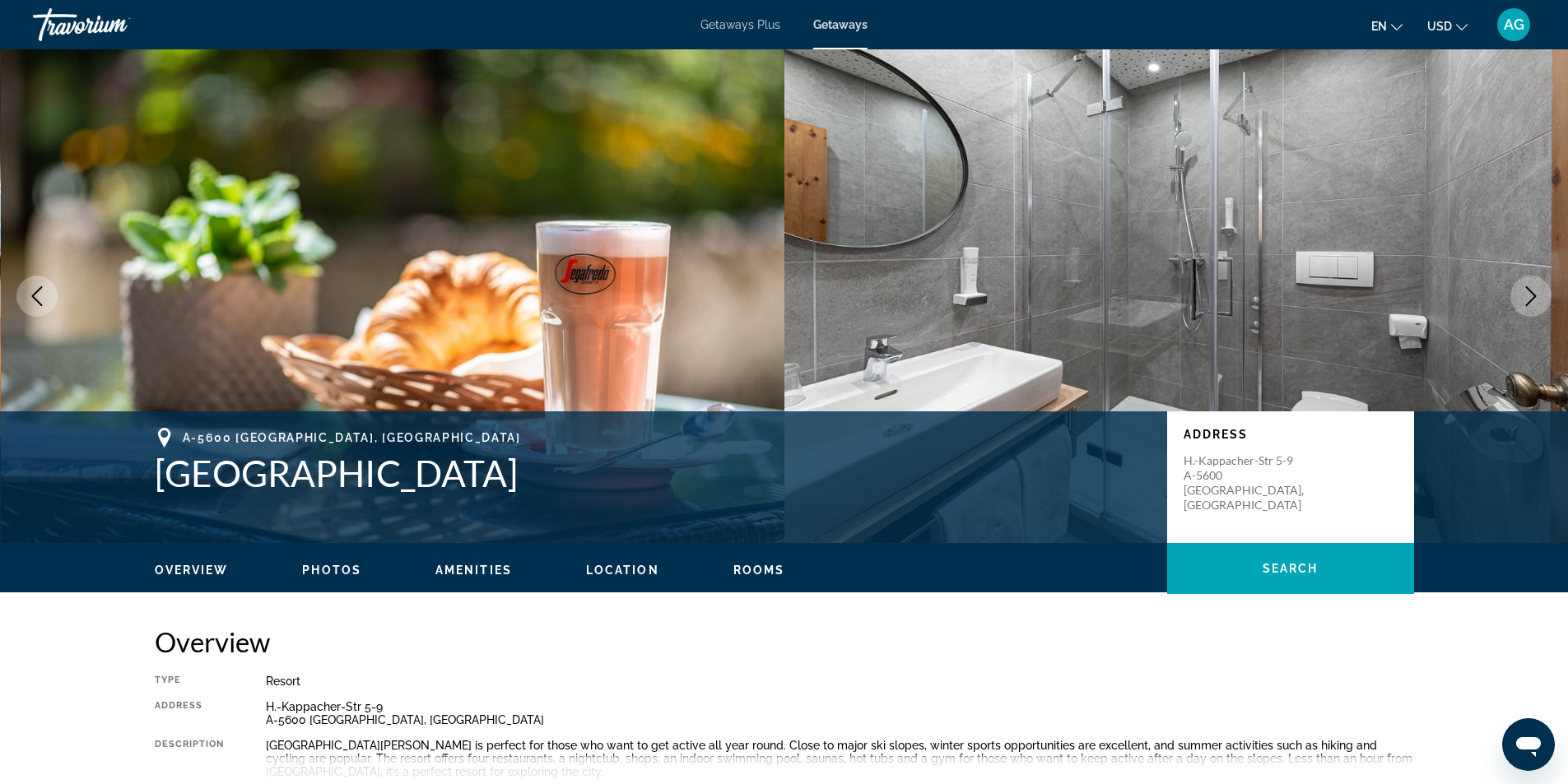
click at [1521, 301] on icon "Next image" at bounding box center [1530, 295] width 19 height 19
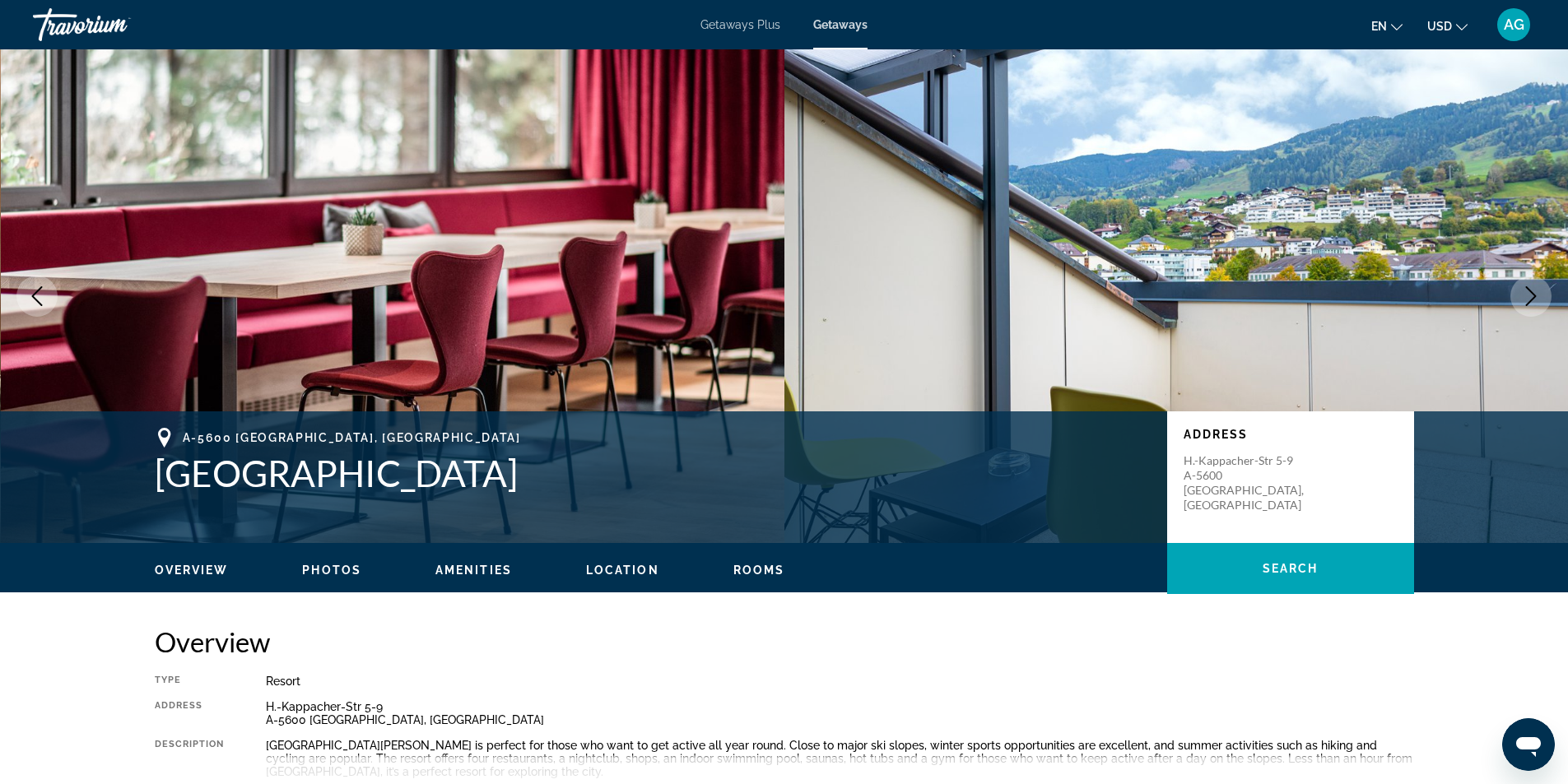
click at [1534, 301] on icon "Next image" at bounding box center [1530, 295] width 19 height 19
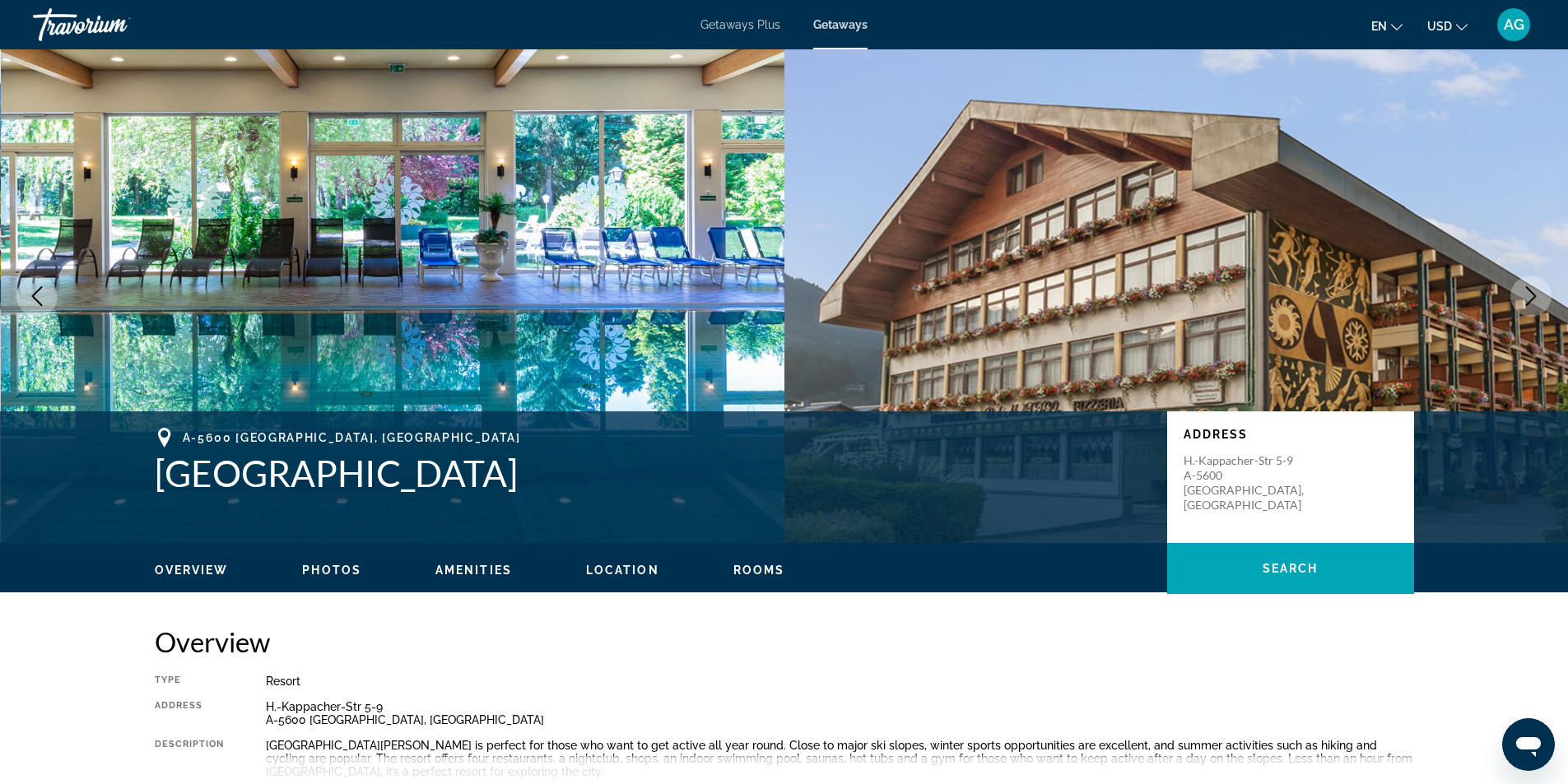
drag, startPoint x: 152, startPoint y: 471, endPoint x: 598, endPoint y: 475, distance: 446.0
click at [598, 475] on div "[GEOGRAPHIC_DATA] [GEOGRAPHIC_DATA] Resort Address [STREET_ADDRESS]" at bounding box center [784, 477] width 1325 height 99
copy h1 "[GEOGRAPHIC_DATA]"
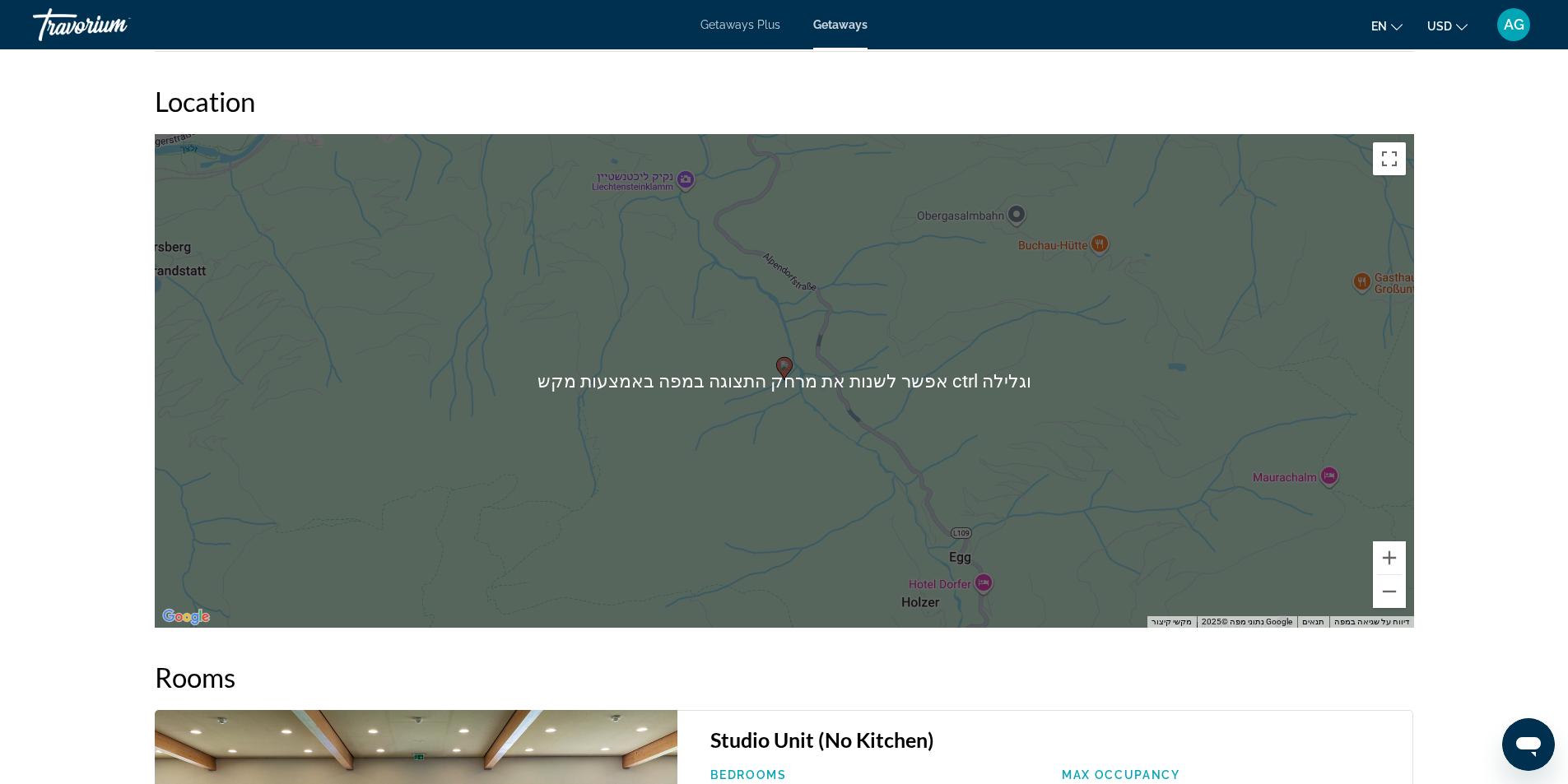
scroll to position [2354, 0]
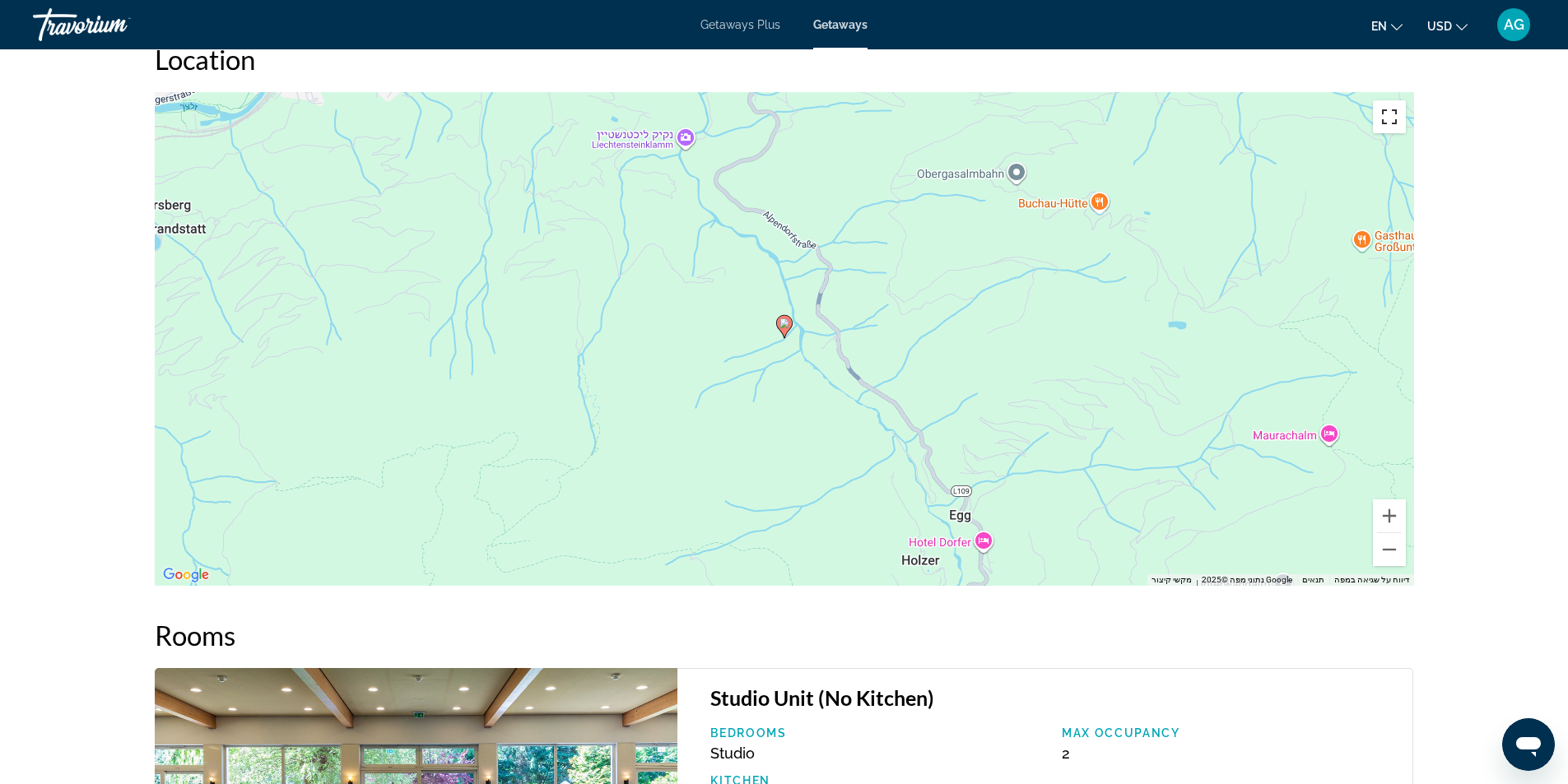
click at [1394, 127] on button "החלפה של מצב תצוגה למסך מלא" at bounding box center [1389, 117] width 33 height 33
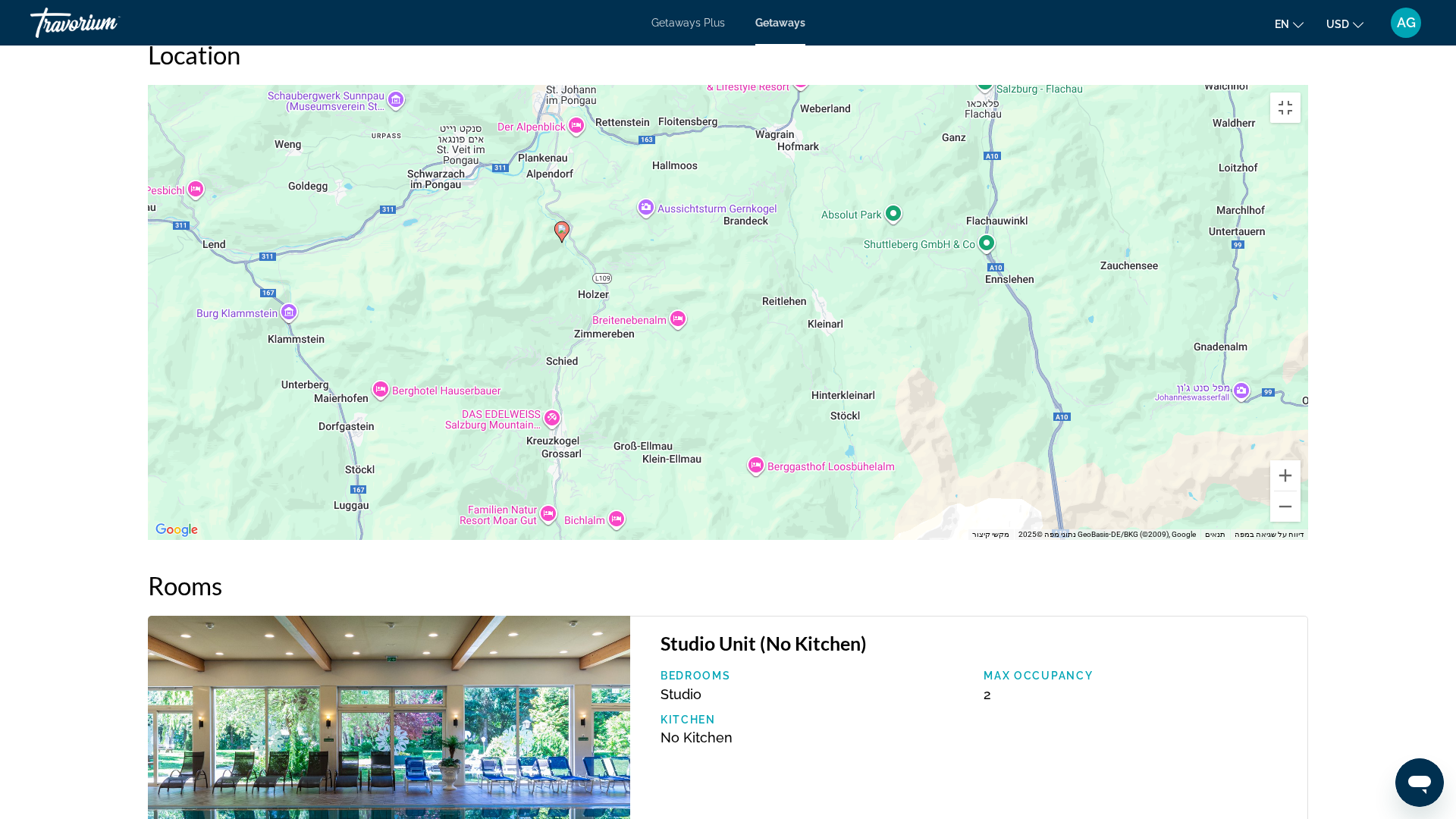
drag, startPoint x: 684, startPoint y: 293, endPoint x: 733, endPoint y: 358, distance: 81.4
click at [733, 358] on div "‏כדי להפעיל גרירה באמצעות המקלדת, מקישים על Alt + Enter. במצב גרירה במקלדת, משת…" at bounding box center [728, 312] width 1160 height 455
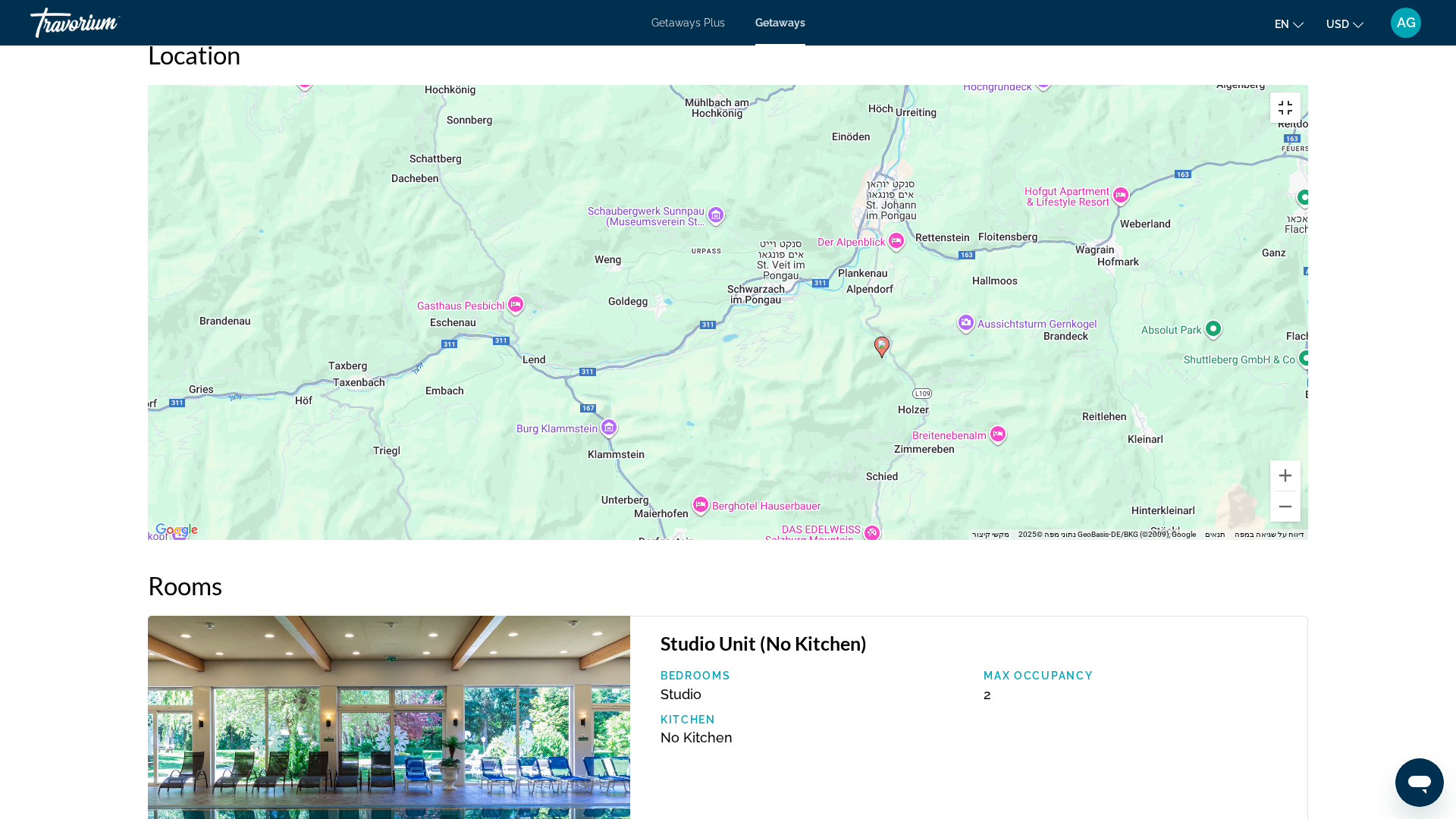
click at [1301, 93] on button "החלפה של מצב תצוגה למסך מלא" at bounding box center [1285, 108] width 30 height 30
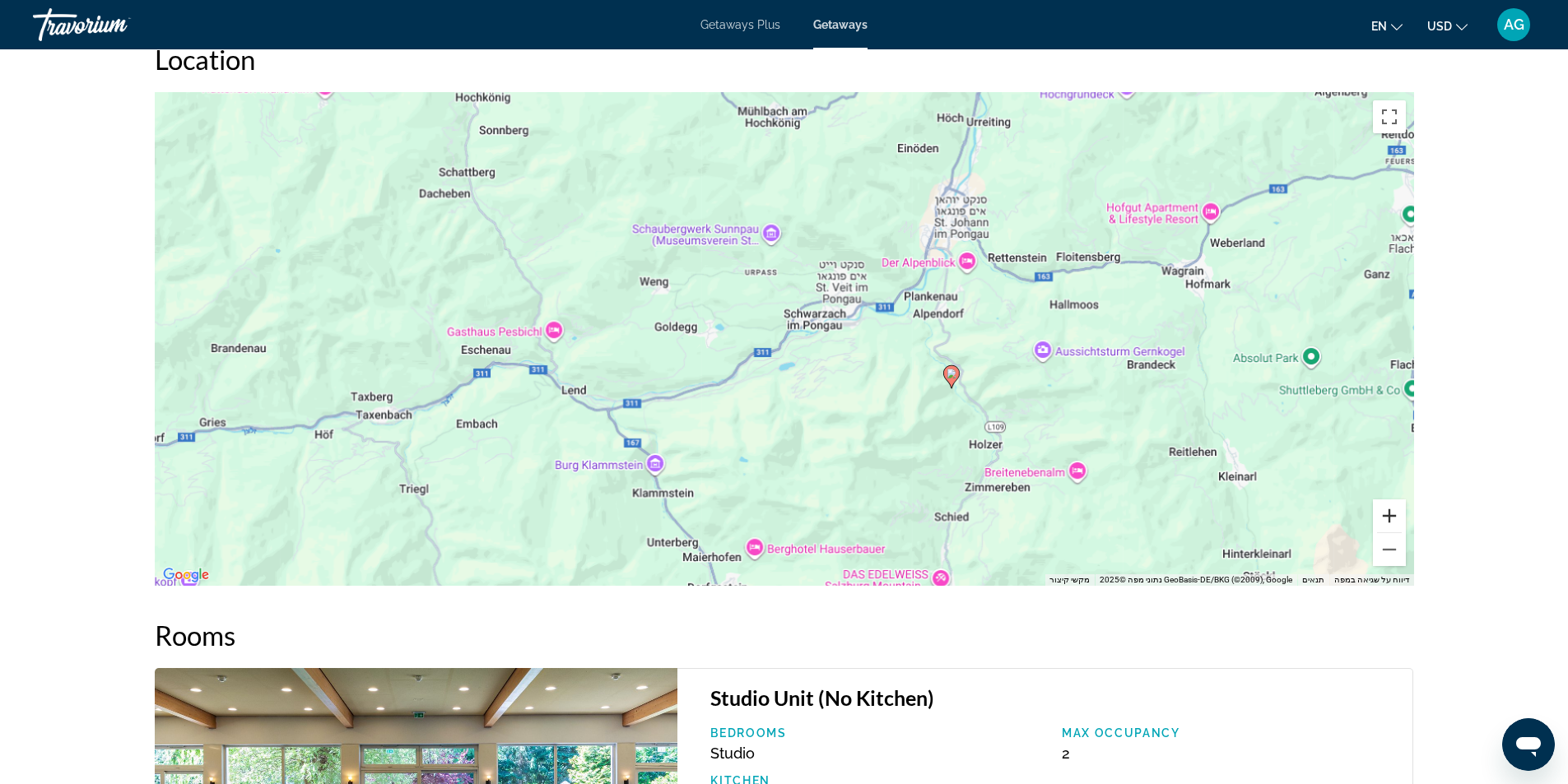
click at [1389, 516] on button "הגדלת התצוגה" at bounding box center [1389, 516] width 33 height 33
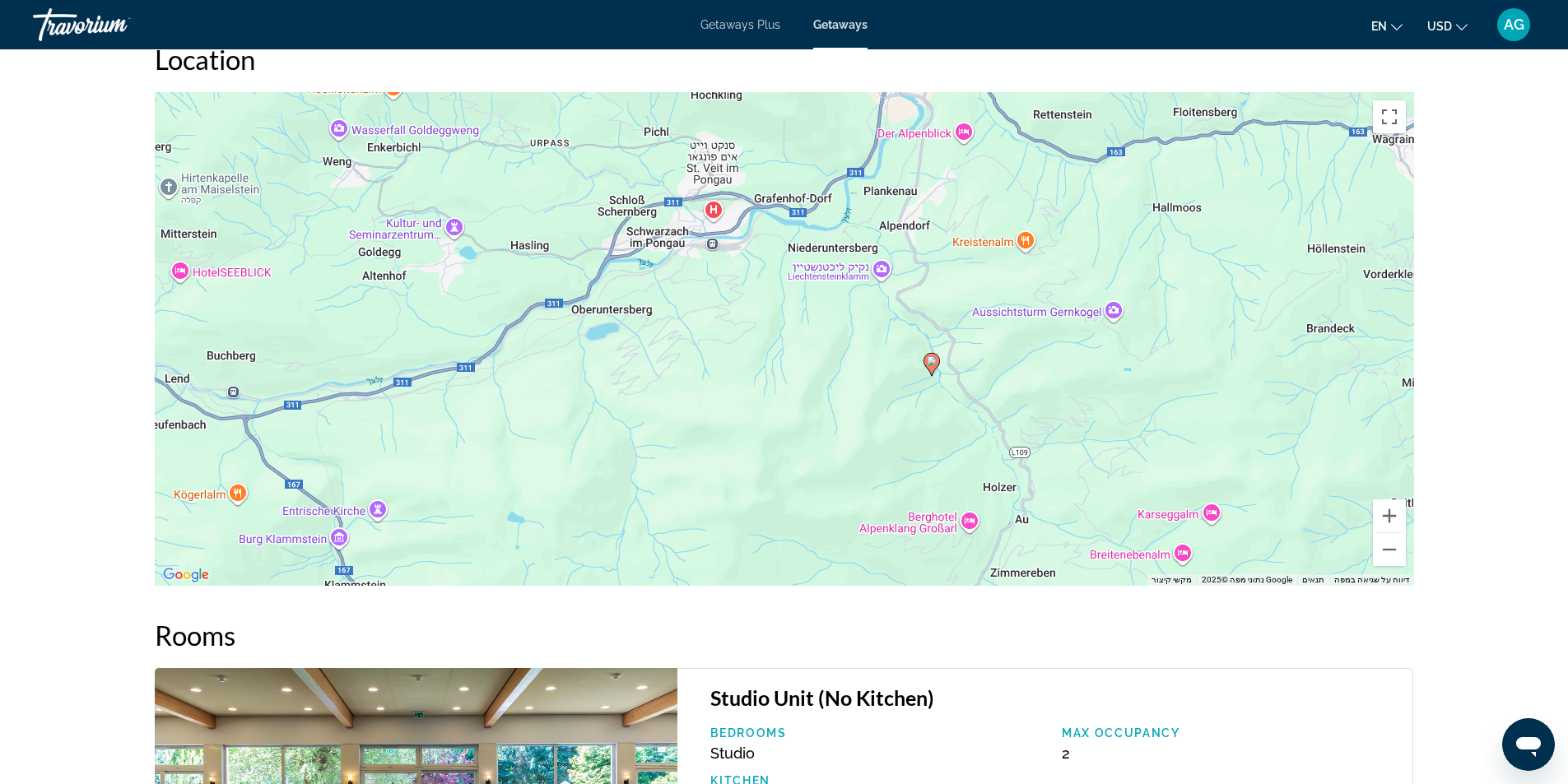
drag, startPoint x: 1279, startPoint y: 472, endPoint x: 1088, endPoint y: 410, distance: 200.8
click at [1088, 410] on div "‏כדי להפעיל גרירה באמצעות המקלדת, מקישים על Alt + Enter. במצב גרירה במקלדת, משת…" at bounding box center [784, 339] width 1259 height 494
click at [1391, 512] on button "הגדלת התצוגה" at bounding box center [1389, 516] width 33 height 33
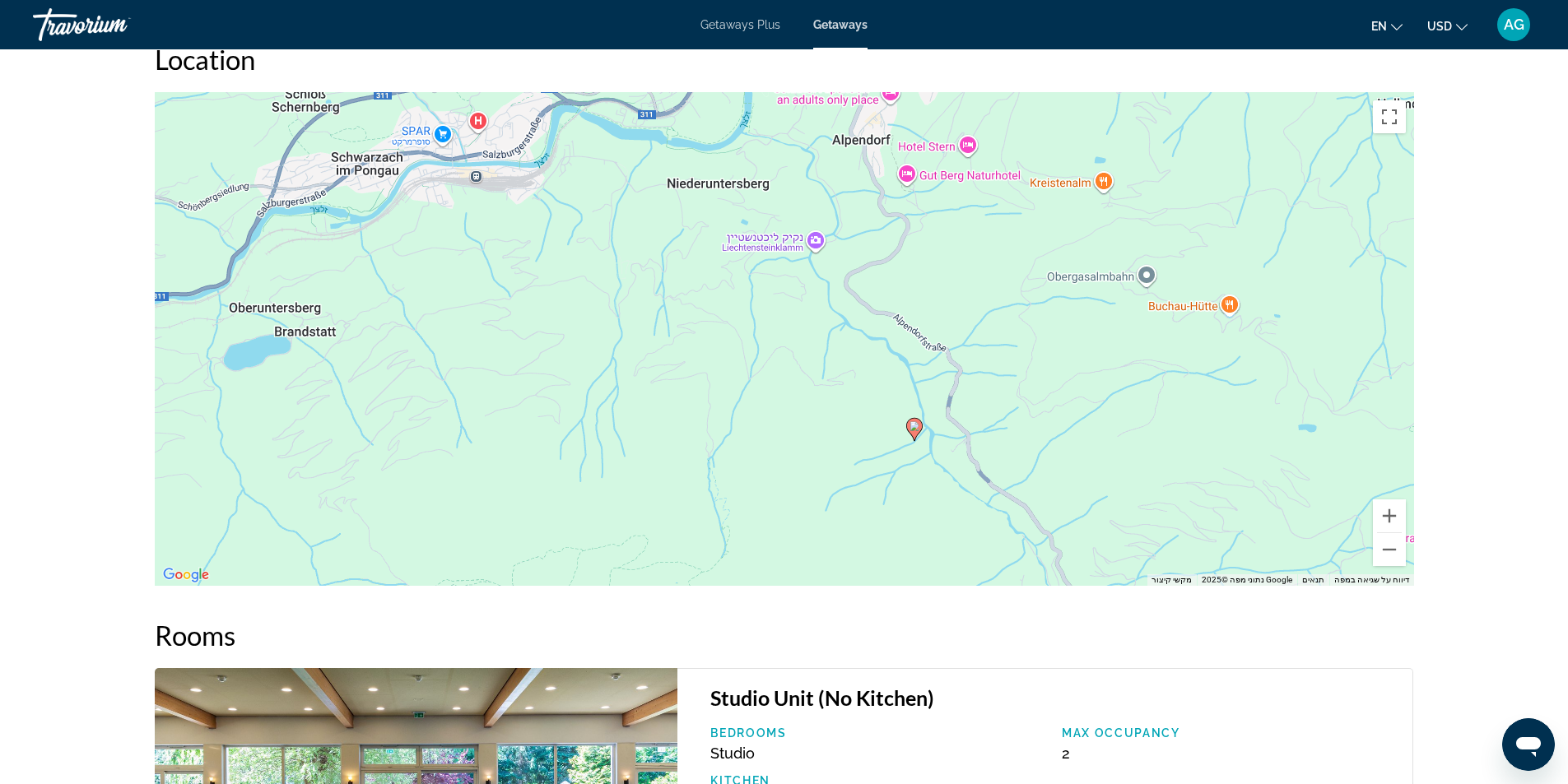
drag, startPoint x: 1340, startPoint y: 425, endPoint x: 1172, endPoint y: 452, distance: 170.2
click at [1172, 452] on div "‏כדי להפעיל גרירה באמצעות המקלדת, מקישים על Alt + Enter. במצב גרירה במקלדת, משת…" at bounding box center [784, 339] width 1259 height 494
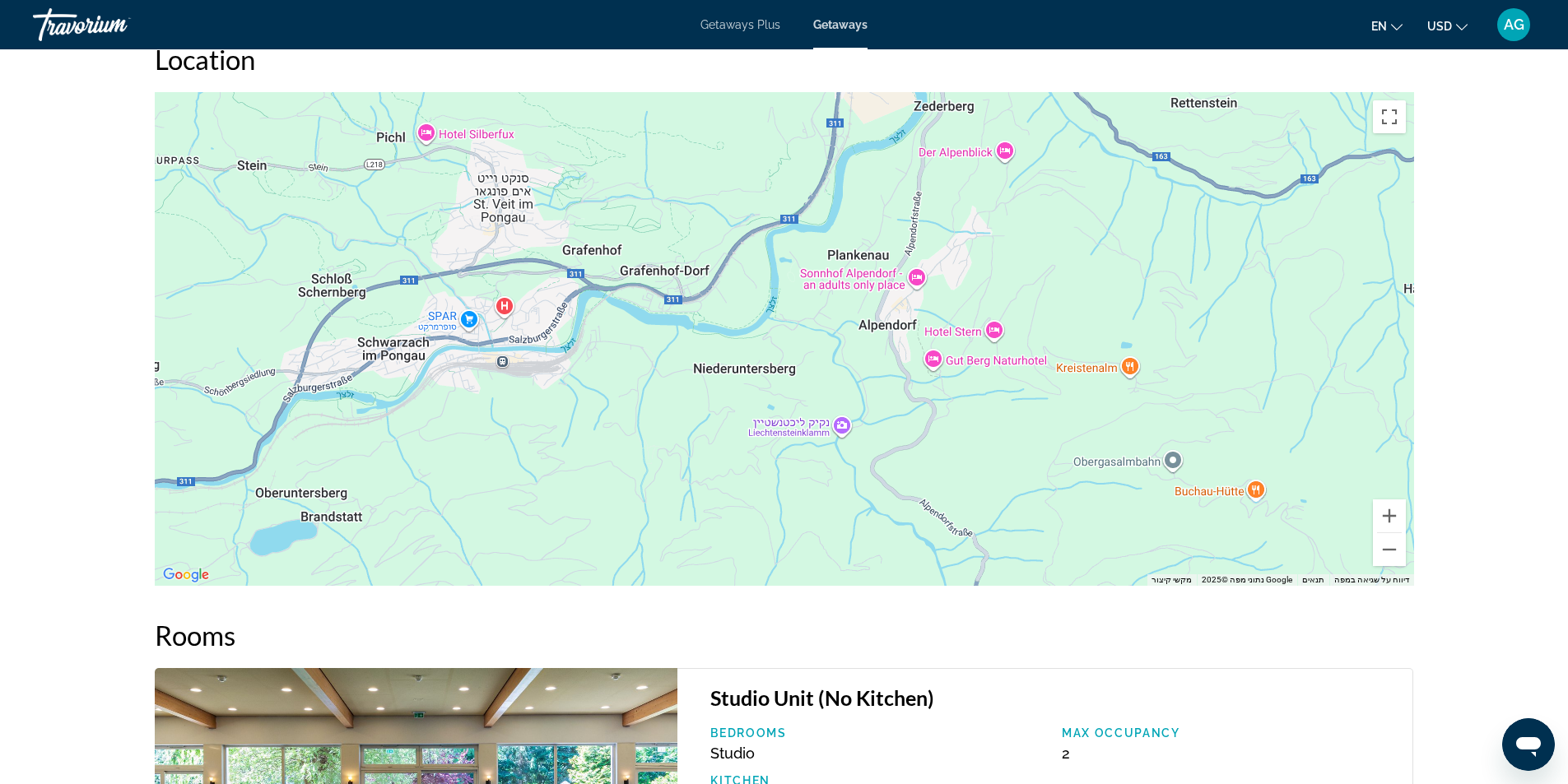
drag, startPoint x: 625, startPoint y: 362, endPoint x: 649, endPoint y: 516, distance: 155.9
click at [649, 516] on div "‏כדי להפעיל גרירה באמצעות המקלדת, מקישים על Alt + Enter. במצב גרירה במקלדת, משת…" at bounding box center [784, 339] width 1259 height 494
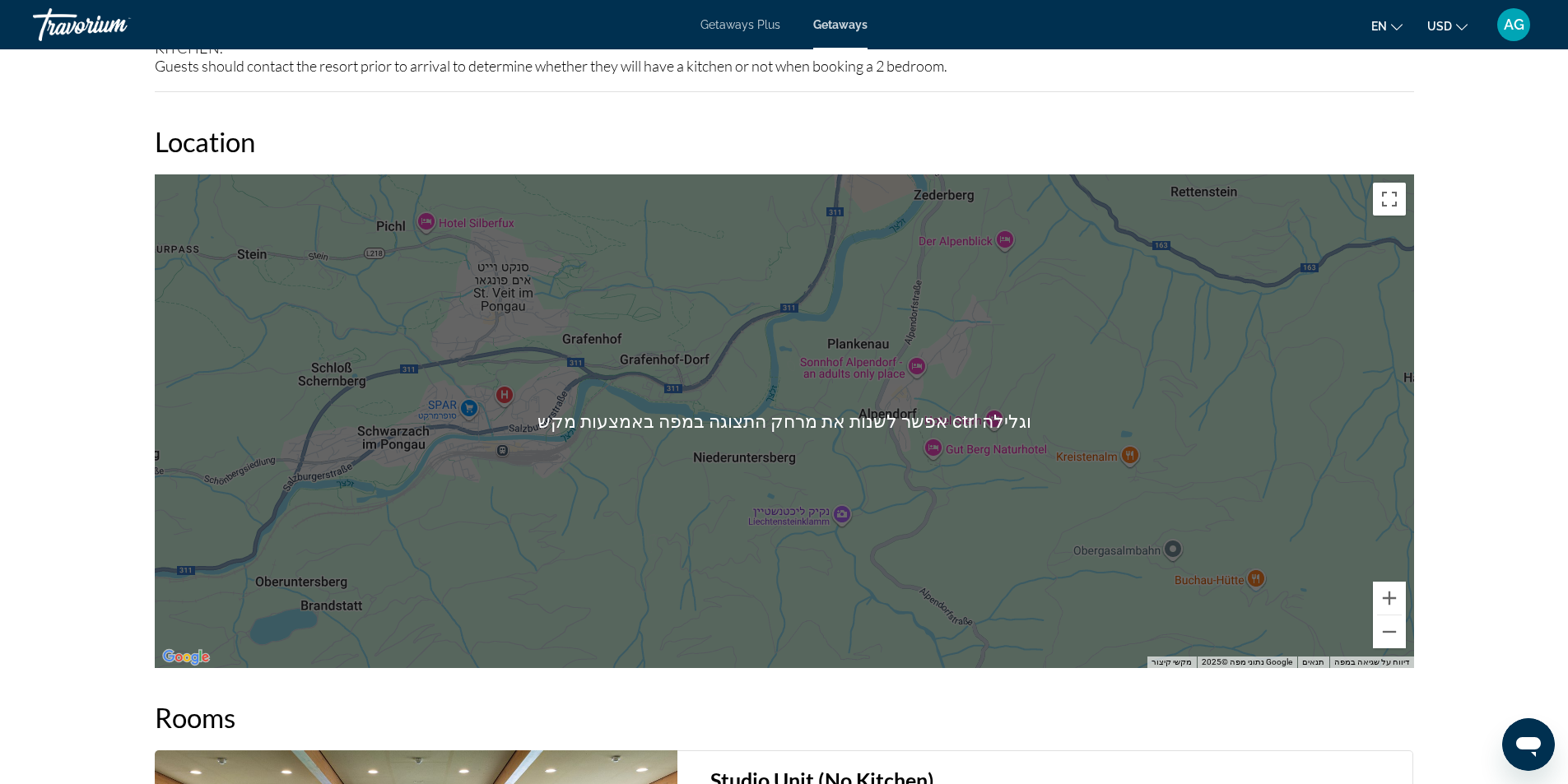
scroll to position [2024, 0]
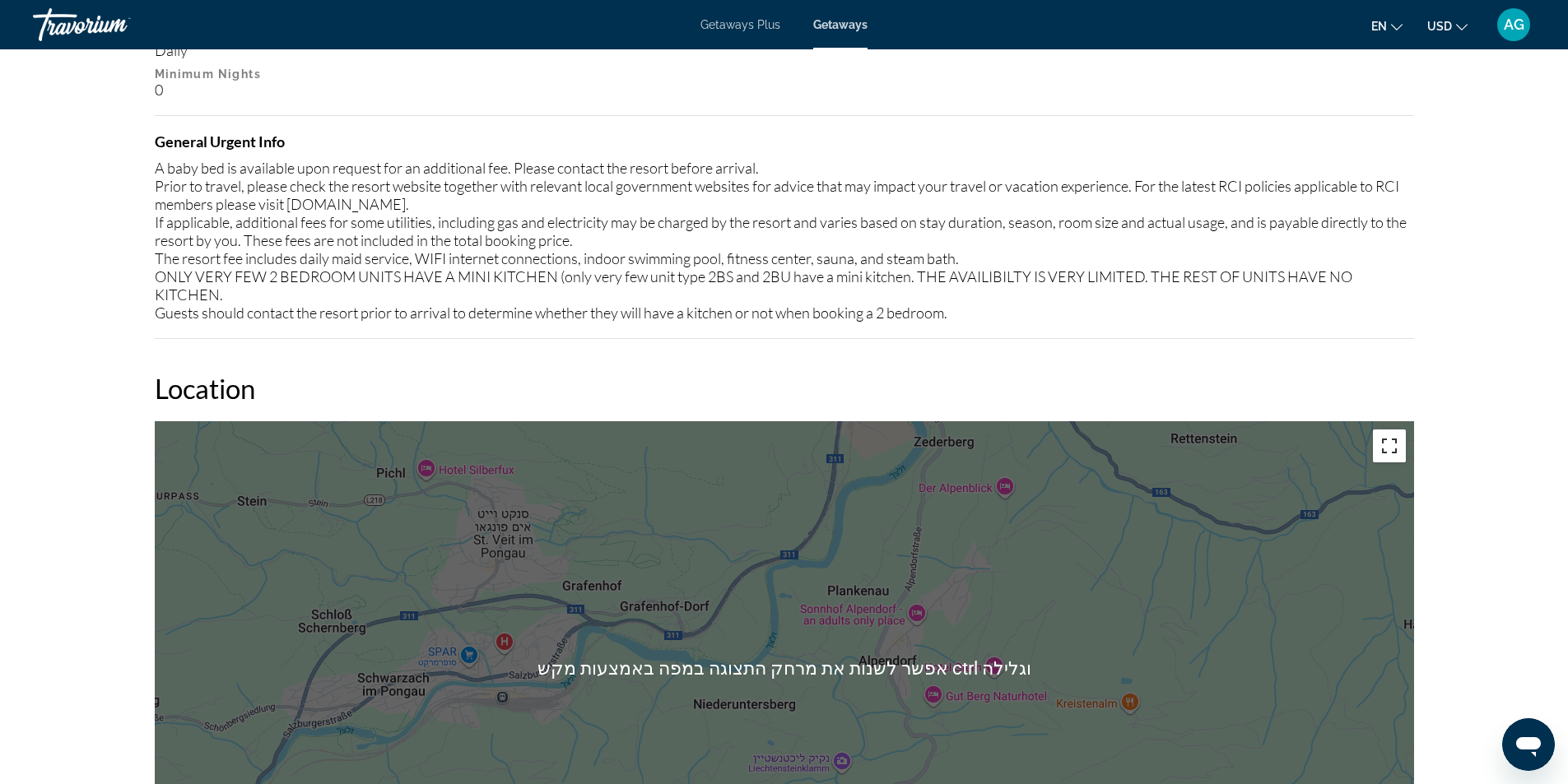
click at [1393, 449] on button "החלפה של מצב תצוגה למסך מלא" at bounding box center [1389, 445] width 33 height 33
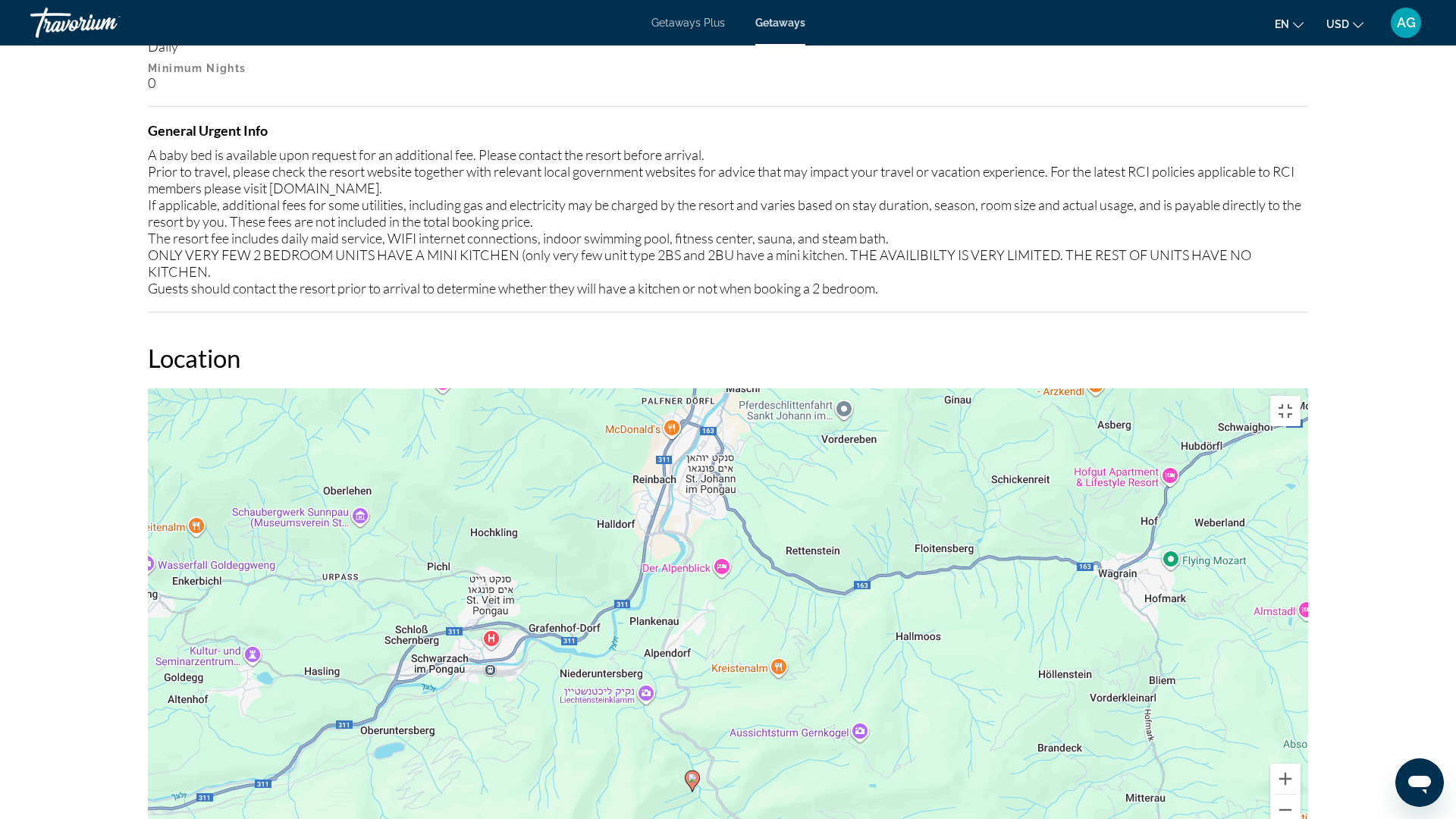
drag, startPoint x: 650, startPoint y: 264, endPoint x: 608, endPoint y: 328, distance: 76.6
click at [608, 388] on div "‏כדי להפעיל גרירה באמצעות המקלדת, מקישים על Alt + Enter. במצב גרירה במקלדת, משת…" at bounding box center [728, 615] width 1160 height 455
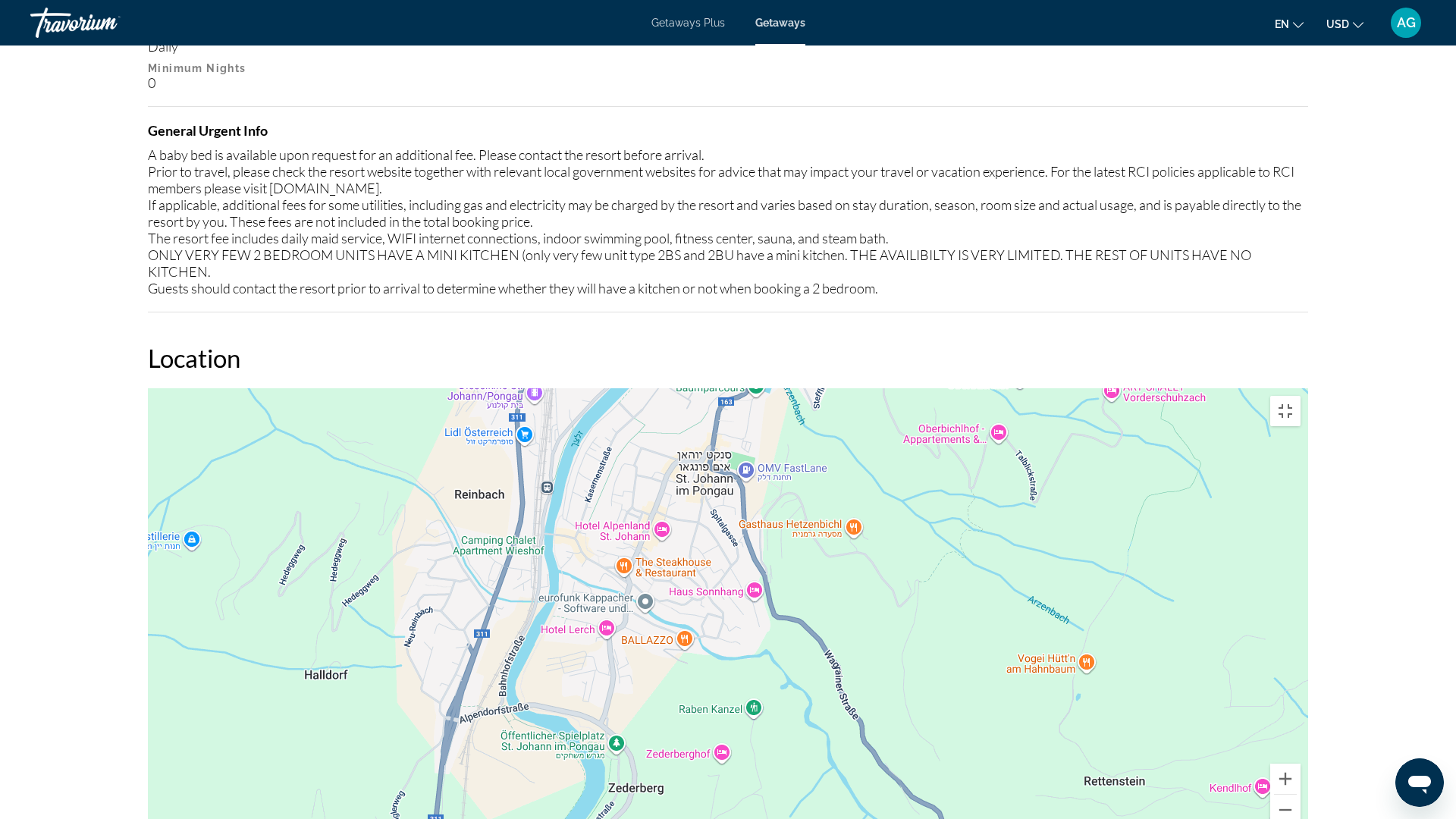
drag, startPoint x: 720, startPoint y: 298, endPoint x: 735, endPoint y: 417, distance: 119.9
click at [735, 417] on div "Main content" at bounding box center [728, 615] width 1160 height 455
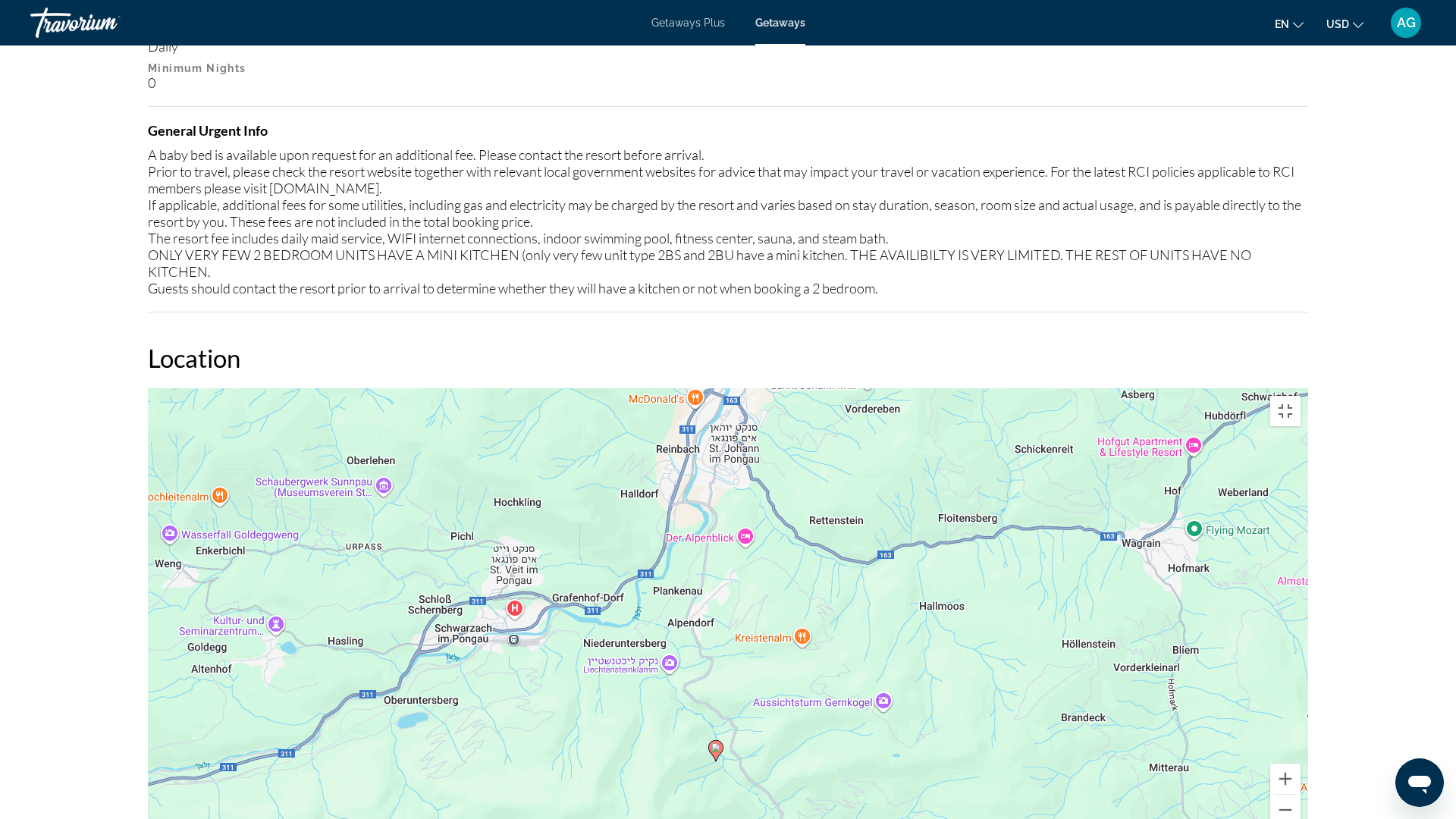
click at [719, 555] on div "‏כדי להפעיל גרירה באמצעות המקלדת, מקישים על Alt + Enter. במצב גרירה במקלדת, משת…" at bounding box center [728, 615] width 1160 height 455
click at [719, 722] on image "Main content" at bounding box center [716, 748] width 9 height 9
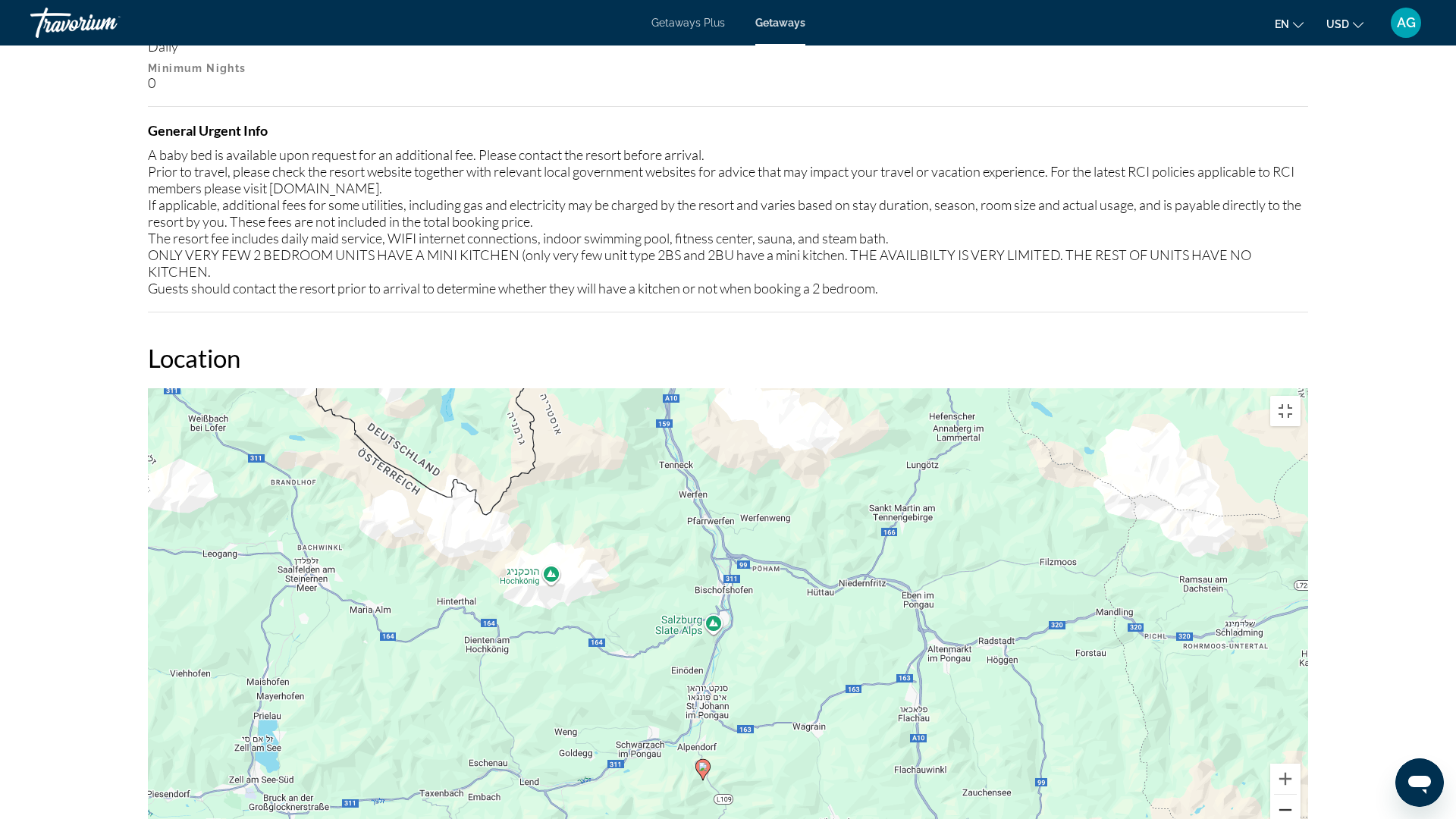
click at [1301, 722] on button "הקטנת התצוגה" at bounding box center [1285, 810] width 30 height 30
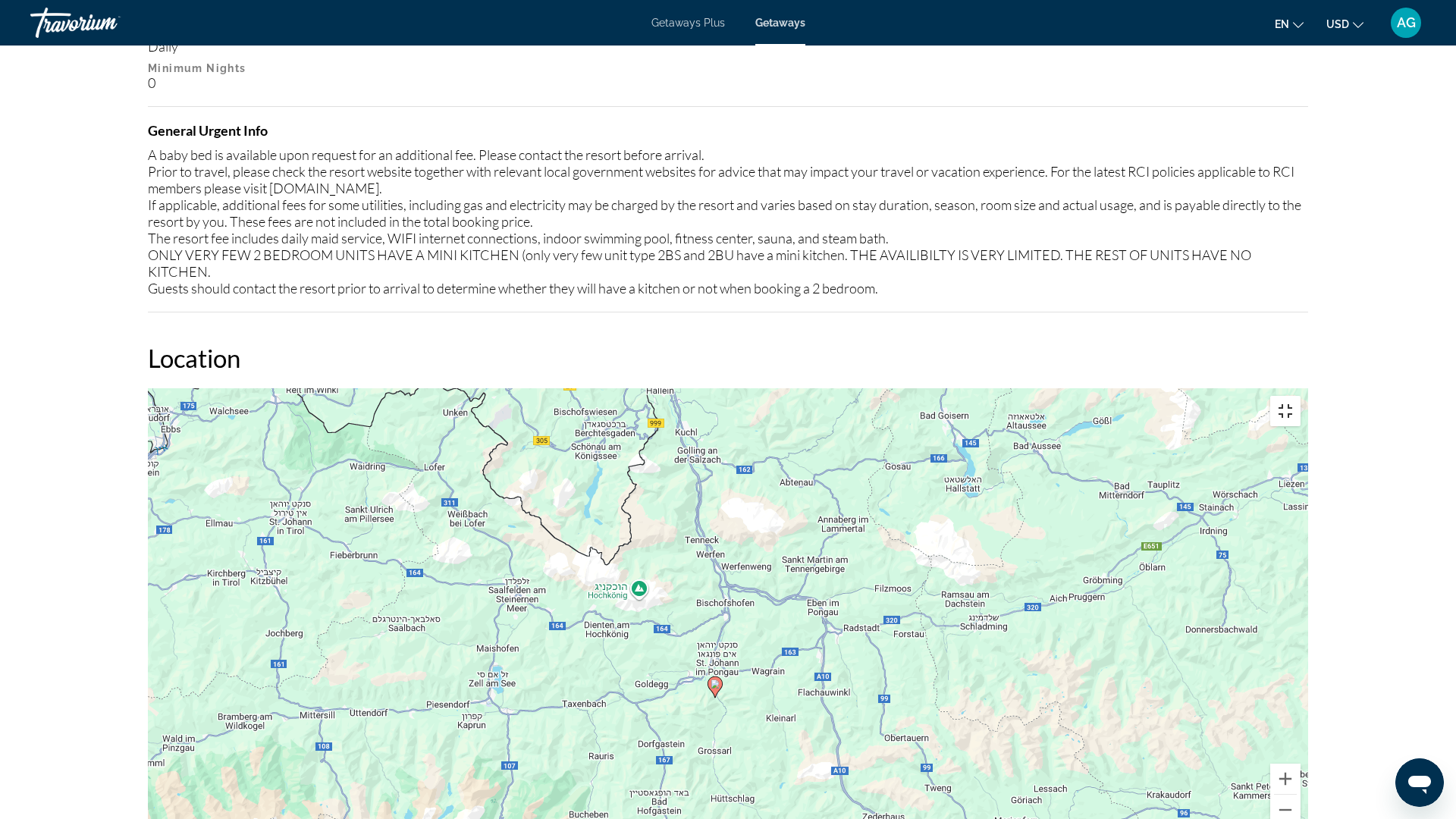
click at [1301, 395] on button "החלפה של מצב תצוגה למסך מלא" at bounding box center [1285, 410] width 30 height 30
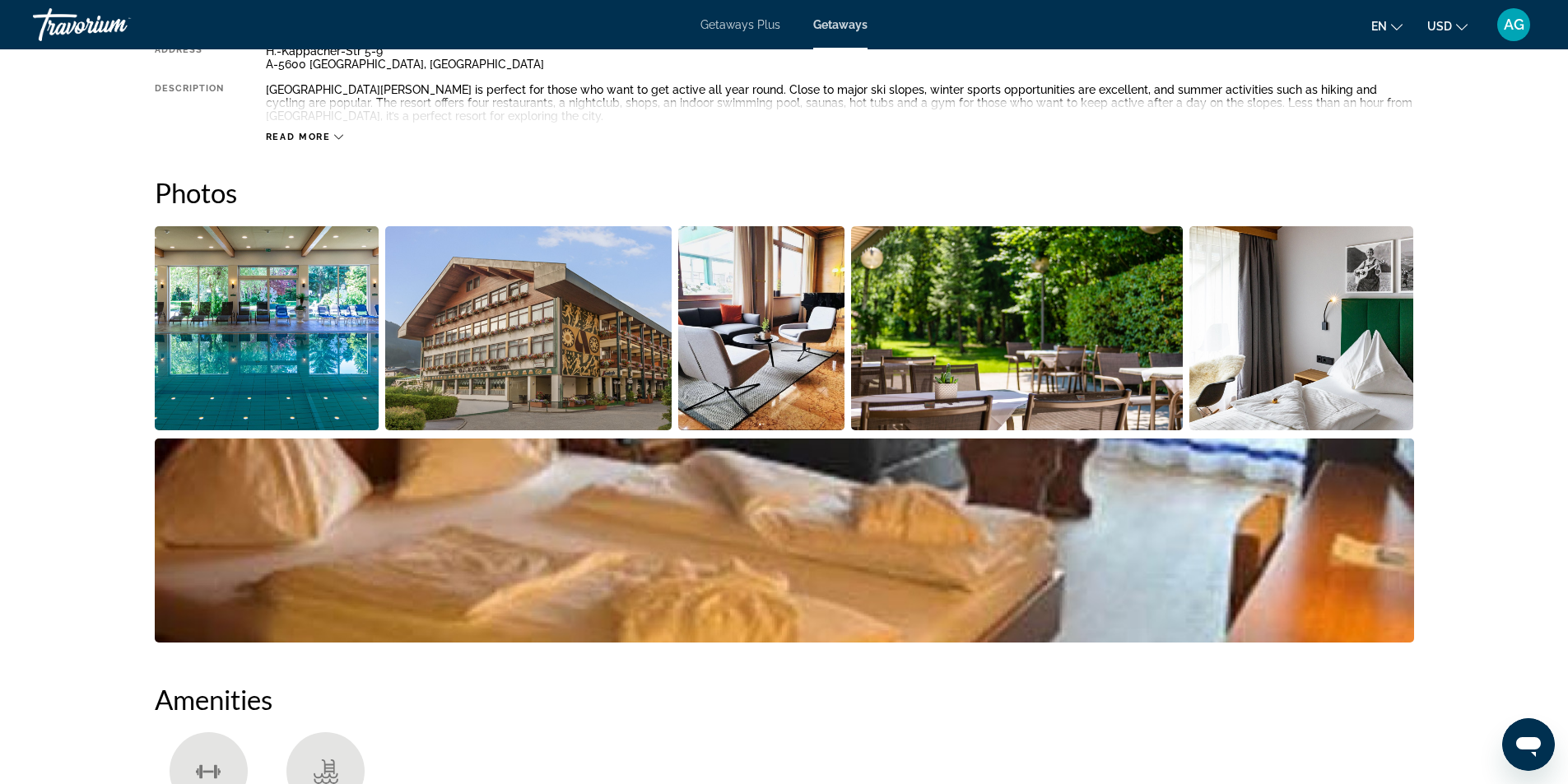
scroll to position [708, 0]
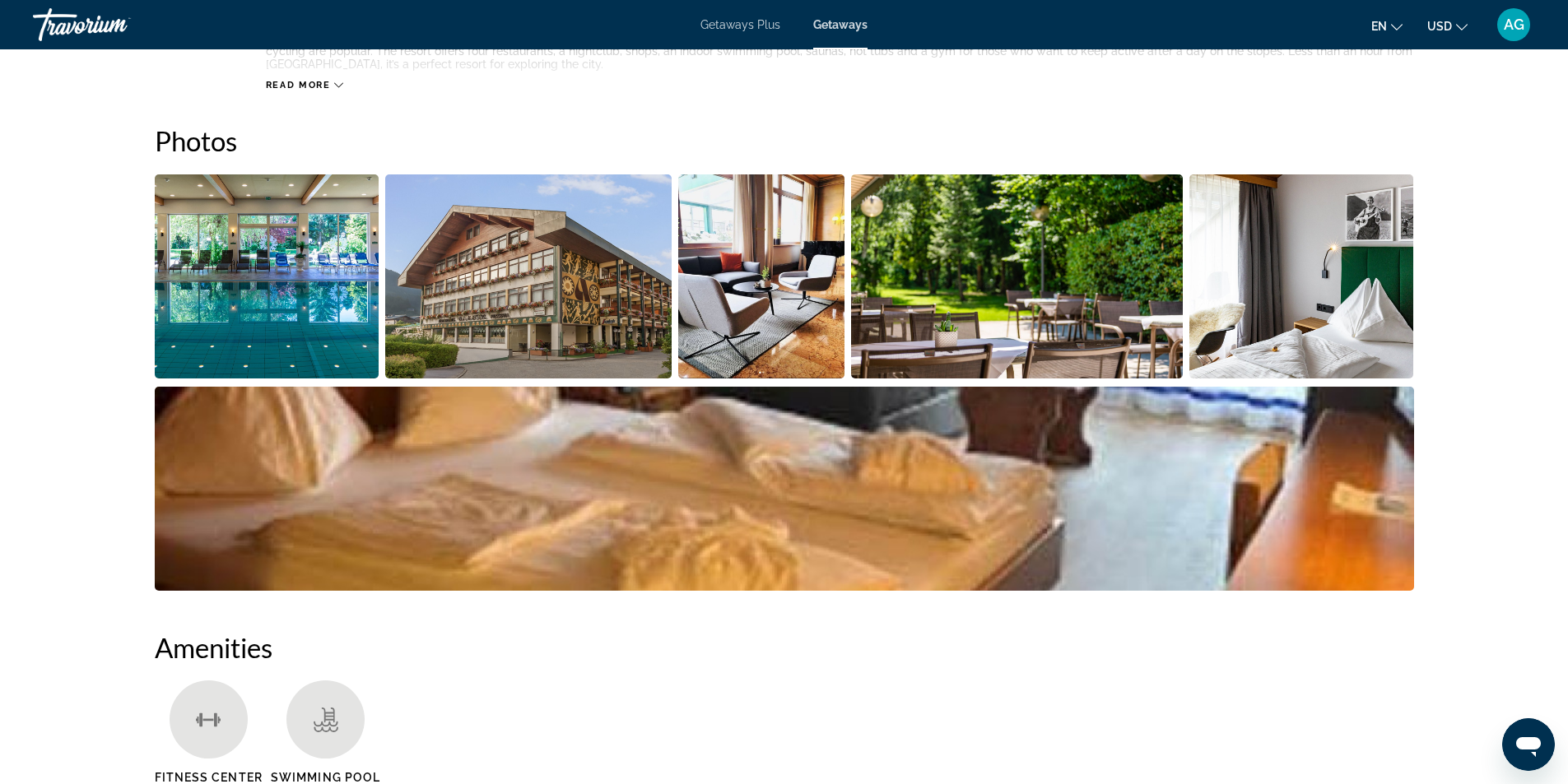
click at [450, 302] on img "Open full-screen image slider" at bounding box center [528, 276] width 286 height 204
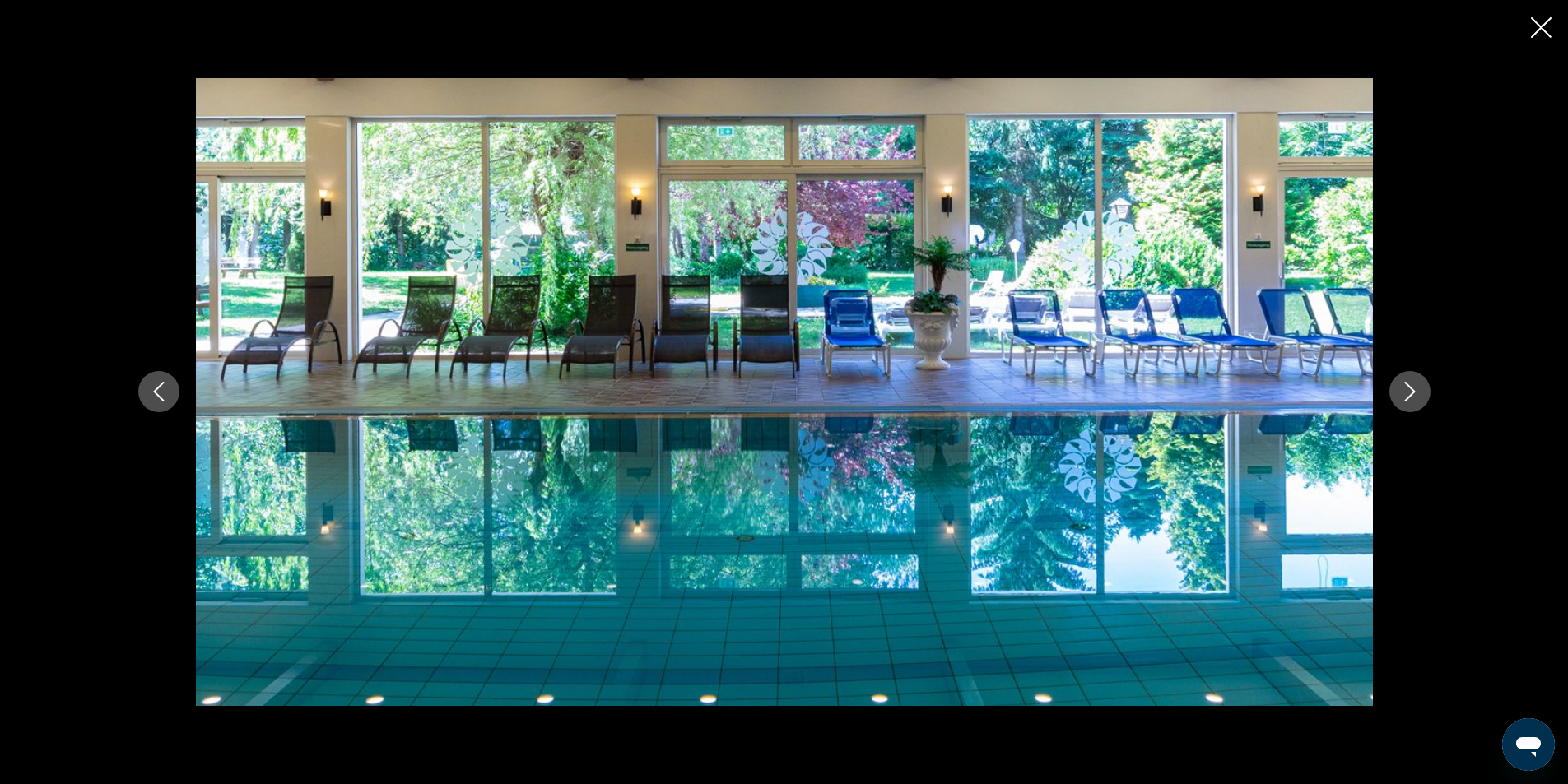
click at [1402, 397] on icon "Next image" at bounding box center [1409, 391] width 19 height 19
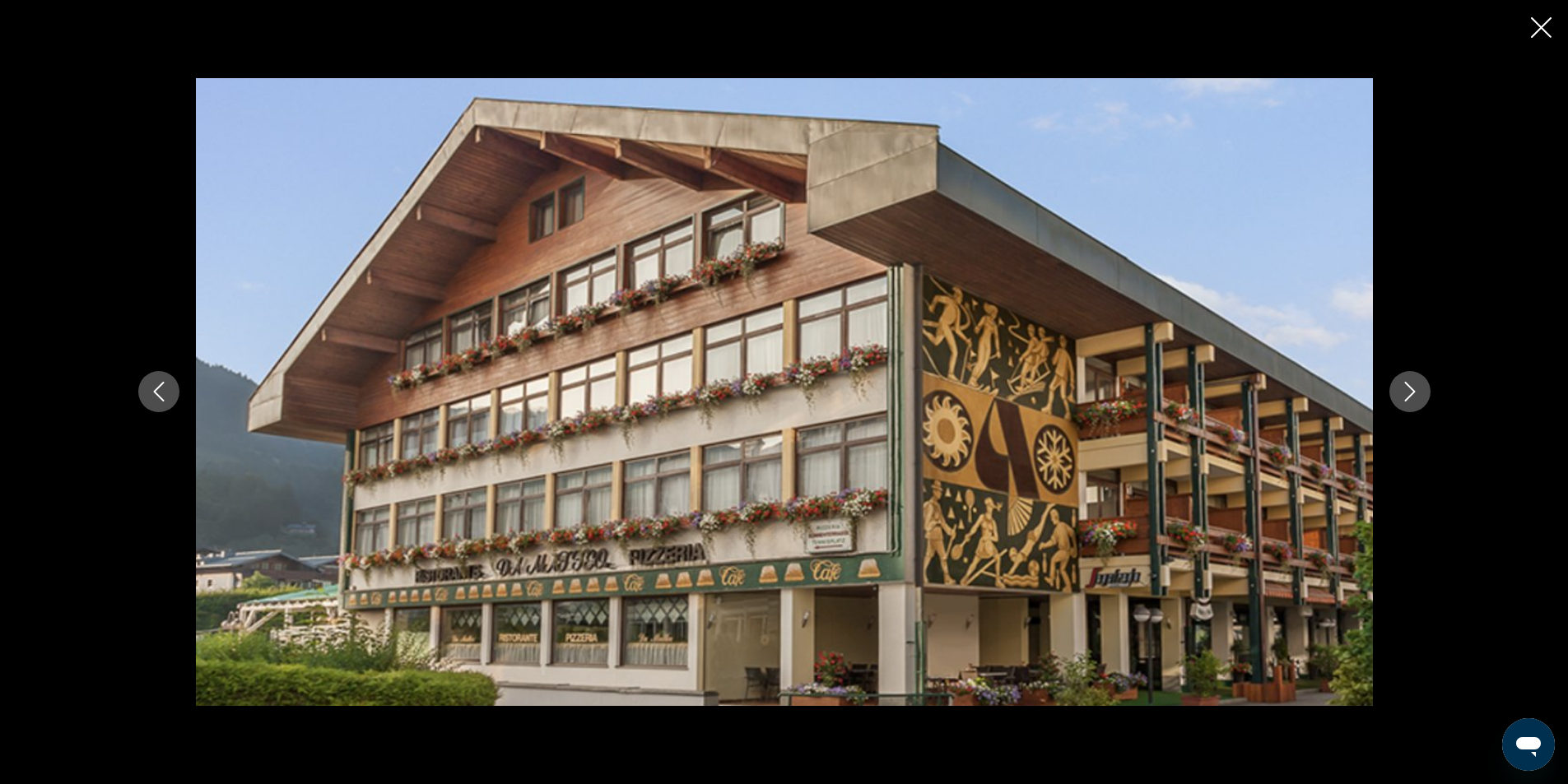
click at [1403, 397] on icon "Next image" at bounding box center [1409, 391] width 19 height 19
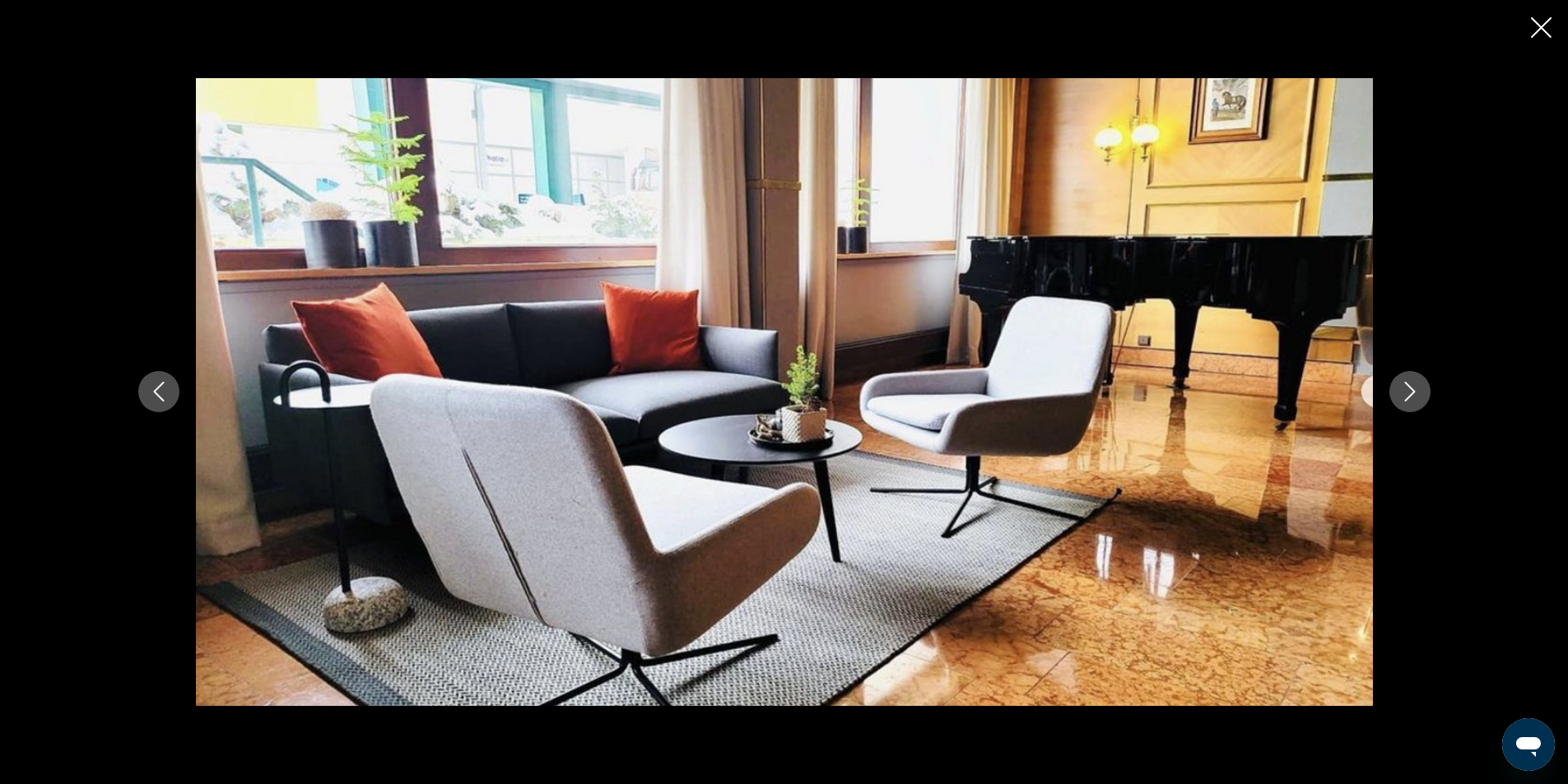
click at [1403, 397] on icon "Next image" at bounding box center [1409, 391] width 19 height 19
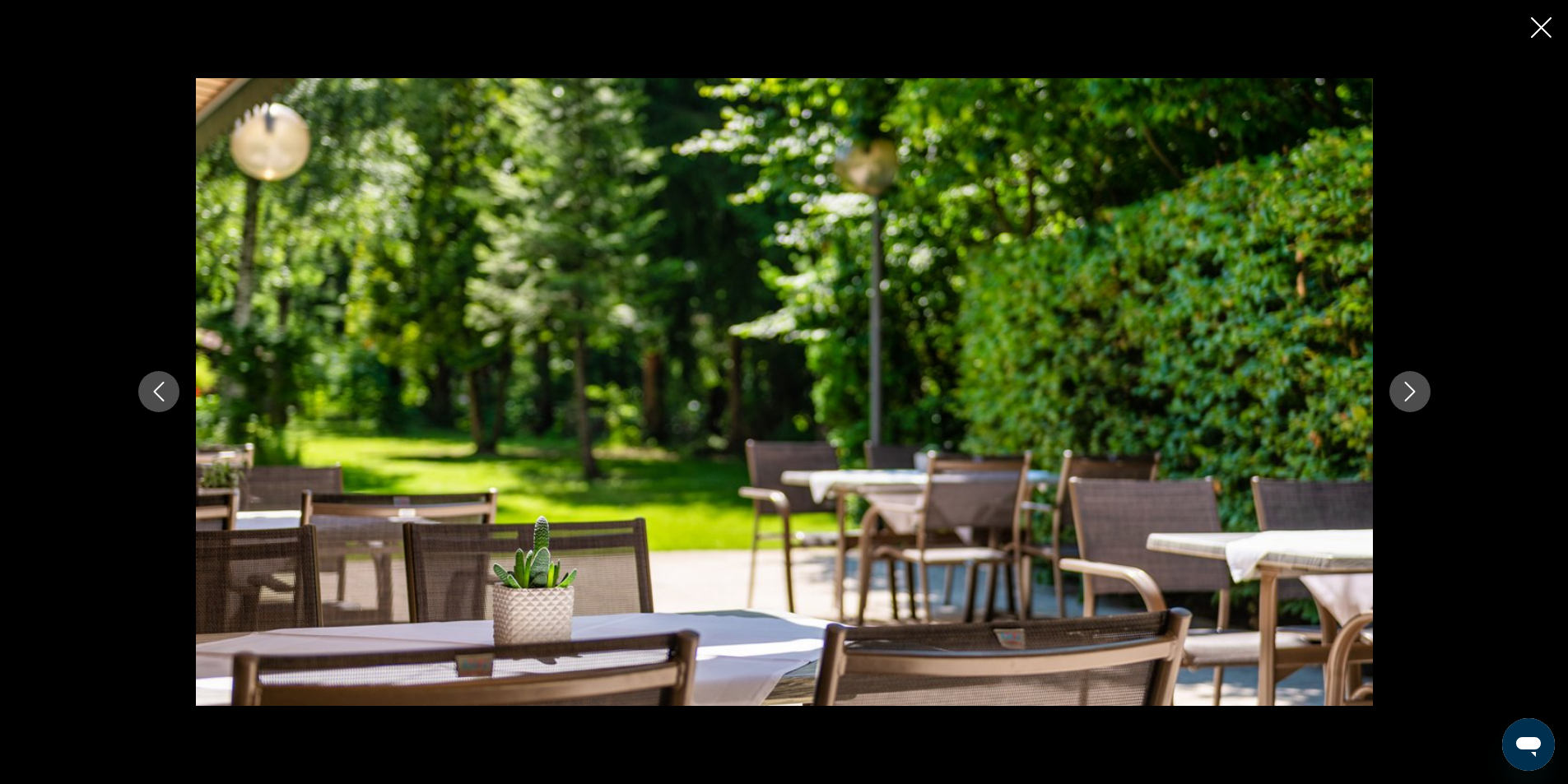
click at [1403, 397] on icon "Next image" at bounding box center [1409, 391] width 19 height 19
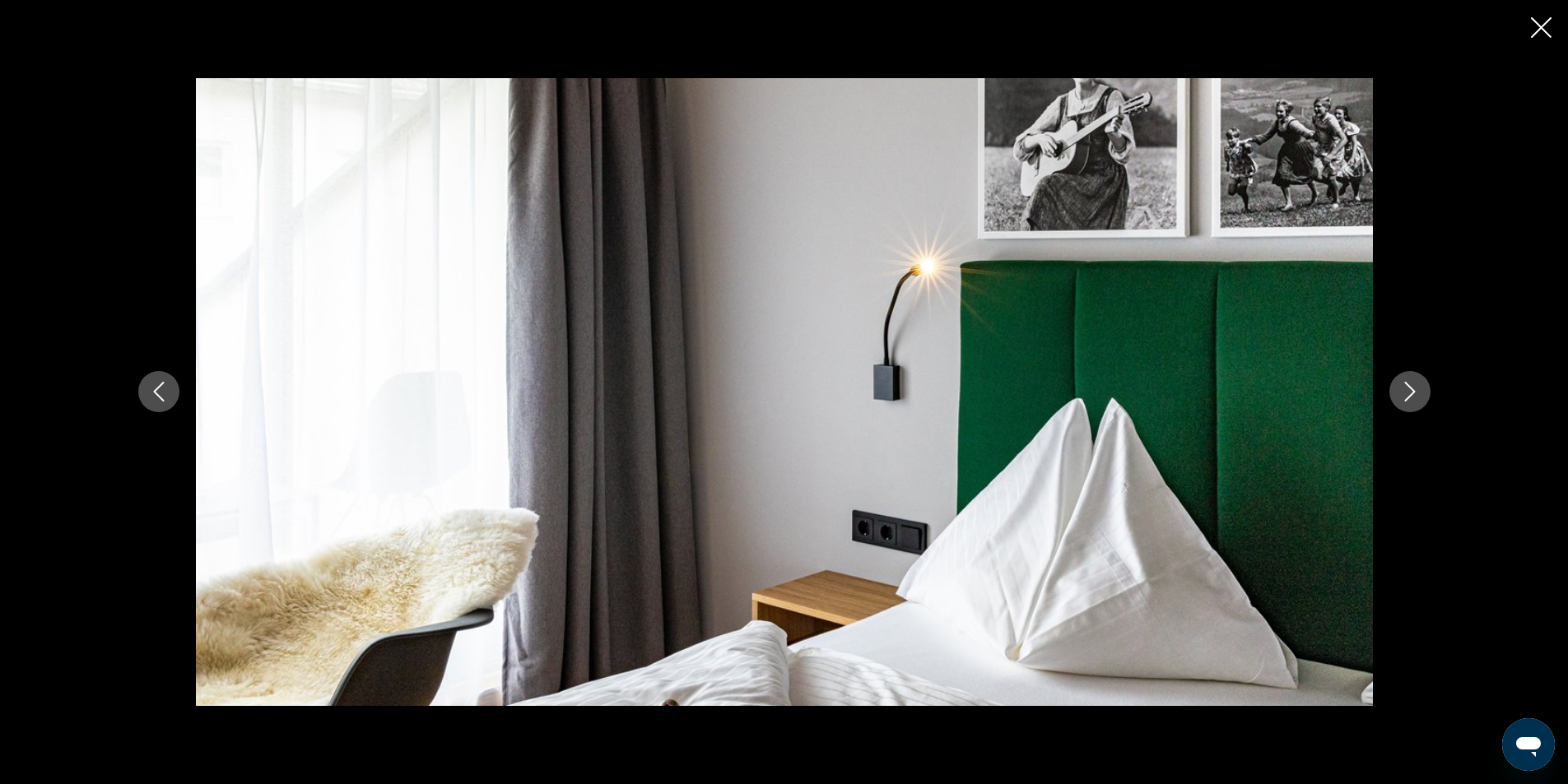
click at [1403, 397] on icon "Next image" at bounding box center [1409, 391] width 19 height 19
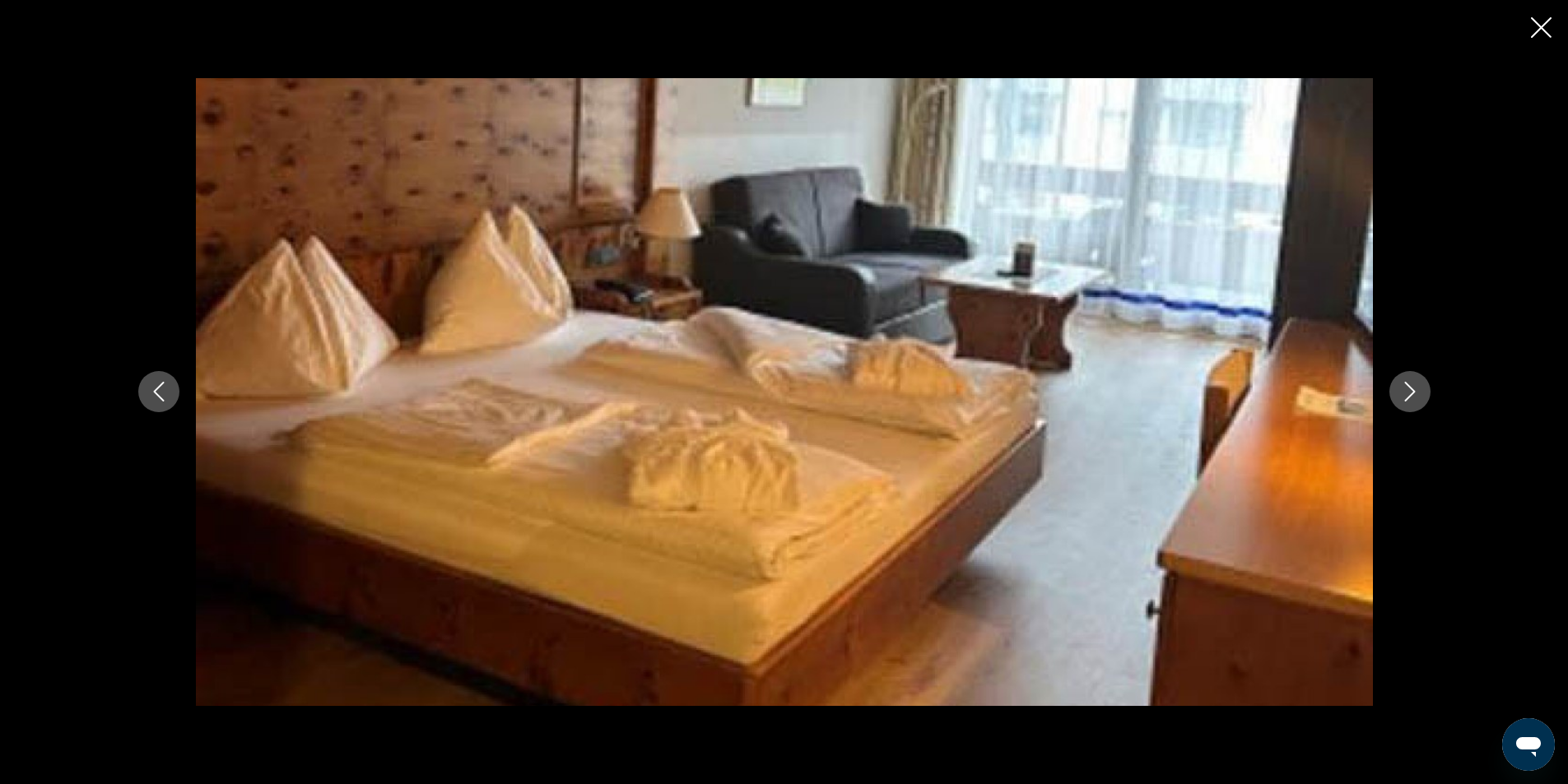
click at [1403, 397] on icon "Next image" at bounding box center [1409, 391] width 19 height 19
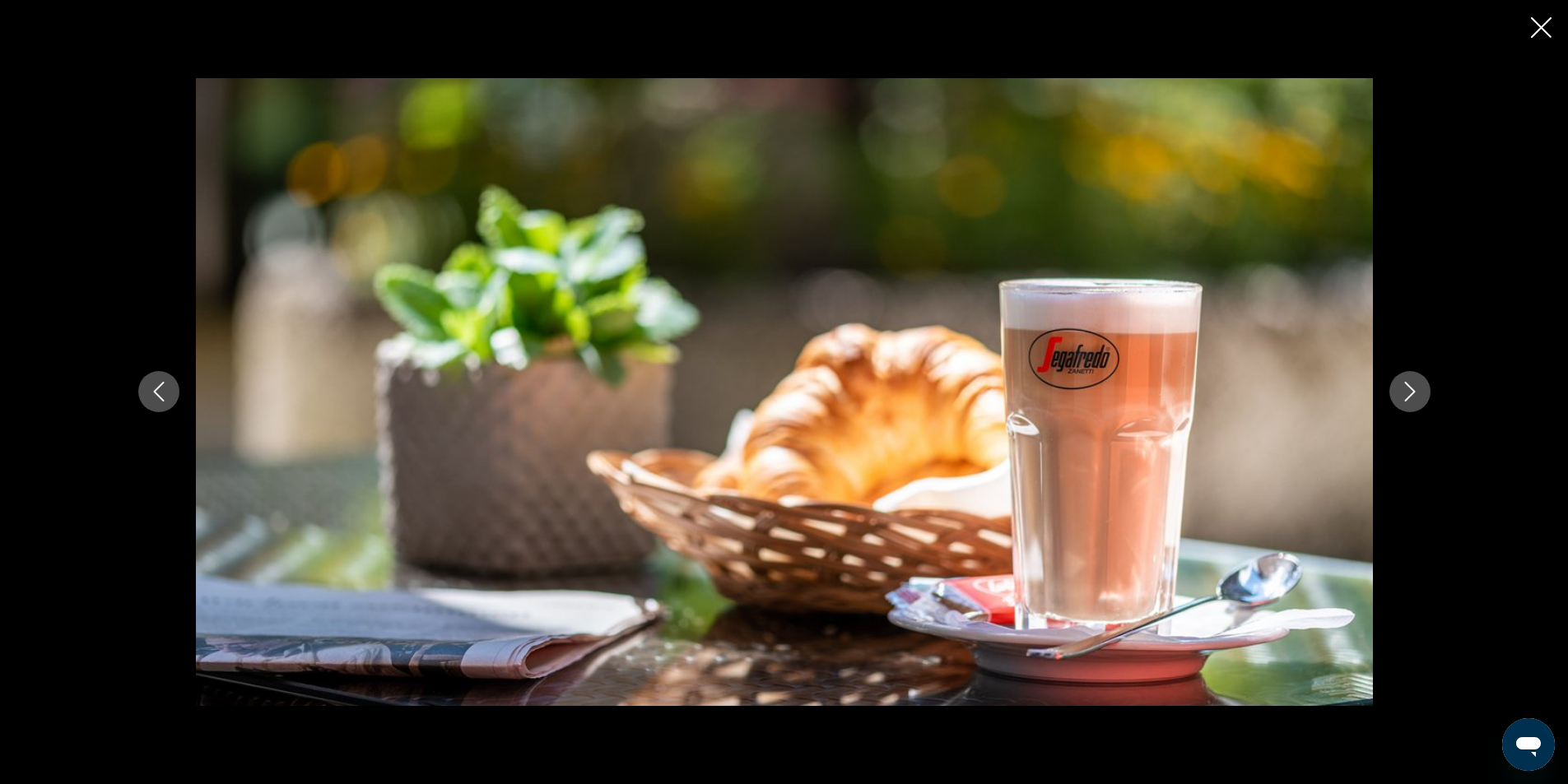
click at [1403, 397] on icon "Next image" at bounding box center [1409, 391] width 19 height 19
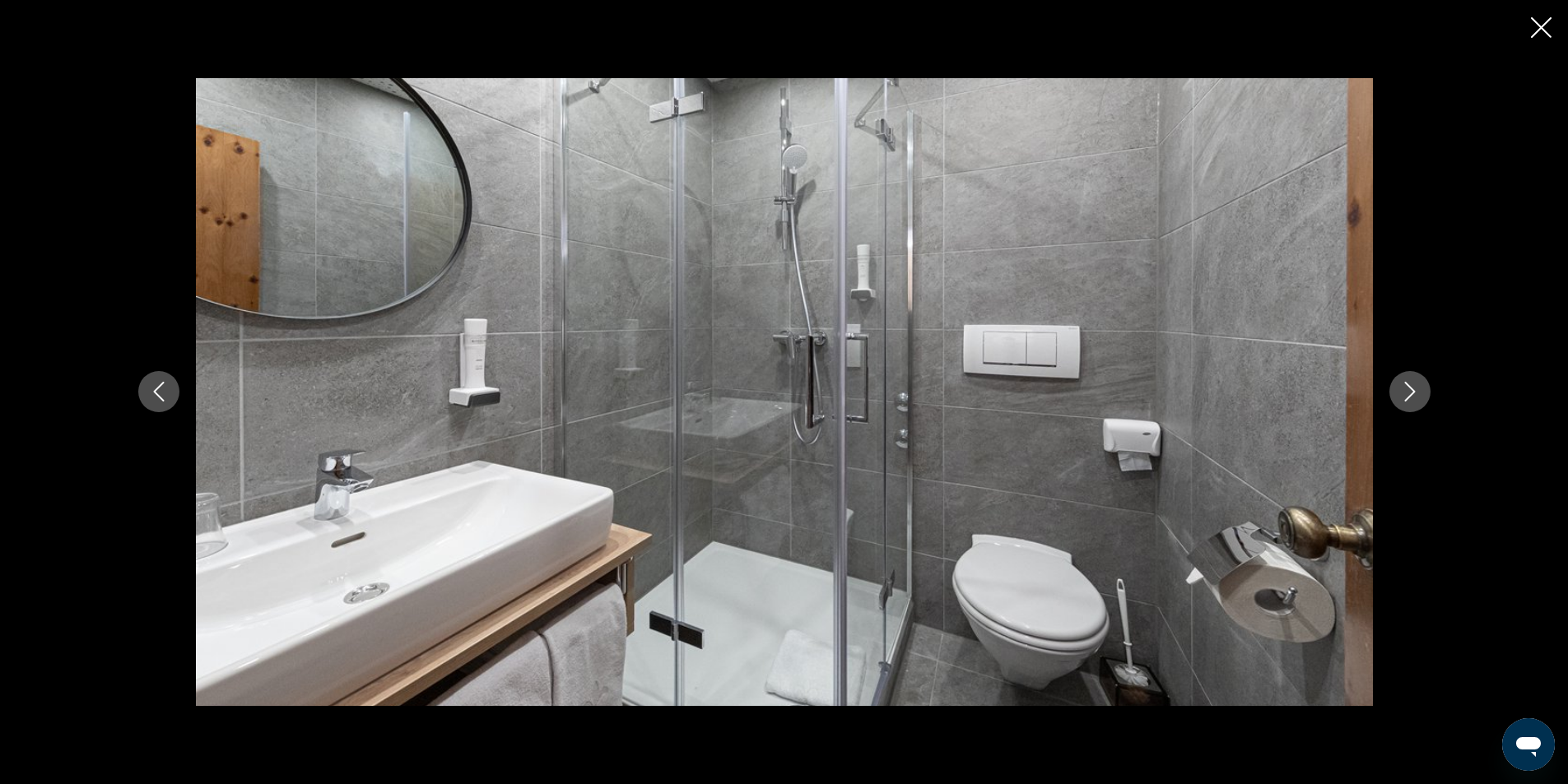
click at [1403, 397] on icon "Next image" at bounding box center [1409, 391] width 19 height 19
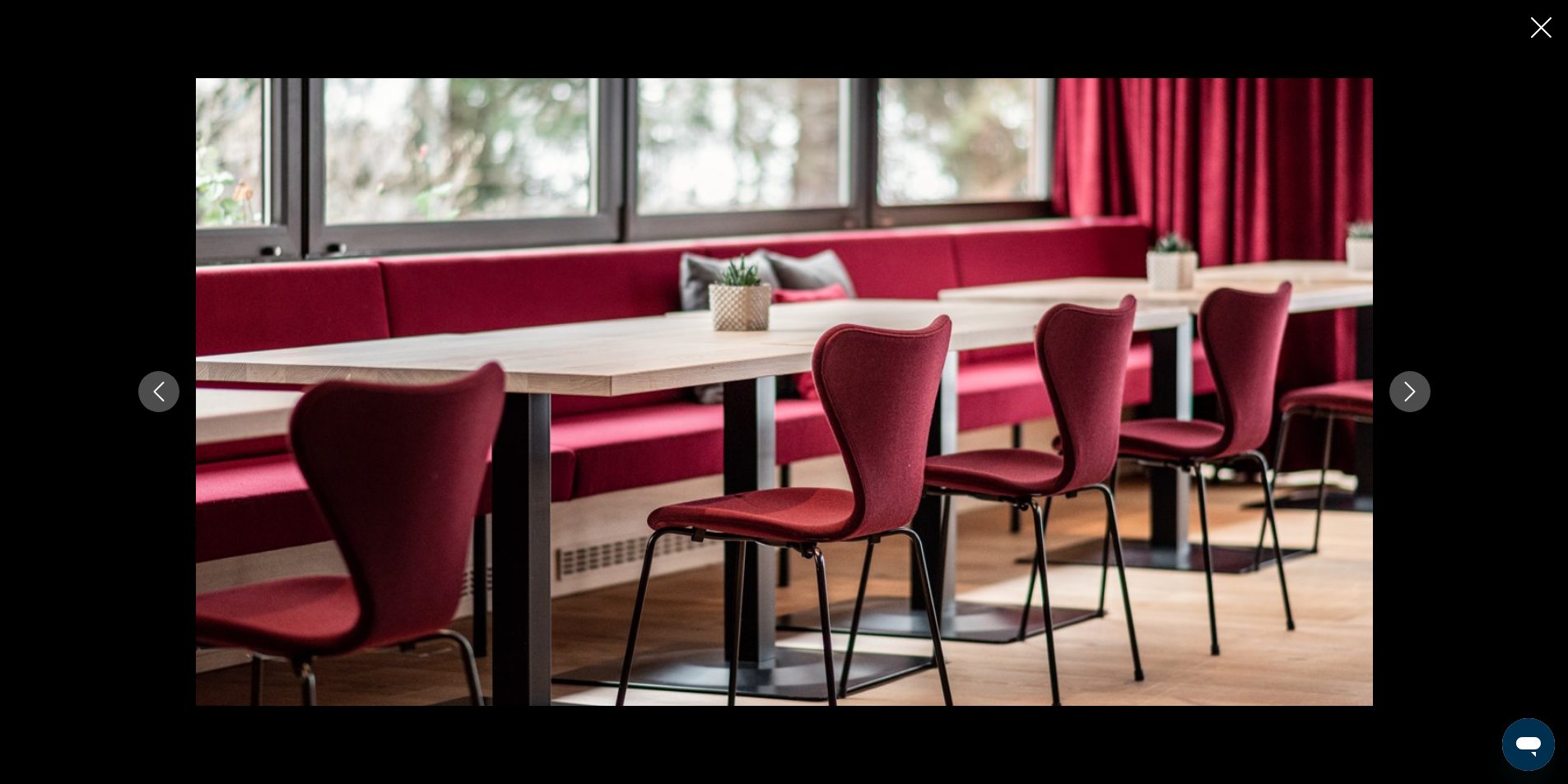
click at [1403, 397] on icon "Next image" at bounding box center [1409, 391] width 19 height 19
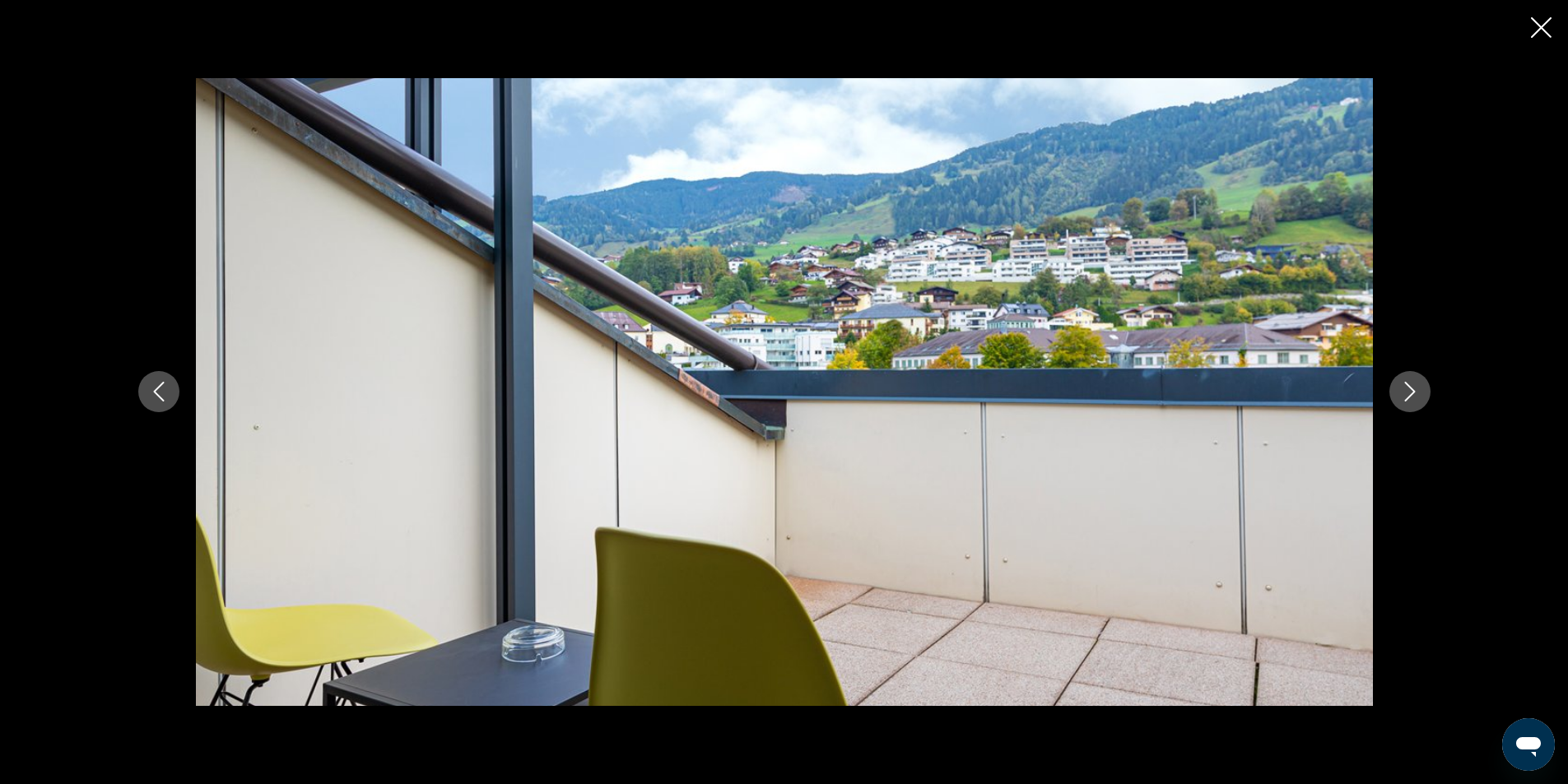
click at [1420, 391] on button "Next image" at bounding box center [1410, 391] width 41 height 41
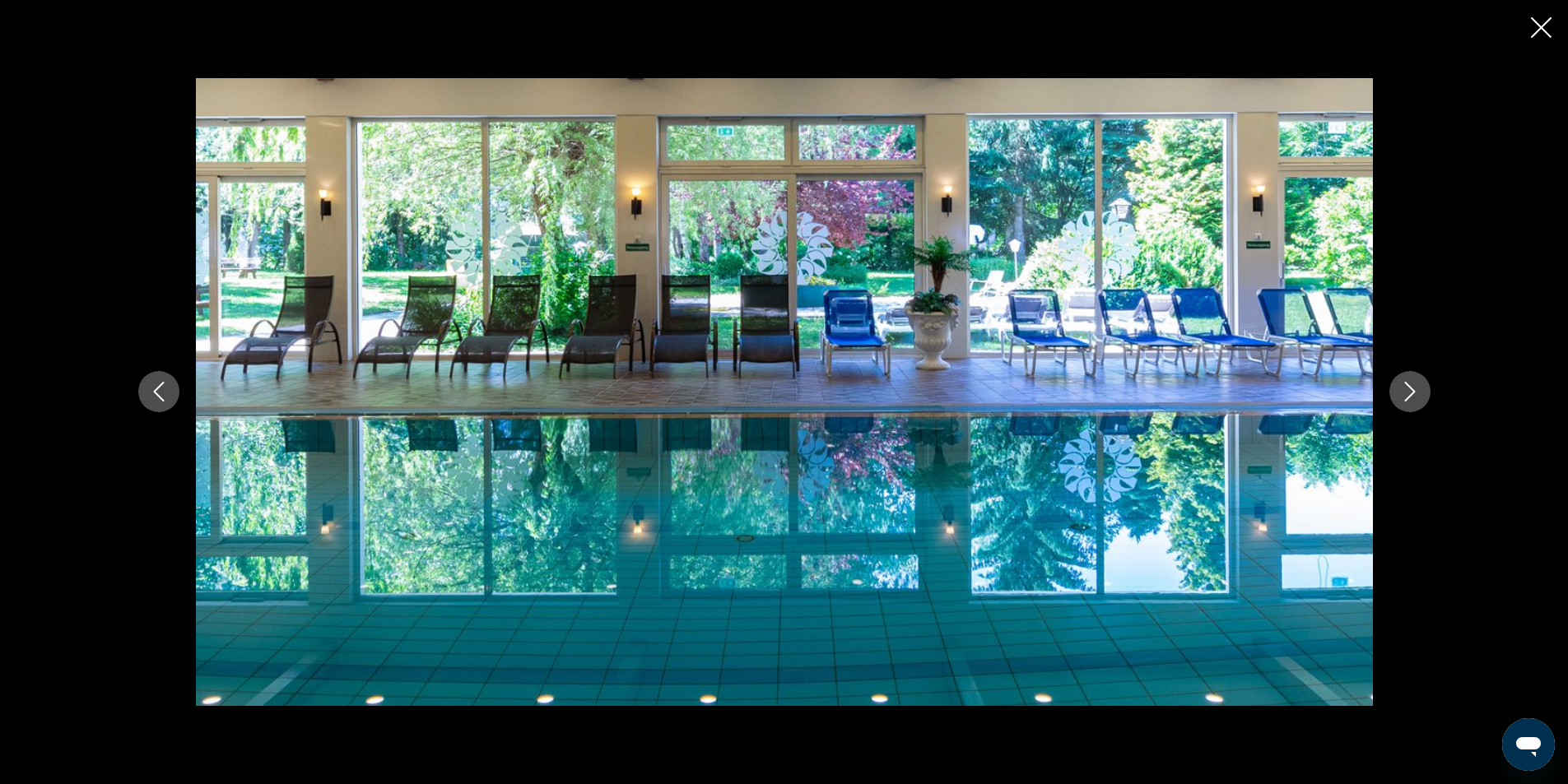
click at [1420, 391] on button "Next image" at bounding box center [1410, 391] width 41 height 41
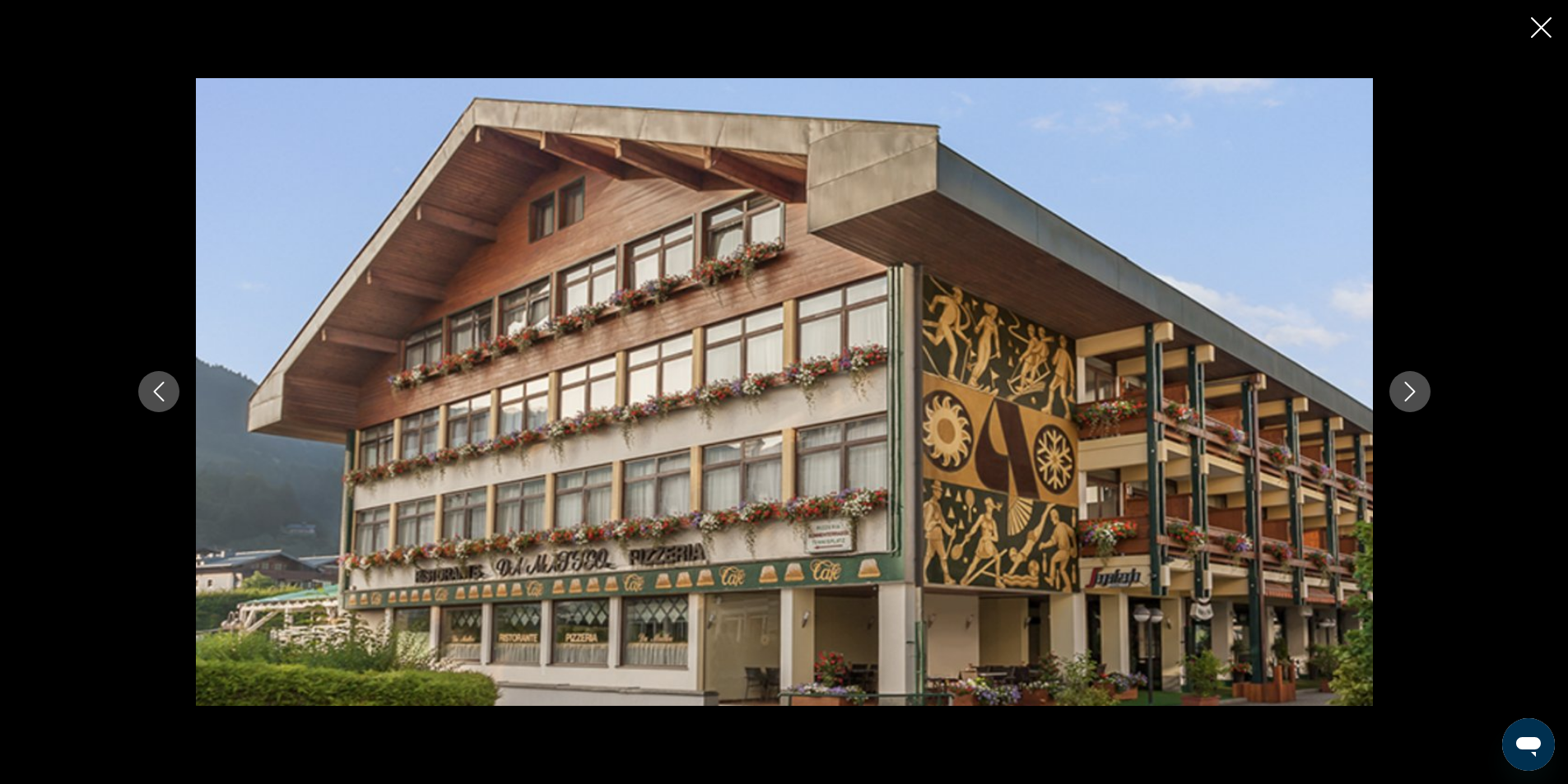
click at [1541, 26] on icon "Close slideshow" at bounding box center [1541, 27] width 20 height 20
